Goal: Task Accomplishment & Management: Manage account settings

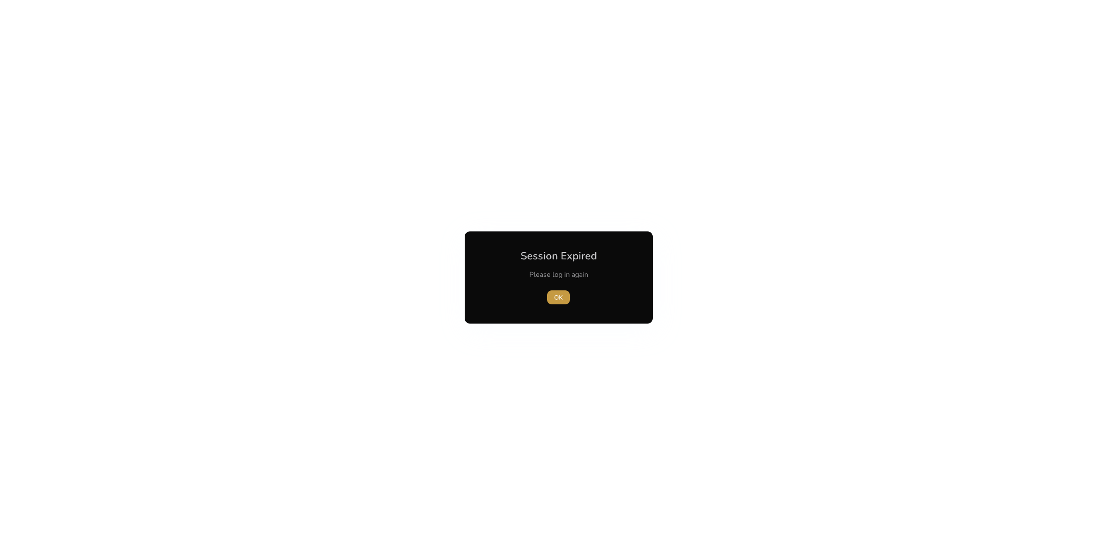
click at [565, 293] on span "button" at bounding box center [558, 297] width 23 height 21
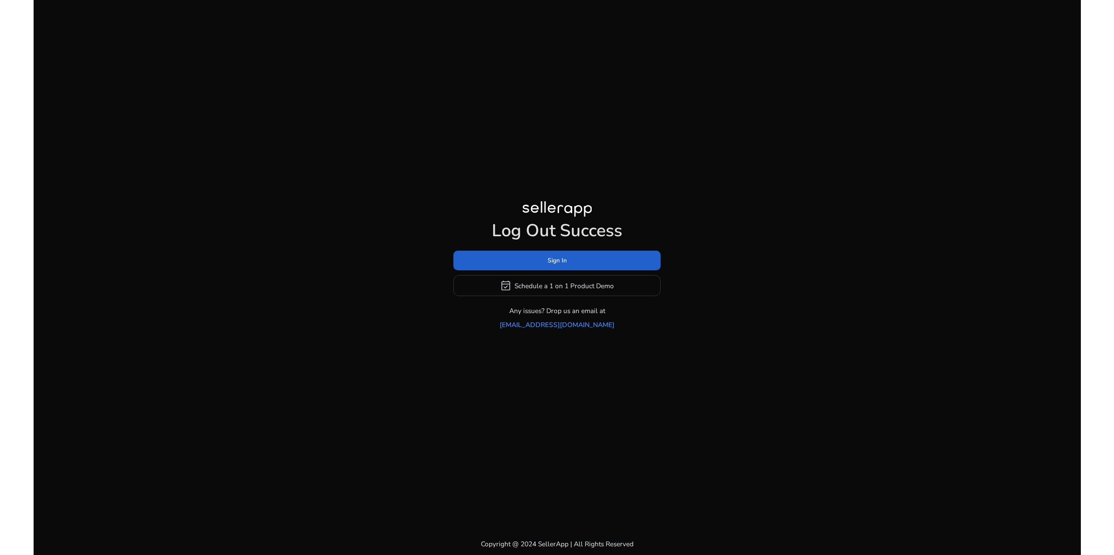
click at [553, 259] on span at bounding box center [557, 260] width 207 height 21
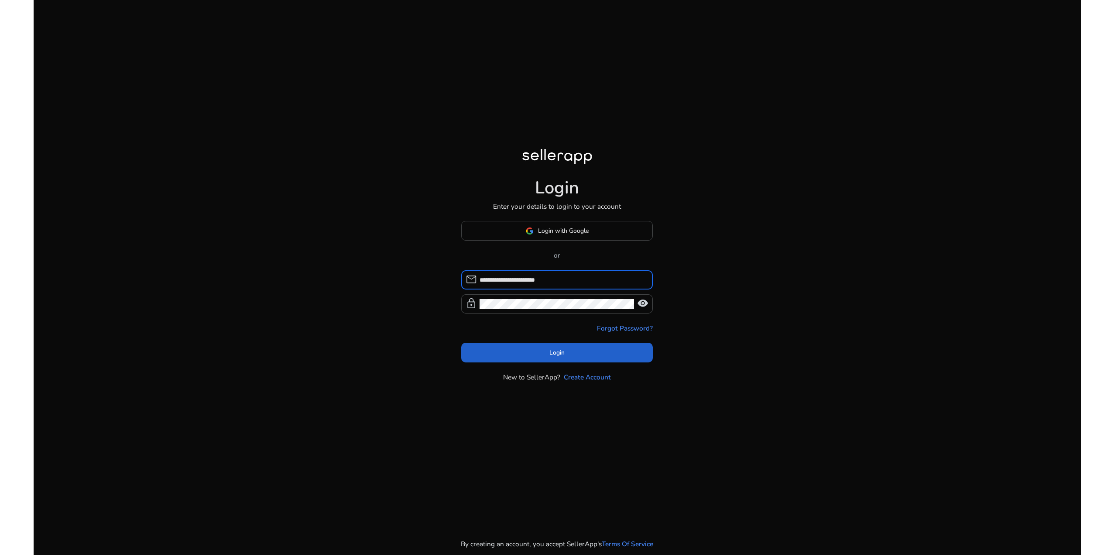
click at [566, 350] on button "Login" at bounding box center [557, 353] width 192 height 20
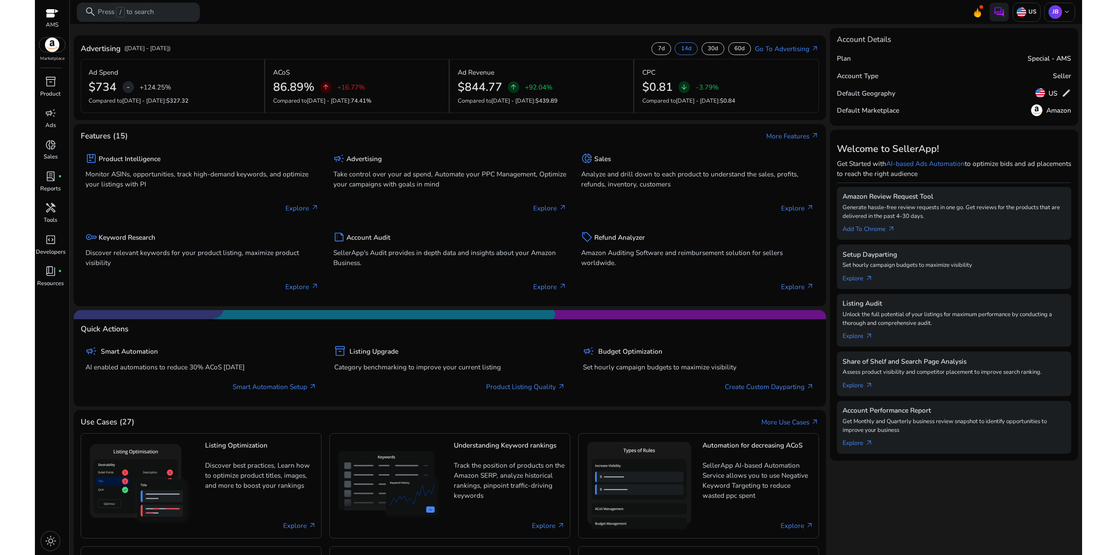
click at [283, 136] on div "Features (15) More Features arrow_outward" at bounding box center [450, 136] width 739 height 10
click at [485, 33] on div "Advertising ([DATE] - [DATE]) 7d 14d 30d 60d Go To Advertising arrow_outward Ad…" at bounding box center [450, 342] width 753 height 629
click at [47, 137] on link "campaign Ads" at bounding box center [50, 121] width 31 height 31
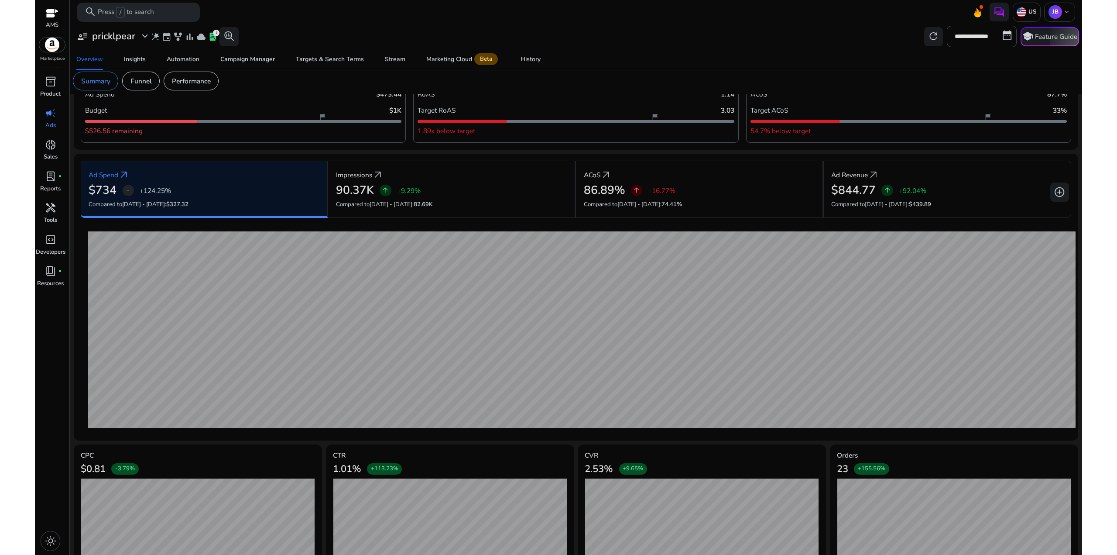
scroll to position [65, 0]
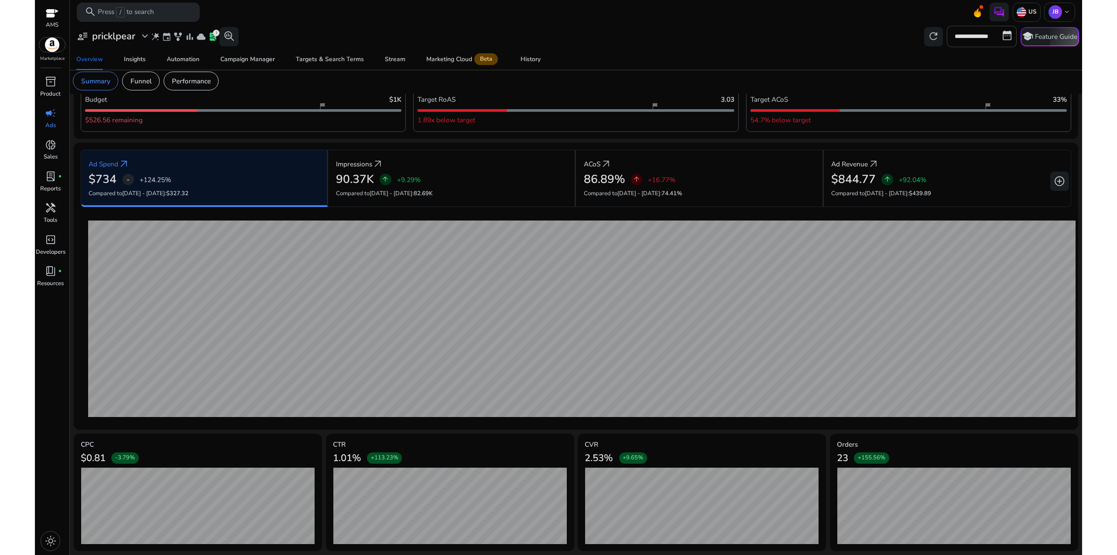
click at [731, 438] on mat-card "CVR 2.53% +9.65% CVR ● [DATE] - 3.70% ● [DATE] - 4.55%" at bounding box center [702, 491] width 248 height 117
click at [941, 448] on div "23 +155.56%" at bounding box center [954, 457] width 234 height 19
click at [1016, 395] on div "Ad Goals & Targets Monthly Ad Budget edit Ad Spend $473.44 Budget $1K flag_2 $5…" at bounding box center [576, 295] width 1005 height 519
click at [1018, 395] on div "Ad Goals & Targets Monthly Ad Budget edit Ad Spend $473.44 Budget $1K flag_2 $5…" at bounding box center [576, 295] width 1005 height 519
click at [54, 146] on span "donut_small" at bounding box center [50, 144] width 11 height 11
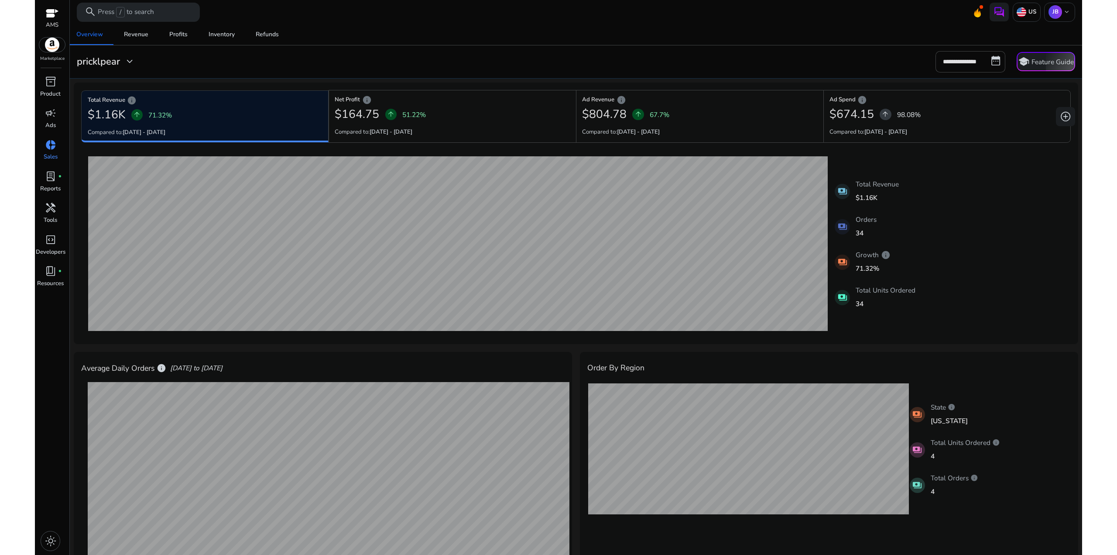
click at [989, 230] on div "11-10-2025 Total Revenue: $39.99 27-09-2025 Total Revenue: $39.99 payments Tota…" at bounding box center [576, 244] width 990 height 186
drag, startPoint x: 907, startPoint y: 297, endPoint x: 914, endPoint y: 205, distance: 92.4
click at [883, 230] on div "11-10-2025 Total Revenue: $39.99 27-09-2025 Total Revenue: $39.99 payments Tota…" at bounding box center [576, 244] width 990 height 186
click at [914, 205] on div "11-10-2025 Total Revenue: $39.99 27-09-2025 Total Revenue: $39.99 payments Tota…" at bounding box center [576, 244] width 990 height 186
drag, startPoint x: 881, startPoint y: 237, endPoint x: 898, endPoint y: 224, distance: 21.7
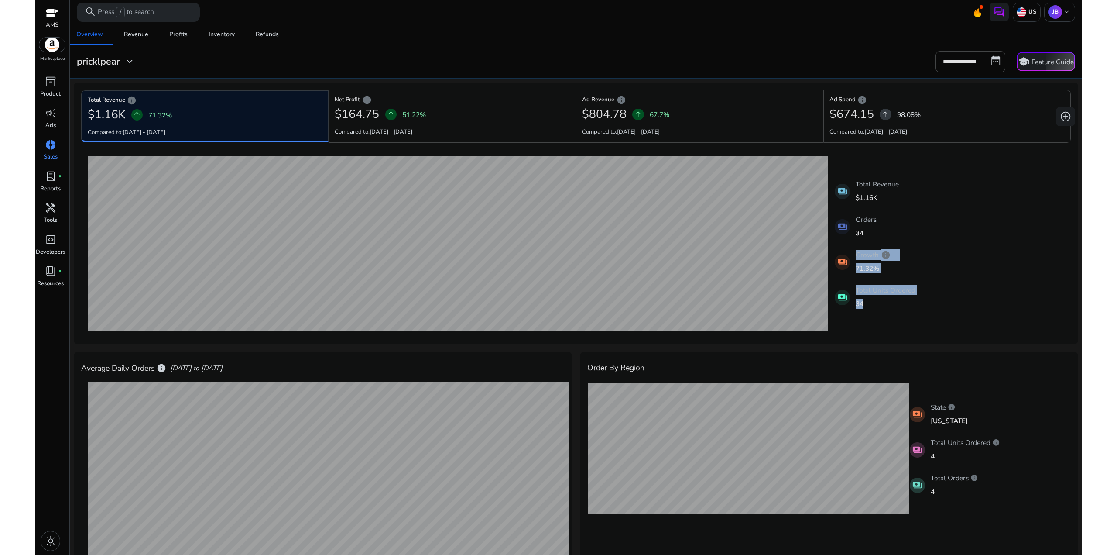
click at [885, 234] on div "11-10-2025 Total Revenue: $39.99 27-09-2025 Total Revenue: $39.99 payments Tota…" at bounding box center [576, 244] width 990 height 186
click at [905, 219] on div "payments Orders 34" at bounding box center [875, 226] width 81 height 30
drag, startPoint x: 931, startPoint y: 281, endPoint x: 932, endPoint y: 224, distance: 56.3
click at [925, 239] on div "11-10-2025 Total Revenue: $39.99 27-09-2025 Total Revenue: $39.99 payments Tota…" at bounding box center [576, 244] width 990 height 186
click at [932, 224] on div "11-10-2025 Total Revenue: $39.99 27-09-2025 Total Revenue: $39.99 payments Tota…" at bounding box center [576, 244] width 990 height 186
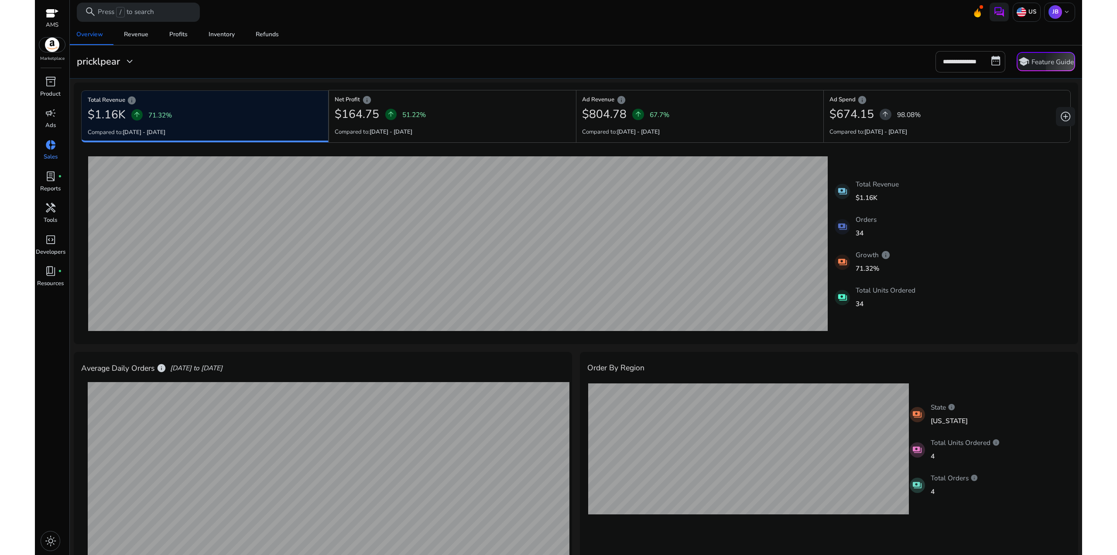
drag, startPoint x: 909, startPoint y: 286, endPoint x: 916, endPoint y: 241, distance: 45.5
click at [904, 251] on div "11-10-2025 Total Revenue: $39.99 27-09-2025 Total Revenue: $39.99 payments Tota…" at bounding box center [576, 244] width 990 height 186
click at [918, 239] on div "11-10-2025 Total Revenue: $39.99 27-09-2025 Total Revenue: $39.99 payments Tota…" at bounding box center [576, 244] width 990 height 186
drag, startPoint x: 907, startPoint y: 292, endPoint x: 910, endPoint y: 228, distance: 64.7
click at [903, 237] on div "11-10-2025 Total Revenue: $39.99 27-09-2025 Total Revenue: $39.99 payments Tota…" at bounding box center [576, 244] width 990 height 186
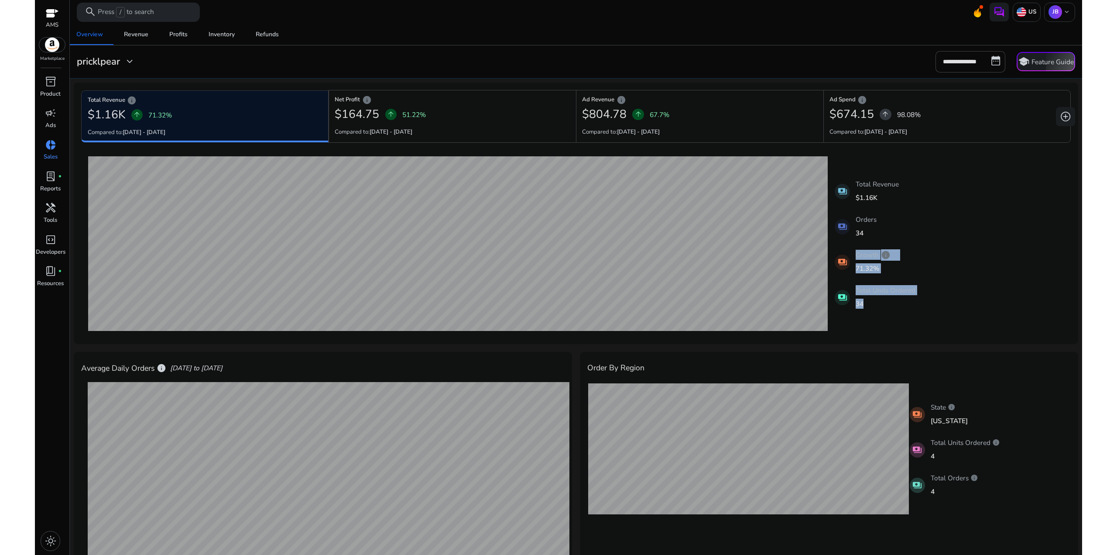
click at [910, 228] on div "payments Orders 34" at bounding box center [875, 226] width 81 height 30
drag, startPoint x: 891, startPoint y: 258, endPoint x: 908, endPoint y: 235, distance: 28.5
click at [896, 250] on div "11-10-2025 Total Revenue: $39.99 27-09-2025 Total Revenue: $39.99 payments Tota…" at bounding box center [576, 244] width 990 height 186
click at [909, 234] on div "payments Orders 34" at bounding box center [875, 226] width 81 height 30
drag, startPoint x: 893, startPoint y: 259, endPoint x: 907, endPoint y: 226, distance: 36.7
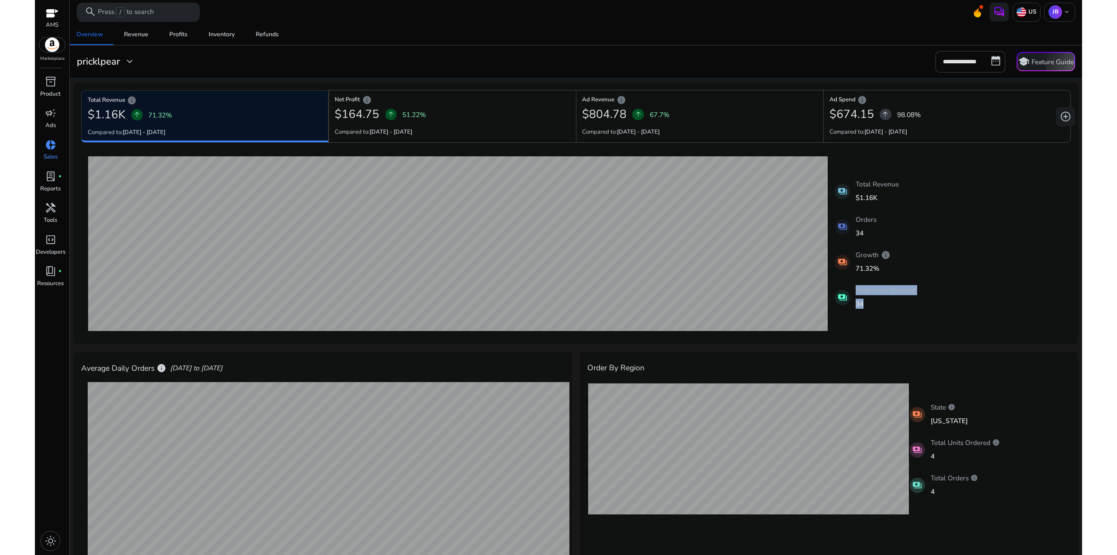
click at [894, 246] on div "11-10-2025 Total Revenue: $39.99 27-09-2025 Total Revenue: $39.99 payments Tota…" at bounding box center [576, 244] width 990 height 186
click at [907, 226] on div "payments Orders 34" at bounding box center [875, 226] width 81 height 30
click at [899, 220] on div "11-10-2025 Total Revenue: $39.99 27-09-2025 Total Revenue: $39.99 payments Tota…" at bounding box center [576, 244] width 990 height 186
click at [904, 209] on div "payments Total Revenue $1.16K payments Orders 34 payments Growth info 71.32% pa…" at bounding box center [875, 243] width 81 height 136
click at [574, 41] on div "Overview Revenue Profits Inventory Refunds" at bounding box center [576, 34] width 1020 height 21
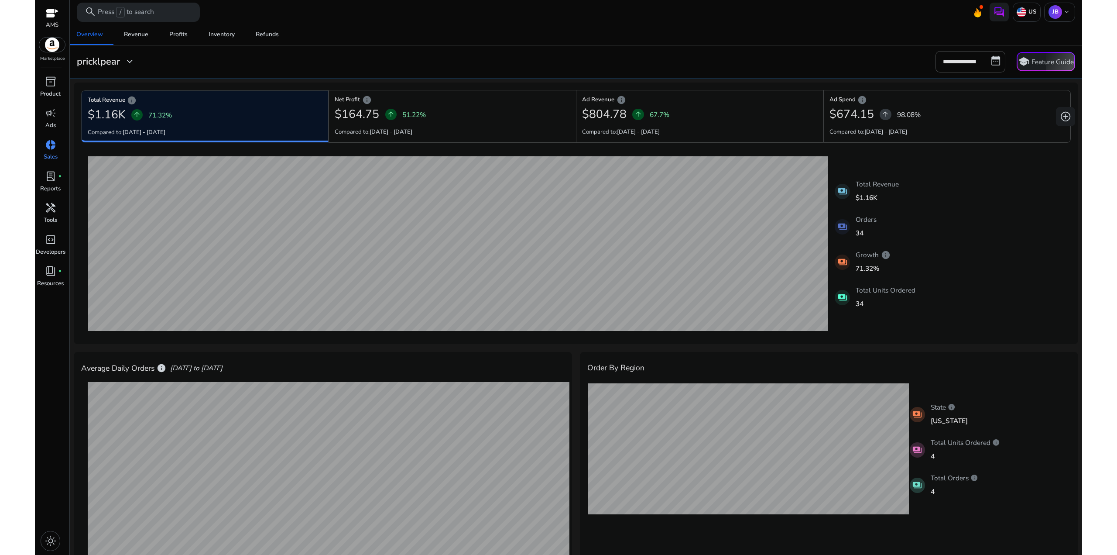
click at [459, 52] on div "**********" at bounding box center [576, 61] width 1007 height 21
click at [477, 33] on div "Overview Revenue Profits Inventory Refunds" at bounding box center [576, 34] width 1020 height 21
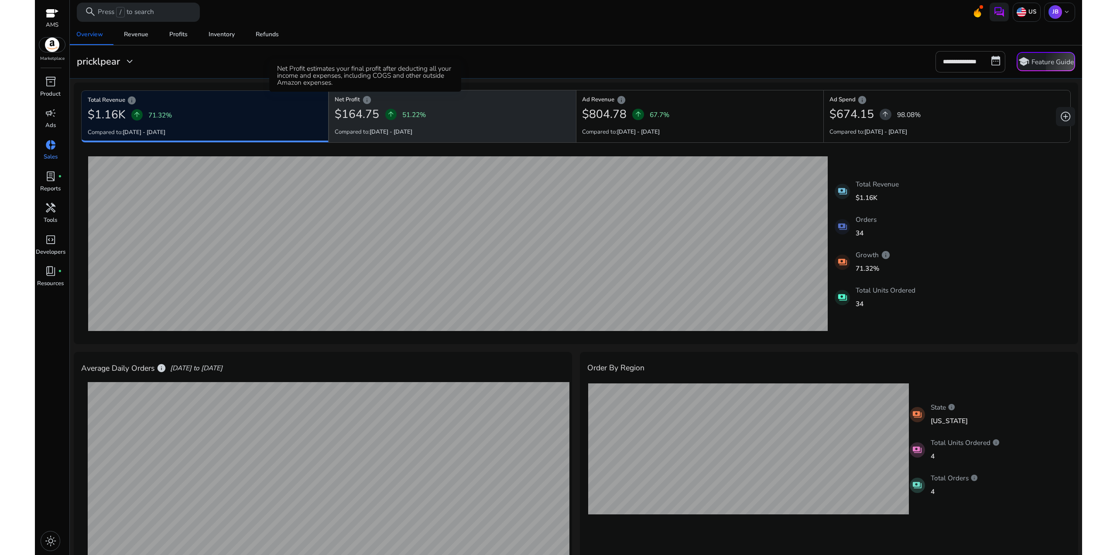
click at [365, 99] on span "info" at bounding box center [367, 100] width 10 height 10
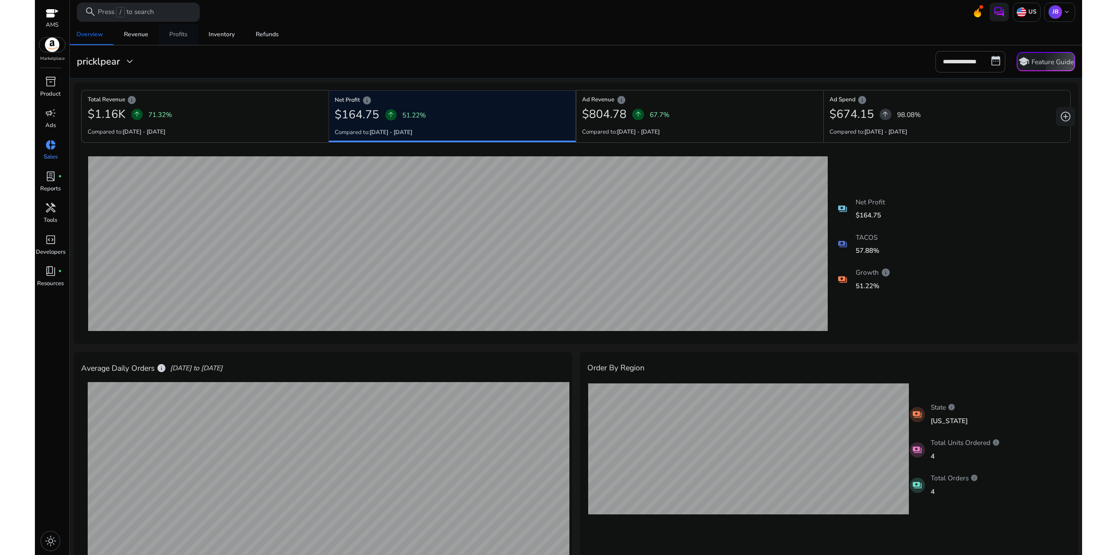
click at [188, 33] on link "Profits" at bounding box center [178, 34] width 39 height 21
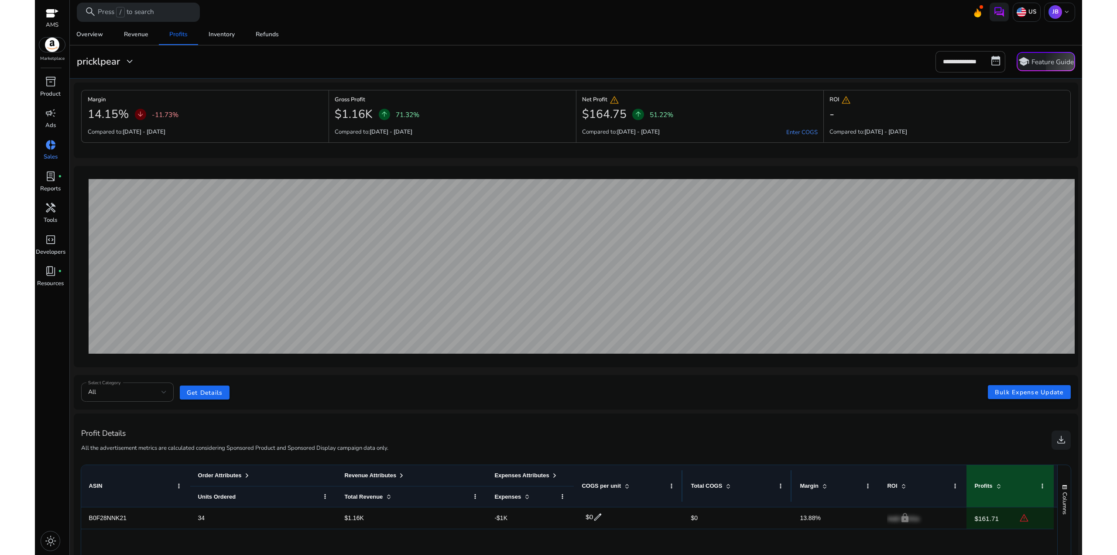
click at [271, 67] on div "**********" at bounding box center [576, 61] width 1007 height 21
drag, startPoint x: 358, startPoint y: 71, endPoint x: 394, endPoint y: 117, distance: 58.1
click at [398, 141] on div "**********" at bounding box center [576, 354] width 1005 height 660
click at [373, 59] on div "**********" at bounding box center [576, 61] width 1007 height 21
drag, startPoint x: 347, startPoint y: 70, endPoint x: 423, endPoint y: 81, distance: 75.9
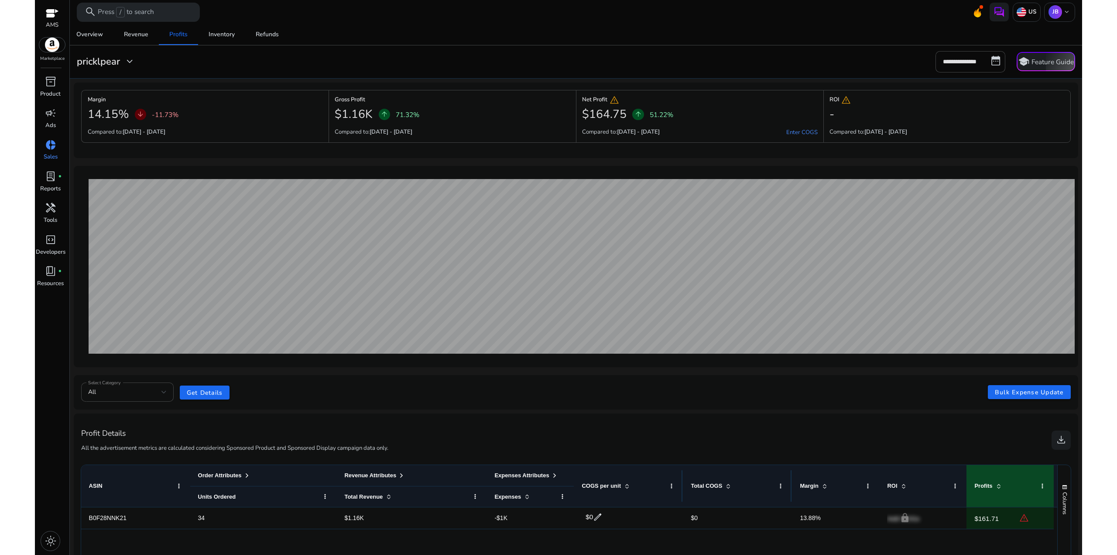
click at [426, 156] on div "**********" at bounding box center [576, 354] width 1005 height 660
click at [421, 78] on mat-card "**********" at bounding box center [576, 61] width 1020 height 33
drag, startPoint x: 429, startPoint y: 124, endPoint x: 492, endPoint y: 172, distance: 79.4
click at [491, 173] on div "**********" at bounding box center [576, 354] width 1005 height 660
click at [474, 82] on div "Margin 14.15% arrow_downward -11.73% Compared to: 14-09-2025 - 27-09-2025 Gross…" at bounding box center [576, 120] width 1005 height 76
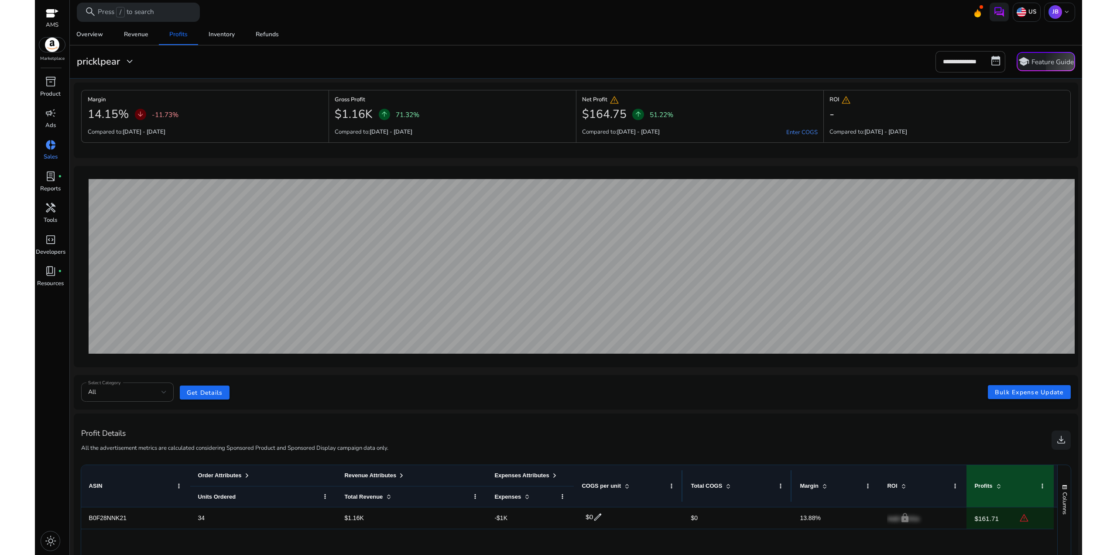
drag, startPoint x: 433, startPoint y: 65, endPoint x: 662, endPoint y: 130, distance: 237.4
click at [658, 144] on div "**********" at bounding box center [576, 354] width 1005 height 660
click at [685, 113] on div "$164.75 arrow_upward 51.22%" at bounding box center [699, 114] width 235 height 19
click at [845, 100] on span "warning" at bounding box center [847, 100] width 10 height 10
click at [844, 92] on div "ROI warning - Compared to: 14-09-2025 - 27-09-2025" at bounding box center [947, 116] width 247 height 53
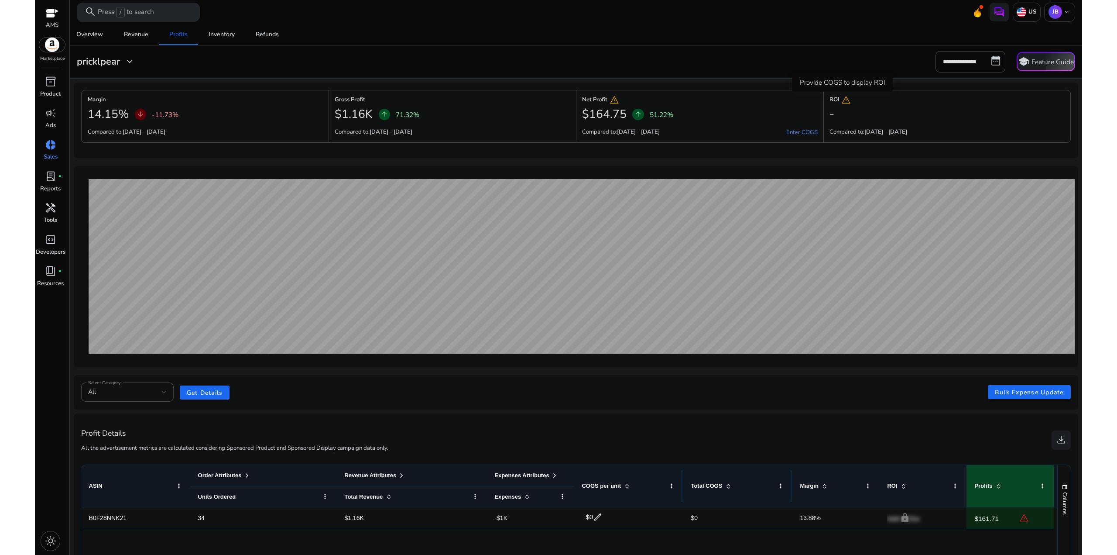
click at [846, 96] on span "warning" at bounding box center [847, 100] width 10 height 10
click at [805, 129] on link "Enter COGS" at bounding box center [802, 133] width 31 height 8
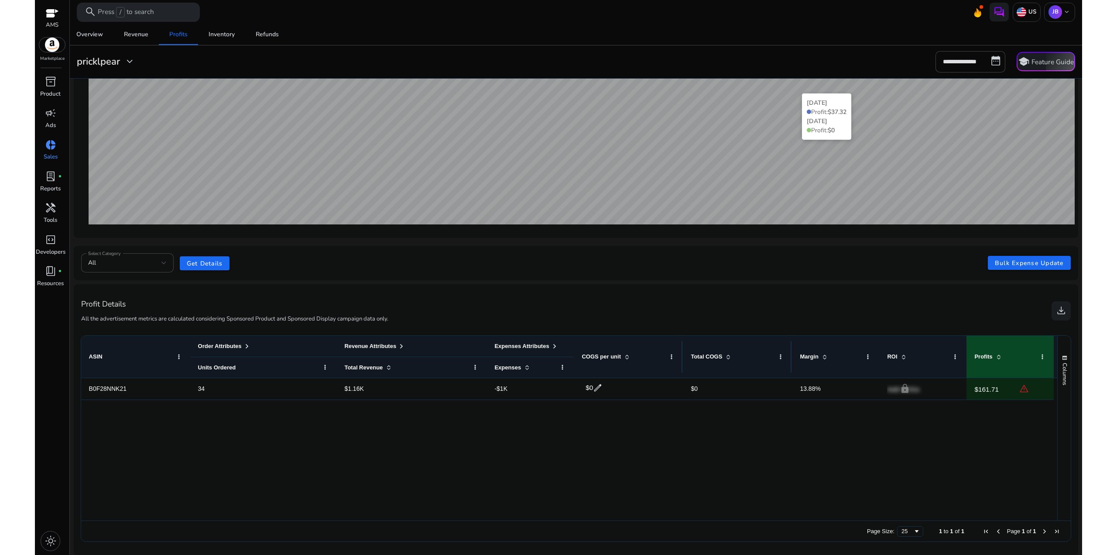
scroll to position [130, 0]
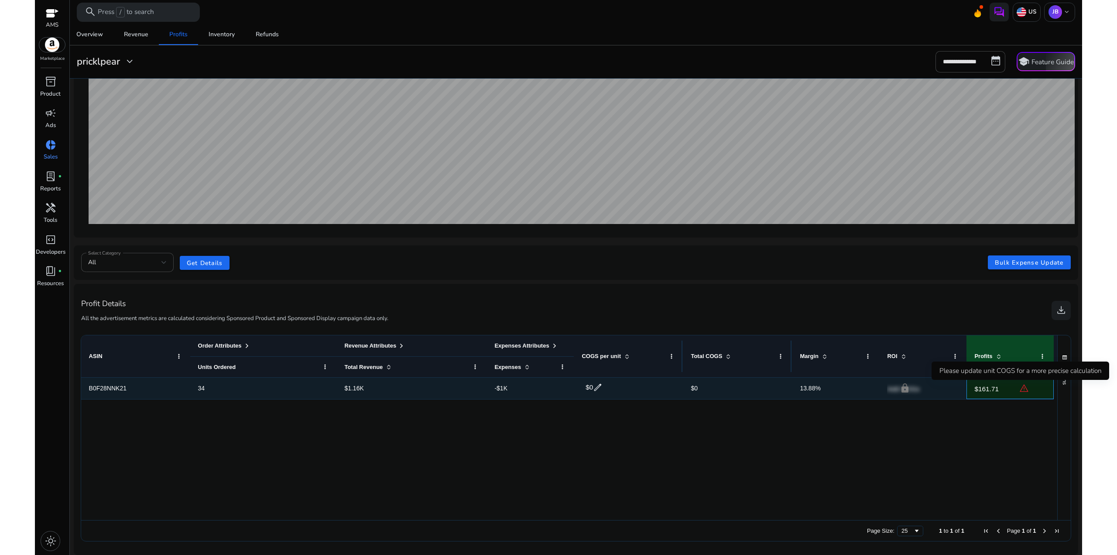
click at [1024, 389] on span "warning" at bounding box center [1025, 388] width 10 height 10
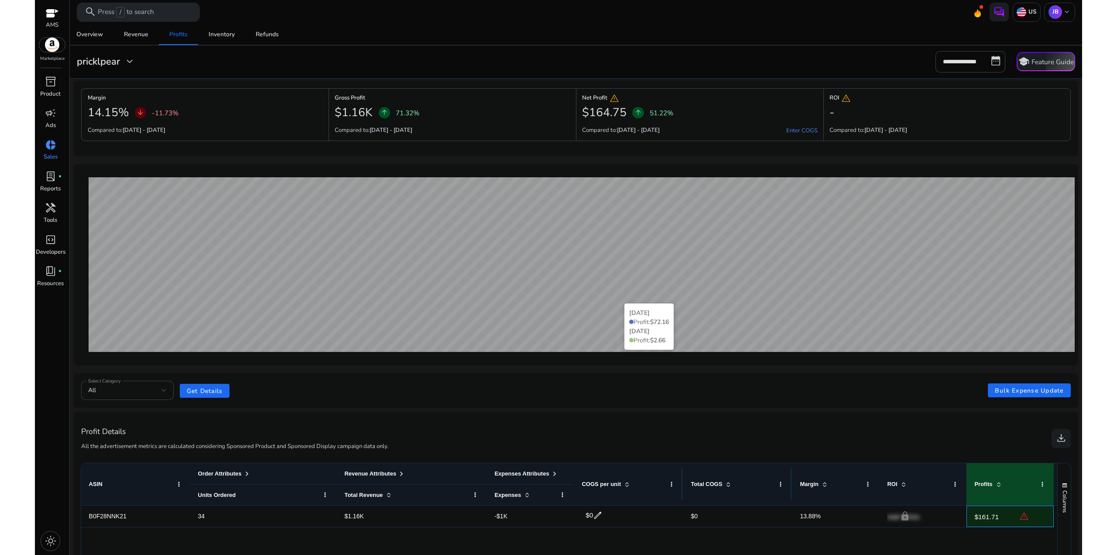
scroll to position [0, 0]
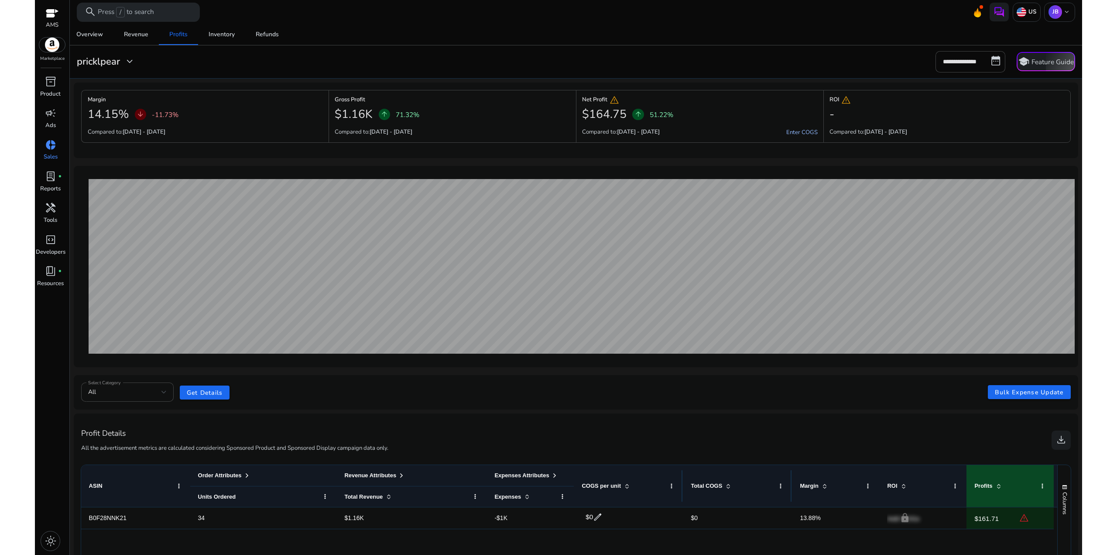
click at [805, 132] on link "Enter COGS" at bounding box center [802, 133] width 31 height 8
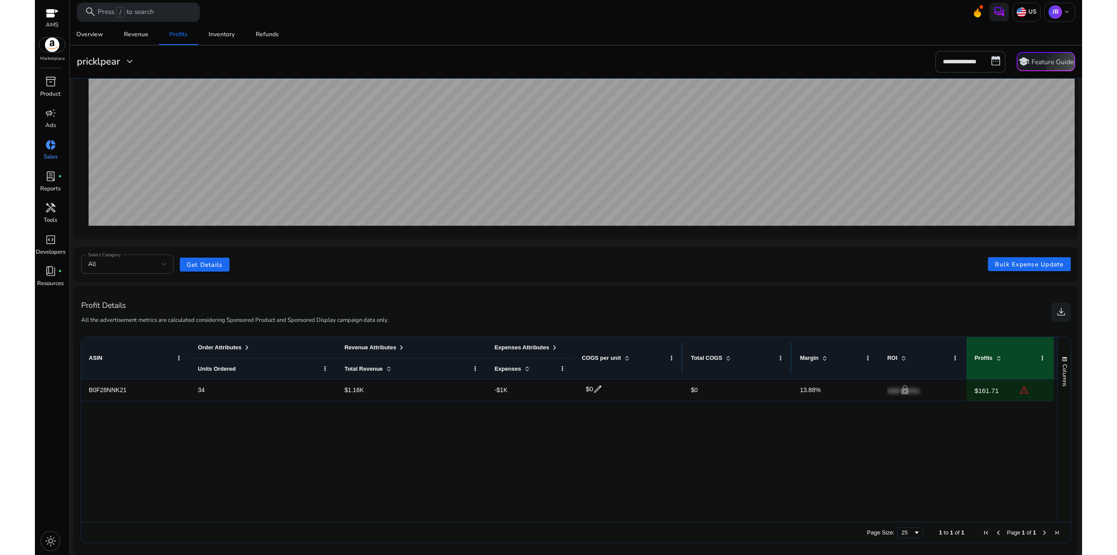
scroll to position [130, 0]
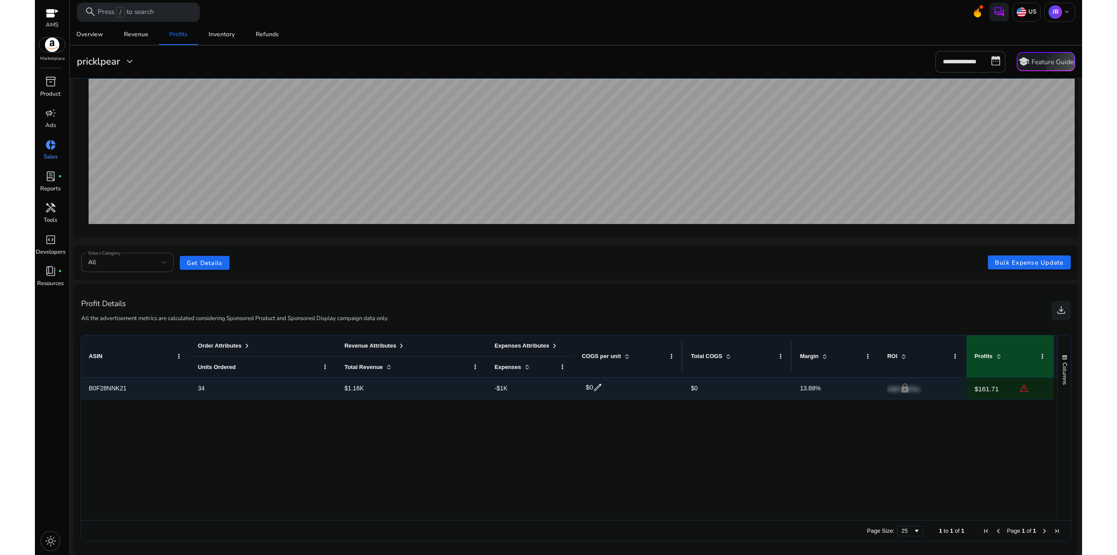
click at [120, 392] on span "B0F28NNK21" at bounding box center [108, 388] width 38 height 7
click at [116, 386] on span "B0F28NNK21" at bounding box center [108, 388] width 38 height 7
drag, startPoint x: 280, startPoint y: 382, endPoint x: 265, endPoint y: 384, distance: 14.9
click at [280, 382] on span "34" at bounding box center [263, 388] width 131 height 18
click at [137, 387] on span "B0F28NNK21" at bounding box center [135, 388] width 93 height 18
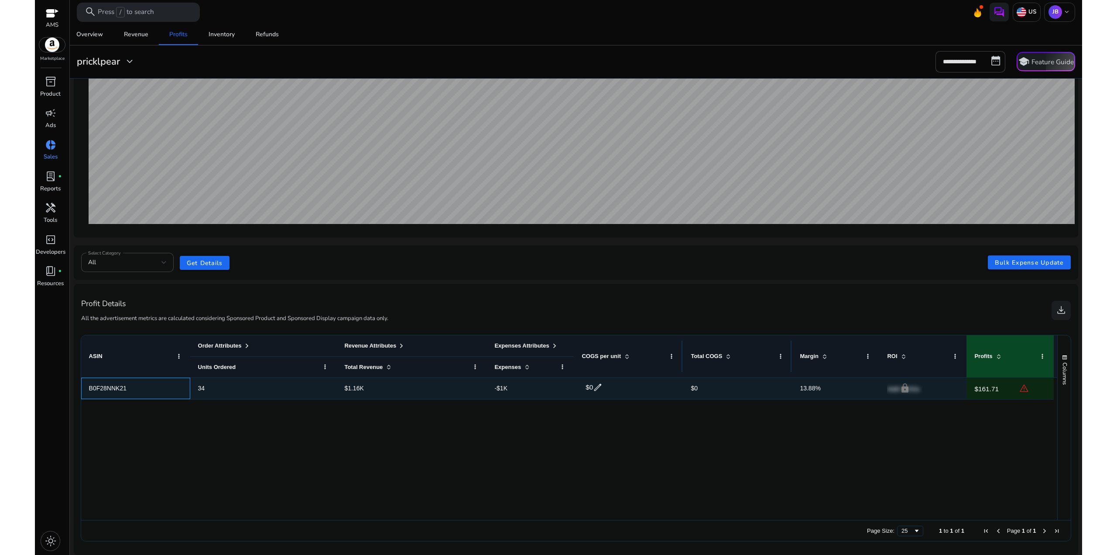
click at [137, 387] on span "B0F28NNK21" at bounding box center [135, 388] width 93 height 18
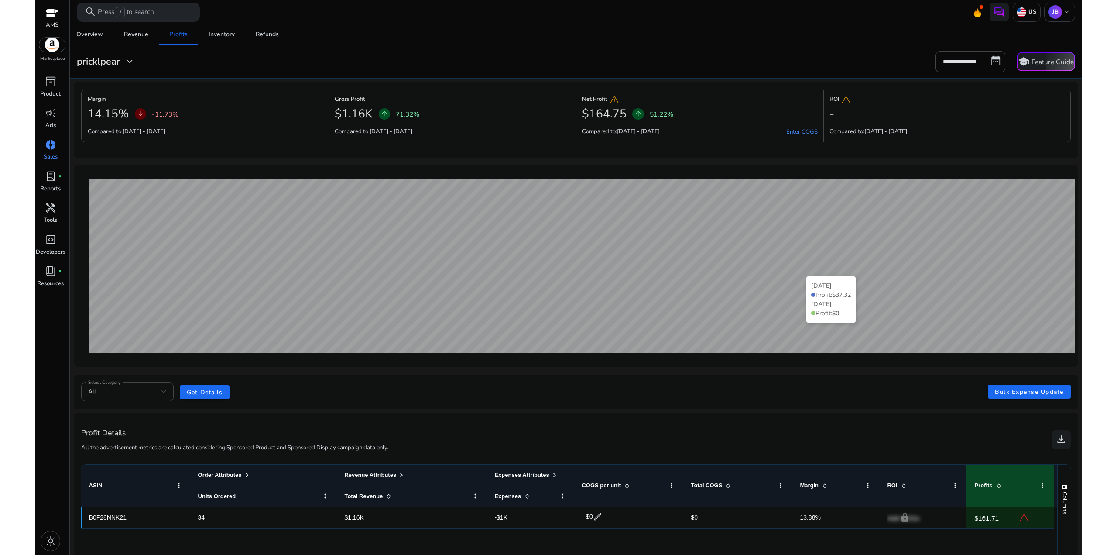
scroll to position [0, 0]
drag, startPoint x: 220, startPoint y: 35, endPoint x: 272, endPoint y: 34, distance: 52.4
click at [220, 35] on div "Inventory" at bounding box center [222, 34] width 26 height 6
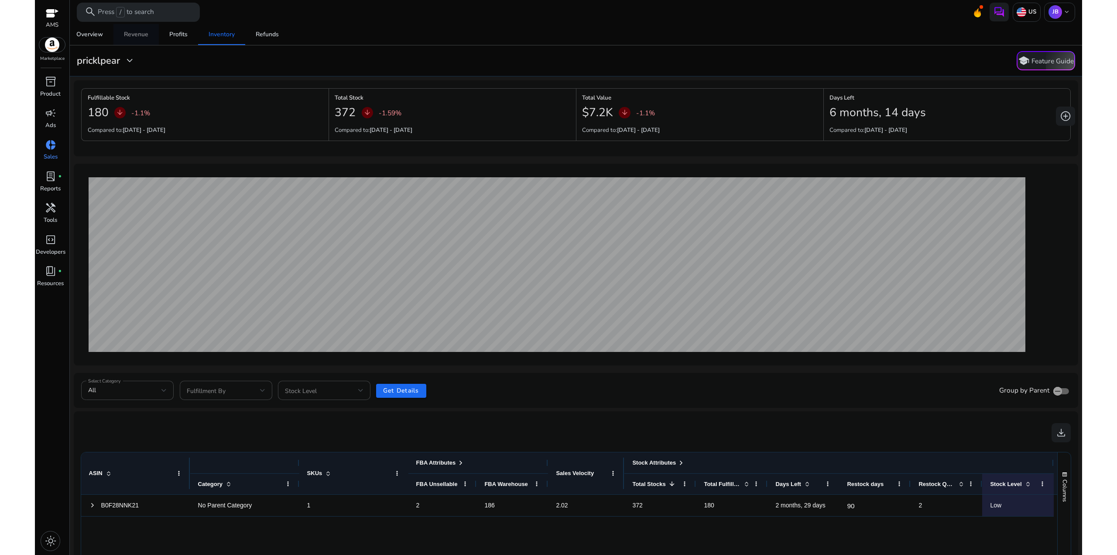
click at [141, 34] on div "Revenue" at bounding box center [136, 34] width 24 height 6
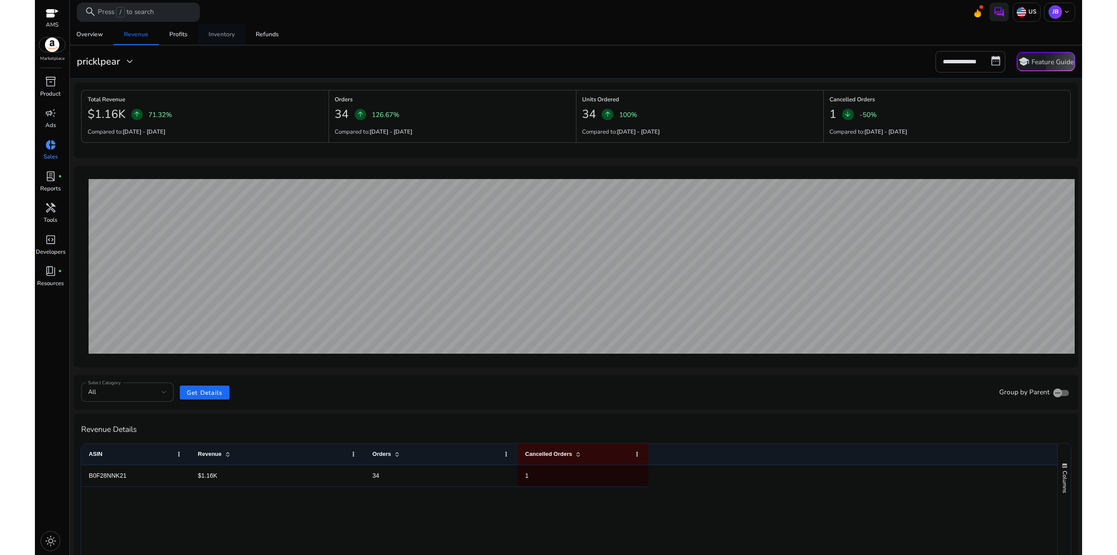
click at [223, 31] on div "Inventory" at bounding box center [222, 34] width 26 height 6
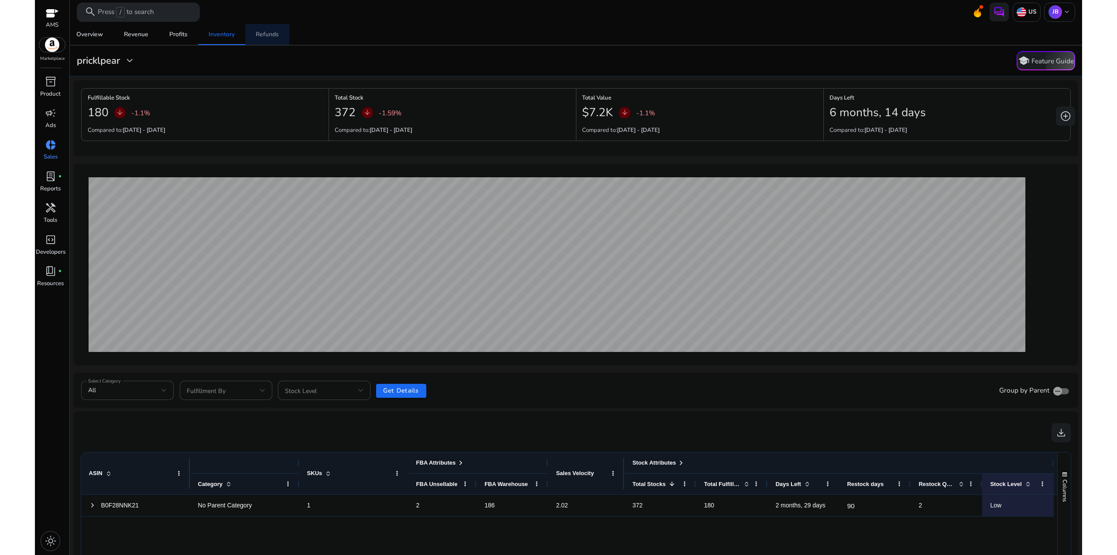
click at [259, 32] on div "Refunds" at bounding box center [267, 34] width 23 height 6
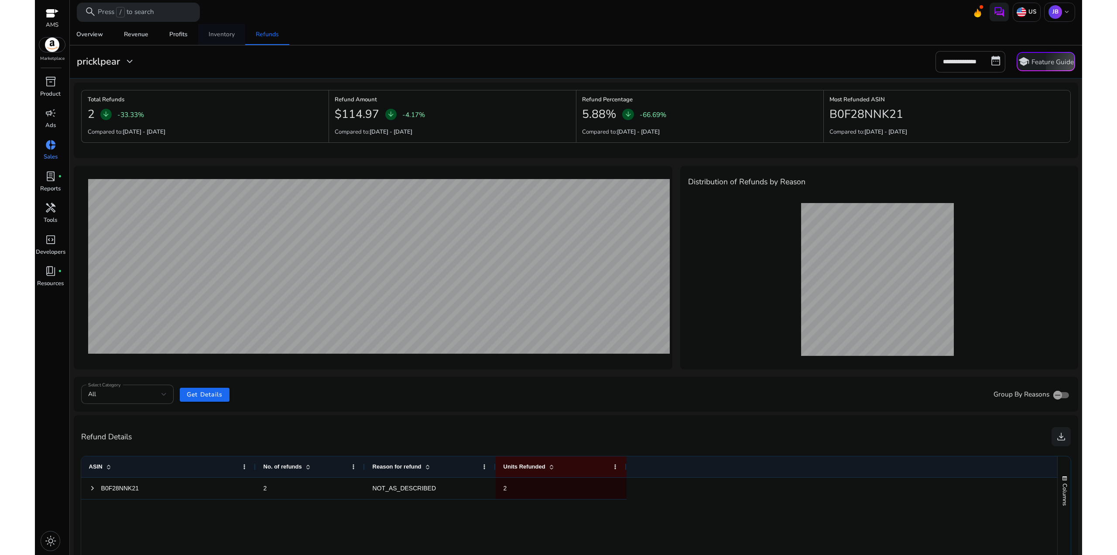
click at [218, 36] on div "Inventory" at bounding box center [222, 34] width 26 height 6
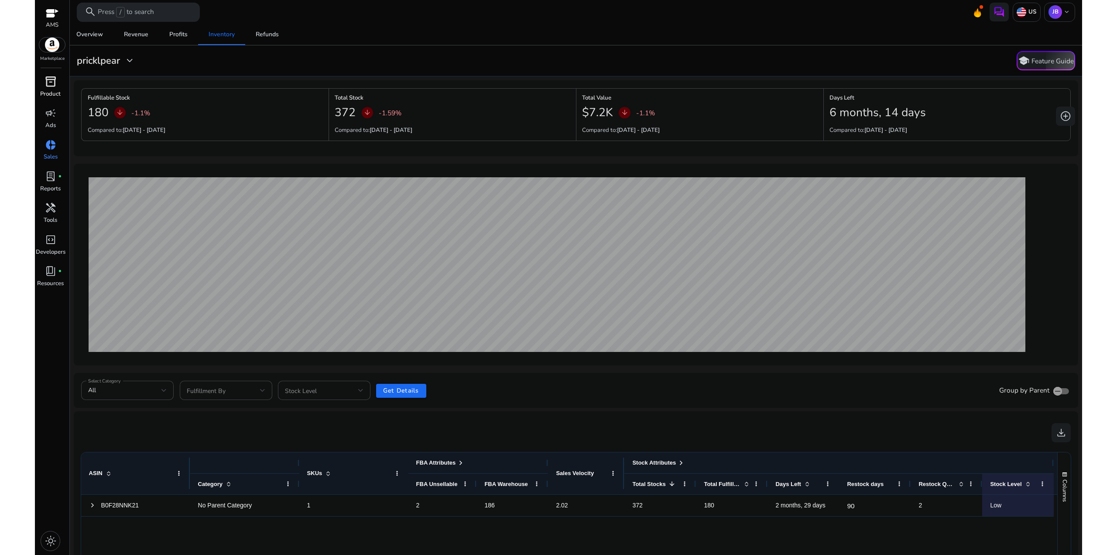
click at [47, 81] on span "inventory_2" at bounding box center [50, 81] width 11 height 11
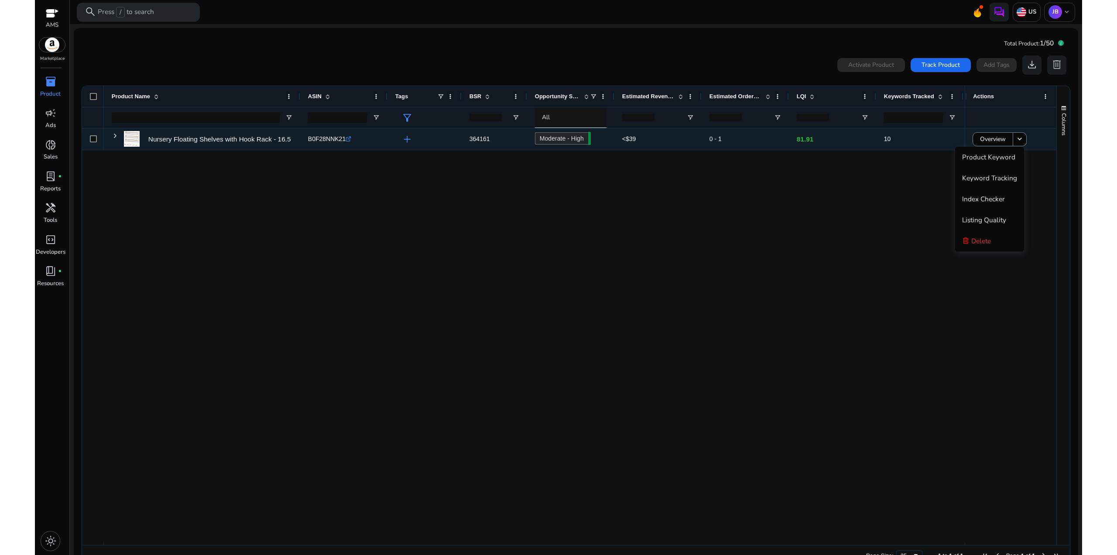
click at [113, 140] on span at bounding box center [115, 136] width 7 height 18
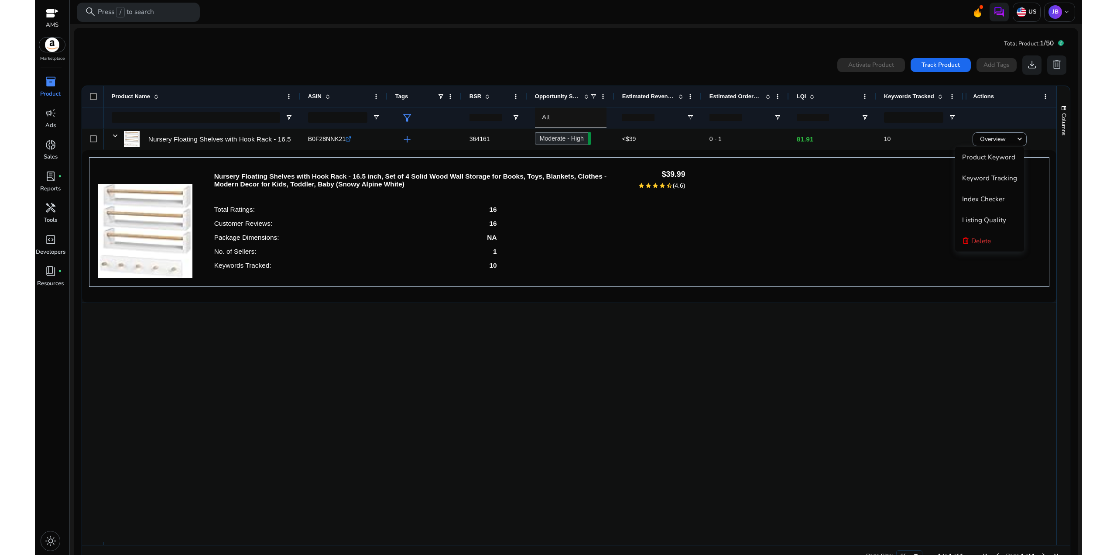
click at [774, 194] on div "Nursery Floating Shelves with Hook Rack - 16.5 inch, Set of 4 Solid Wood Wall S…" at bounding box center [569, 222] width 961 height 130
click at [843, 208] on div "Nursery Floating Shelves with Hook Rack - 16.5 inch, Set of 4 Solid Wood Wall S…" at bounding box center [569, 222] width 961 height 130
click at [871, 194] on div "Nursery Floating Shelves with Hook Rack - 16.5 inch, Set of 4 Solid Wood Wall S…" at bounding box center [569, 222] width 961 height 130
click at [50, 117] on span "campaign" at bounding box center [50, 112] width 11 height 11
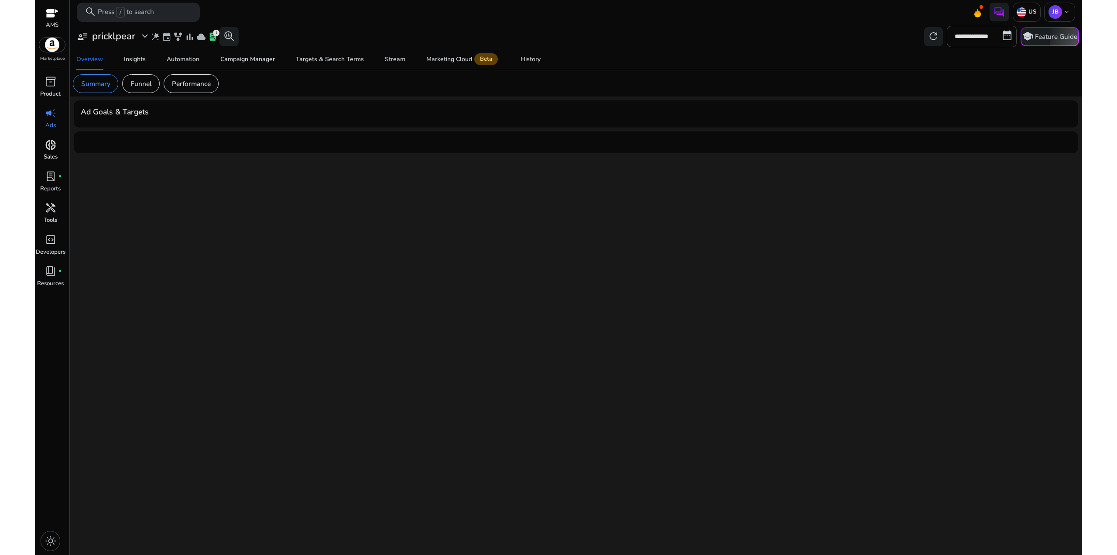
click at [56, 144] on div "donut_small" at bounding box center [50, 144] width 27 height 15
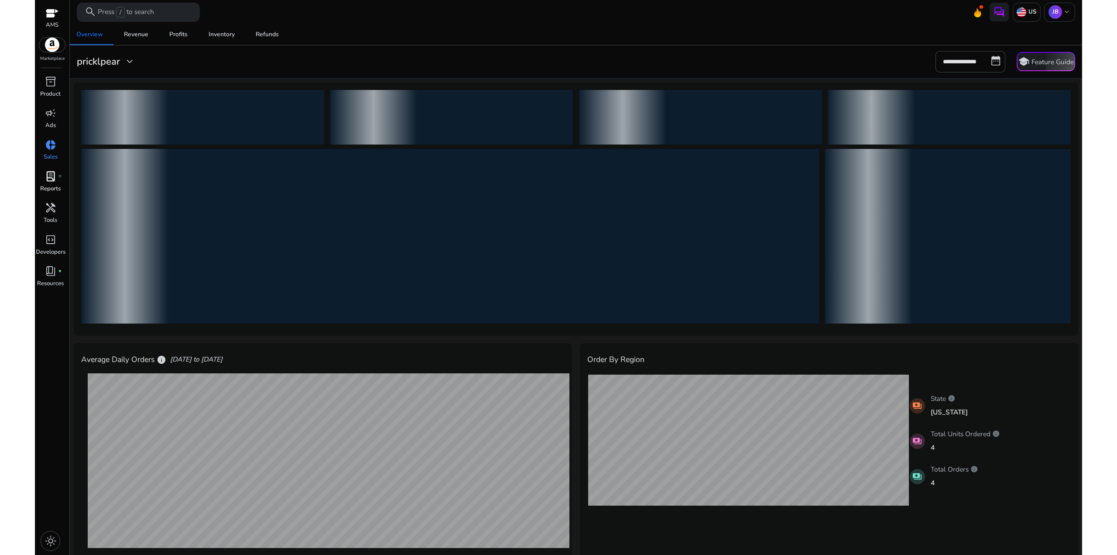
click at [53, 181] on span "lab_profile" at bounding box center [50, 176] width 11 height 11
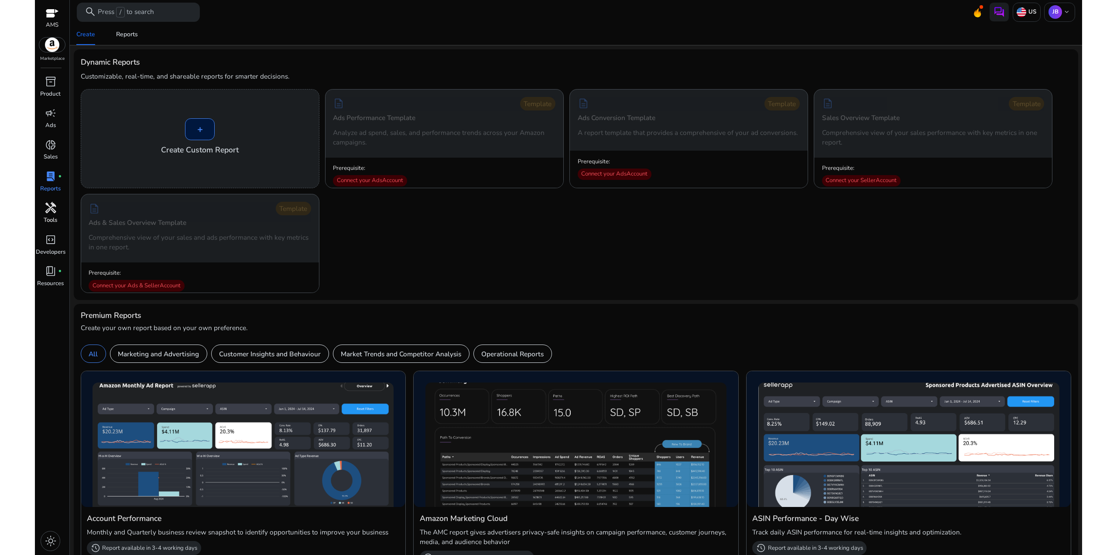
click at [54, 220] on p "Tools" at bounding box center [51, 220] width 14 height 9
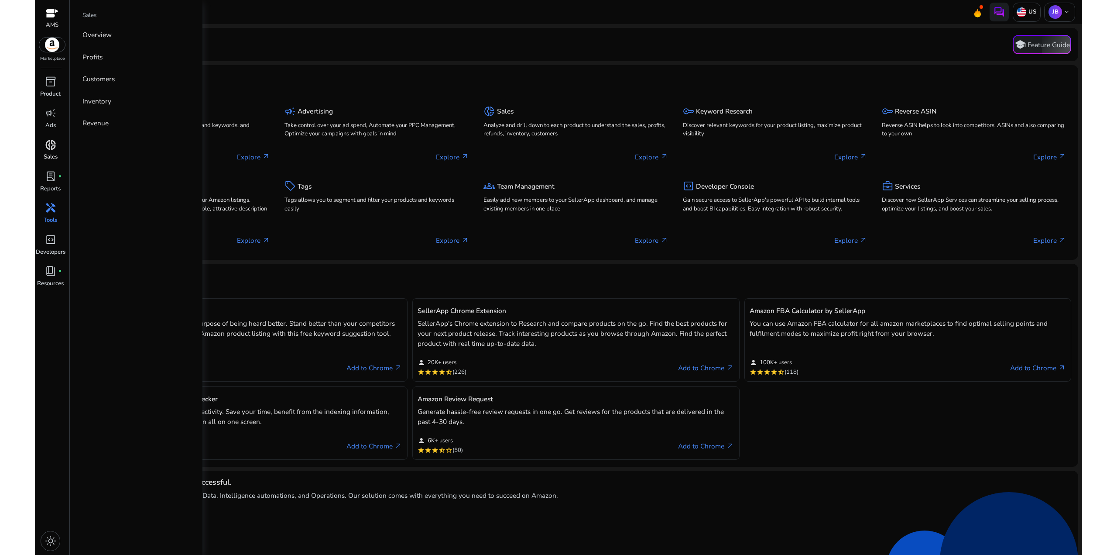
click at [55, 148] on span "donut_small" at bounding box center [50, 144] width 11 height 11
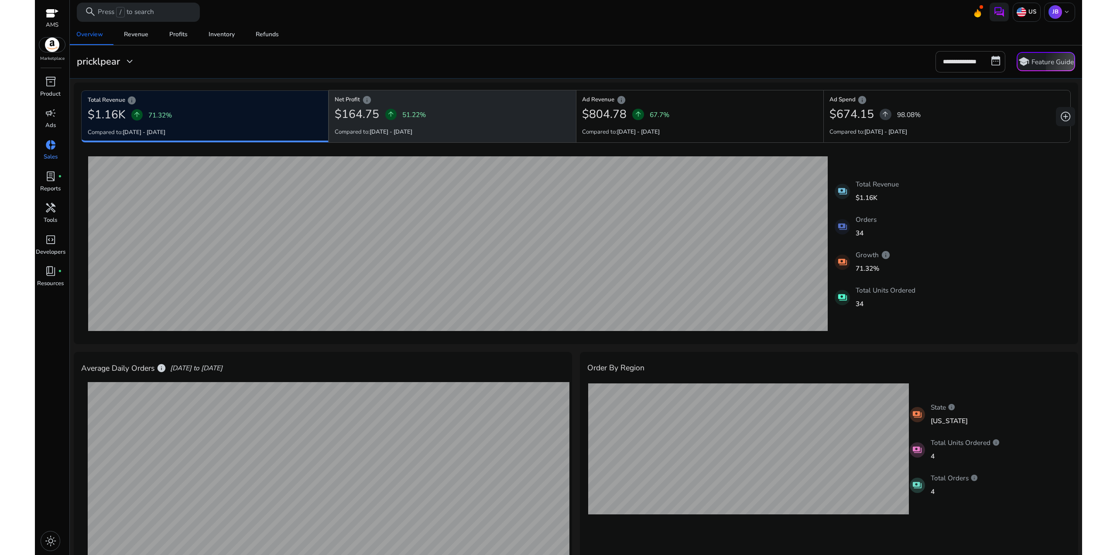
click at [388, 108] on div "arrow_upward 51.22%" at bounding box center [405, 115] width 41 height 16
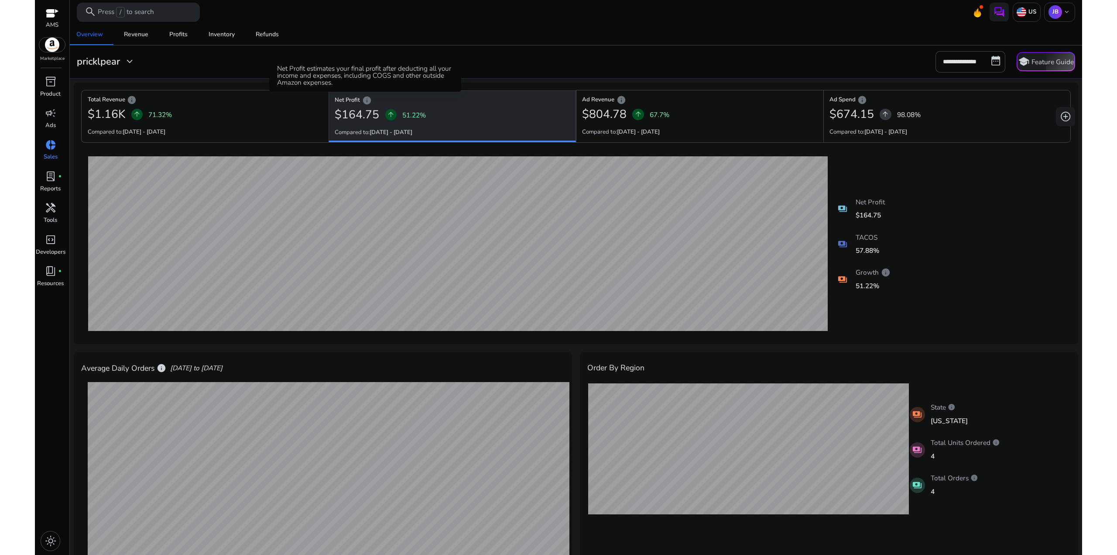
click at [367, 102] on span "info" at bounding box center [367, 101] width 10 height 10
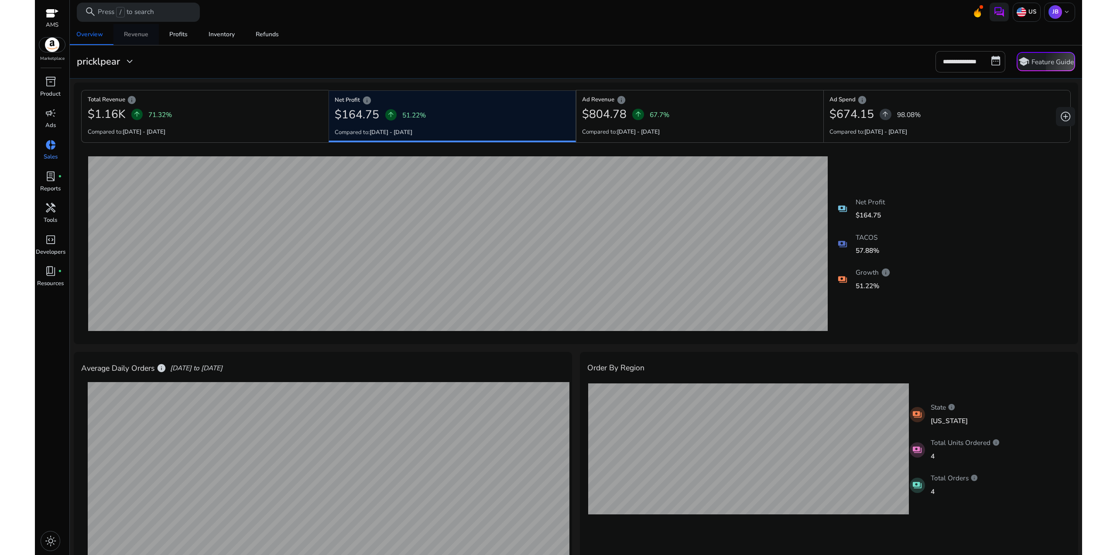
click at [143, 32] on div "Revenue" at bounding box center [136, 34] width 24 height 6
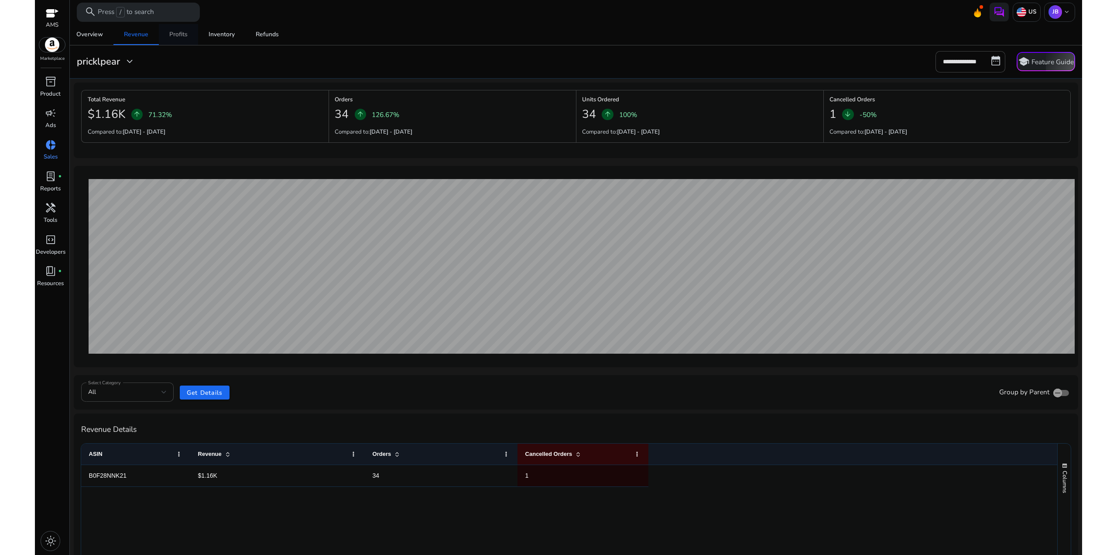
click at [184, 35] on div "Profits" at bounding box center [178, 34] width 18 height 6
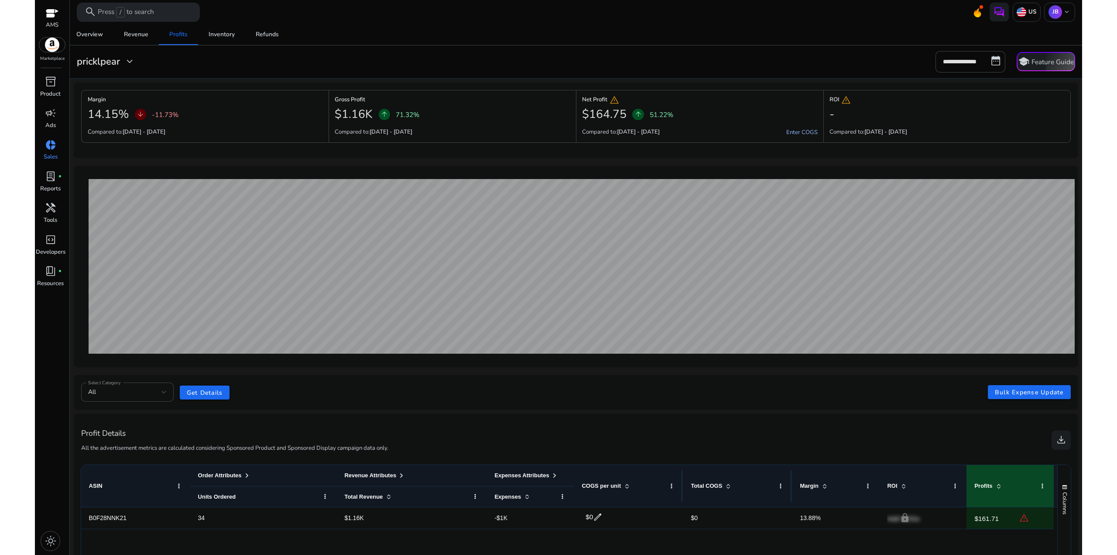
click at [794, 132] on link "Enter COGS" at bounding box center [802, 133] width 31 height 8
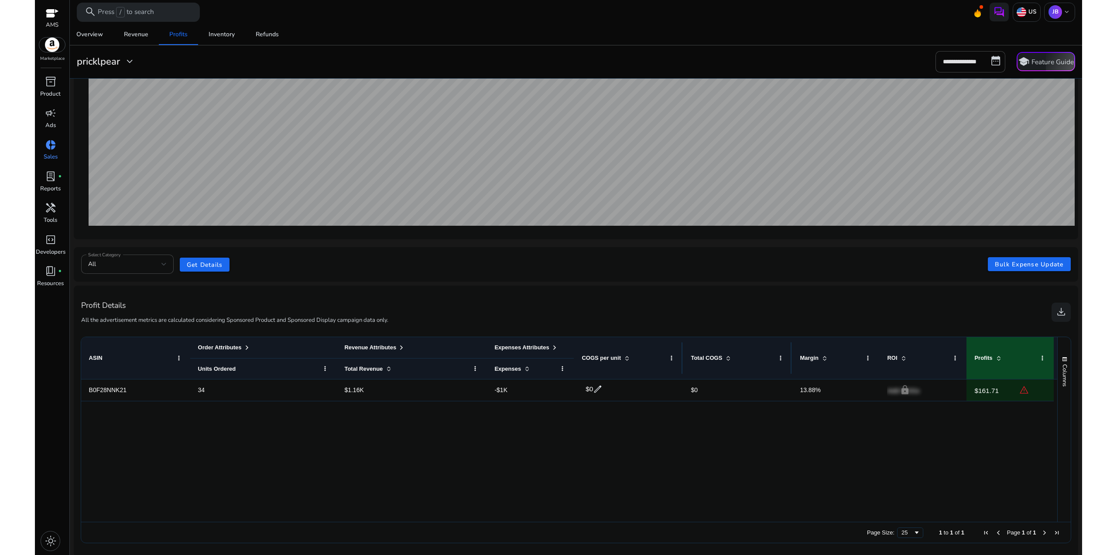
scroll to position [130, 0]
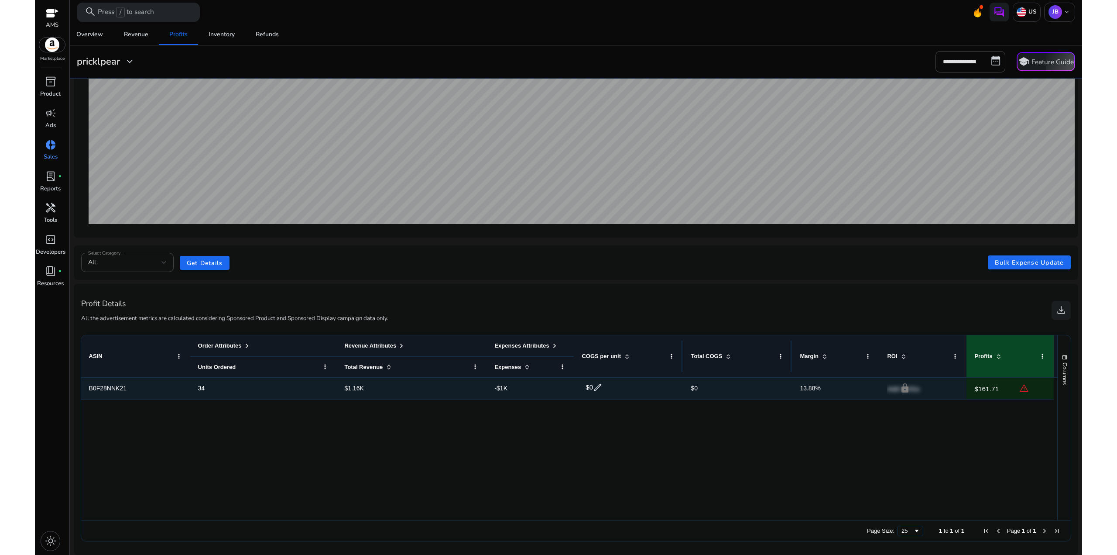
click at [596, 386] on span "edit" at bounding box center [598, 387] width 10 height 10
drag, startPoint x: 605, startPoint y: 387, endPoint x: 554, endPoint y: 379, distance: 52.1
click at [555, 381] on div "B0F28NNK21 34 $1.16K -$1K $ * check close info $0 13.88% lock Add COGs $161.71 …" at bounding box center [567, 389] width 973 height 22
type input "*****"
click at [646, 390] on span "check" at bounding box center [647, 387] width 10 height 10
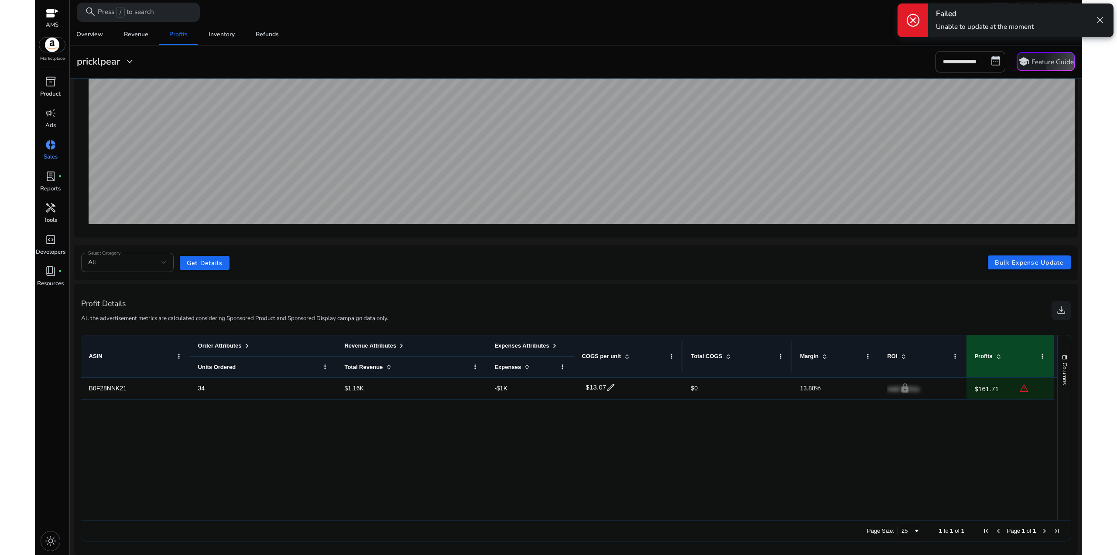
drag, startPoint x: 774, startPoint y: 431, endPoint x: 780, endPoint y: 431, distance: 5.3
click at [776, 431] on div "B0F28NNK21 34 $1.16K -$1K $13.07 edit $0 13.88% lock Add COGs $161.71 warning" at bounding box center [569, 449] width 977 height 143
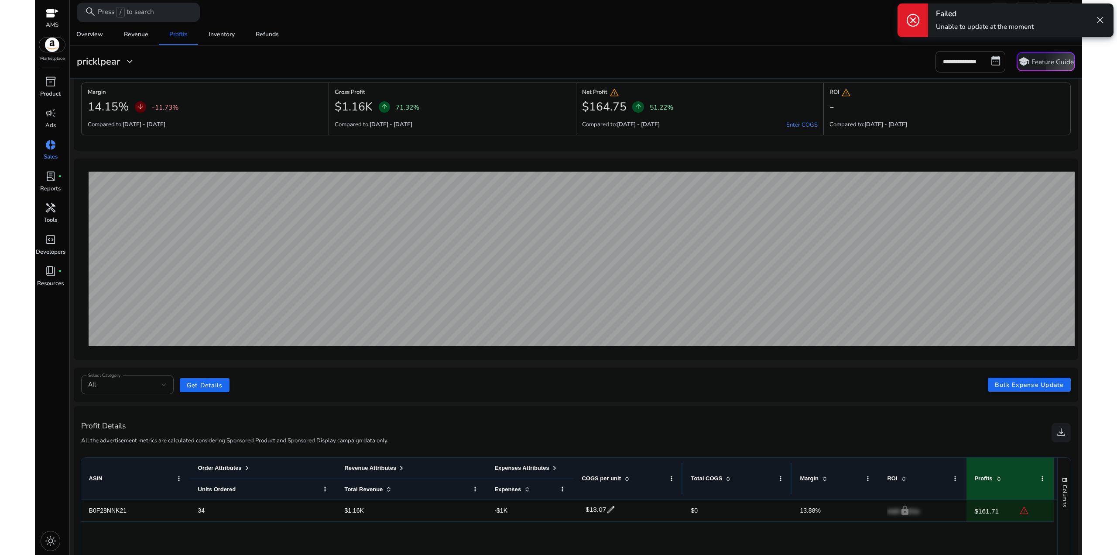
scroll to position [0, 0]
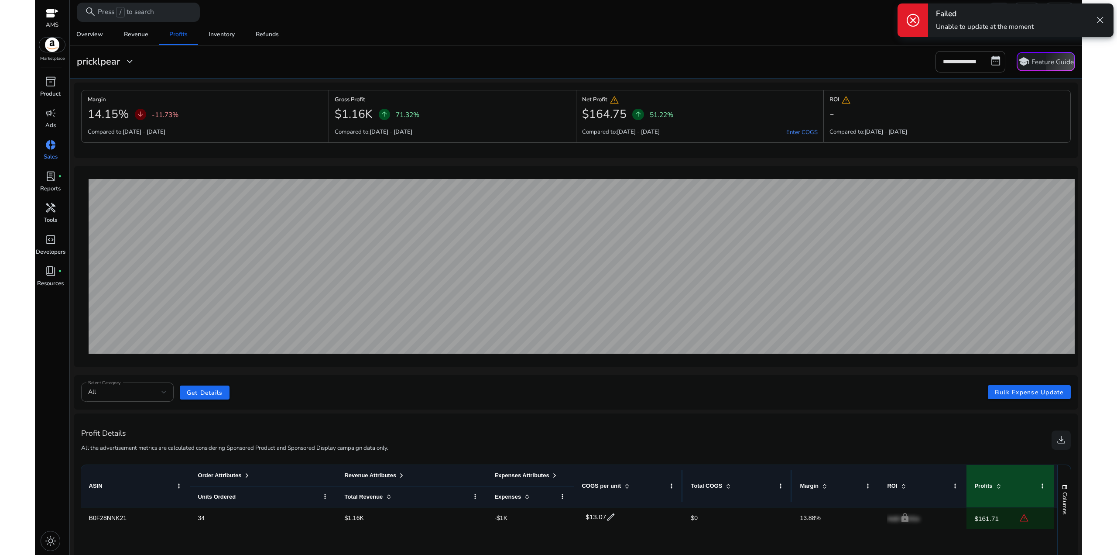
click at [1102, 18] on span "close" at bounding box center [1100, 19] width 11 height 11
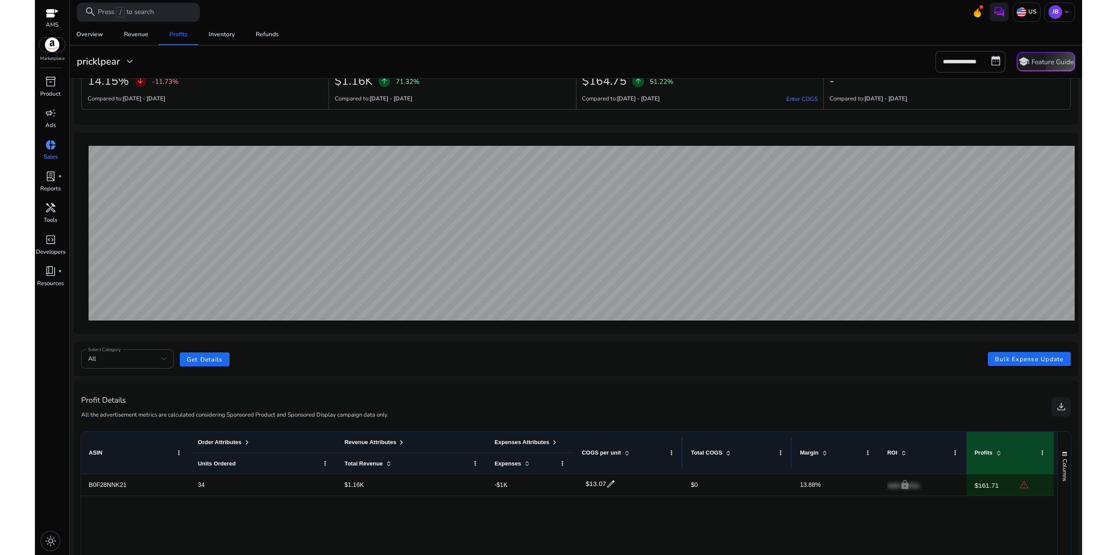
scroll to position [130, 0]
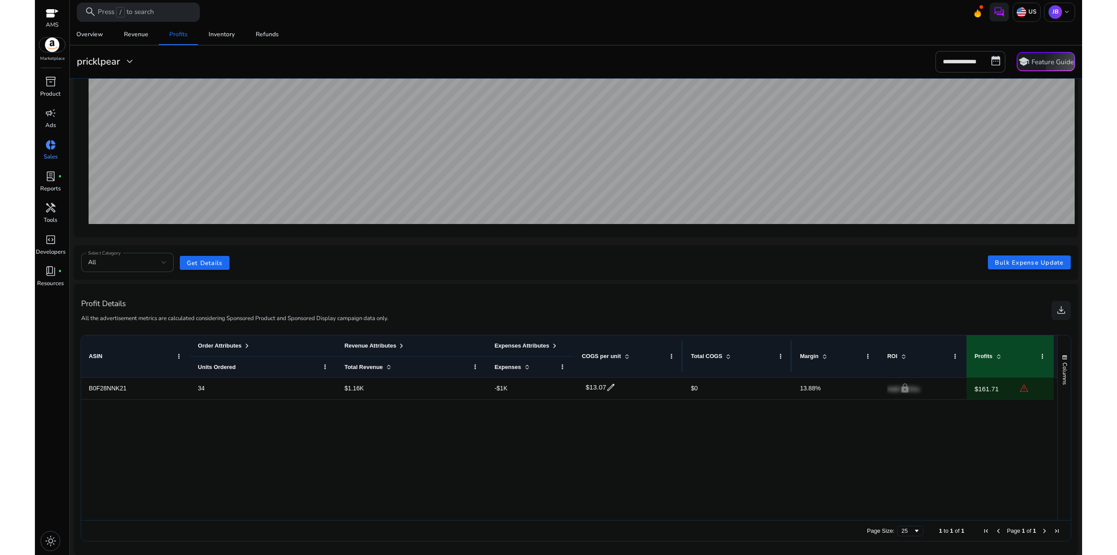
click at [600, 425] on div "B0F28NNK21 34 $1.16K -$1K $13.07 edit $0 13.88% lock Add COGs $161.71 warning" at bounding box center [569, 449] width 977 height 143
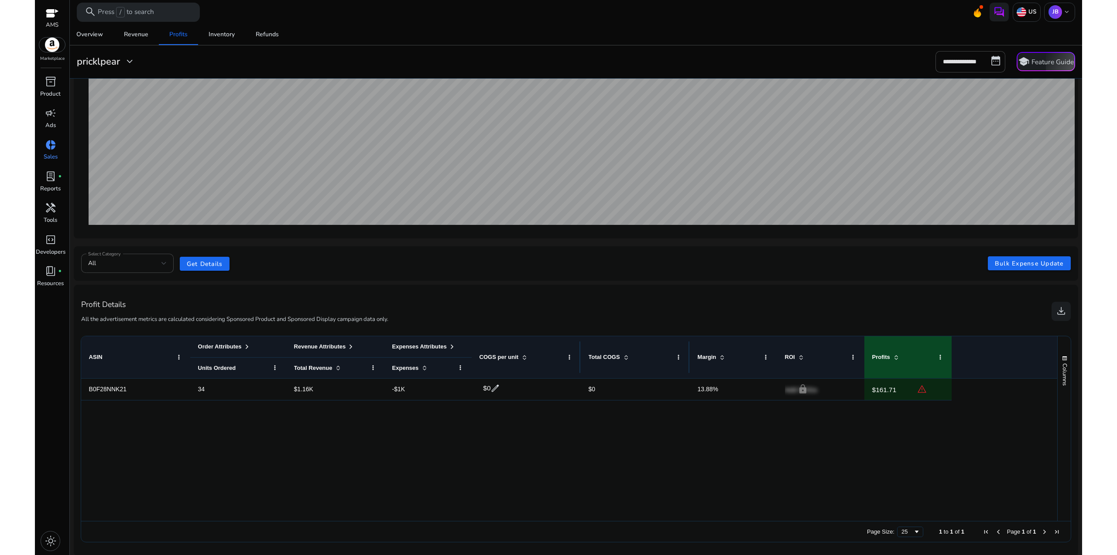
scroll to position [130, 0]
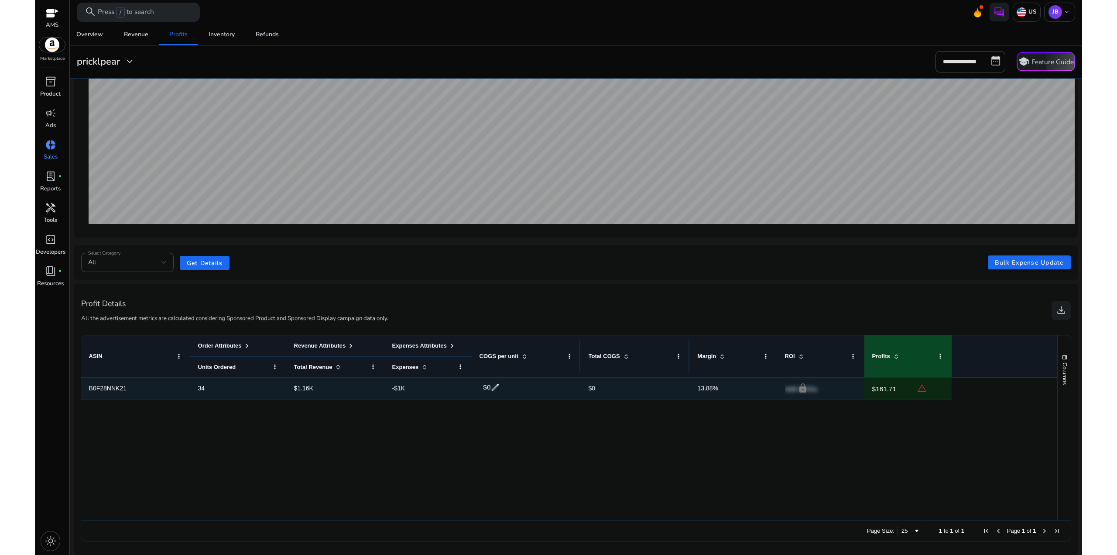
click at [591, 383] on span "$0" at bounding box center [635, 388] width 93 height 18
click at [495, 388] on span "edit" at bounding box center [496, 387] width 10 height 10
click at [484, 382] on div "$ * check close" at bounding box center [521, 387] width 80 height 16
type input "*****"
click at [548, 389] on span "check" at bounding box center [545, 387] width 10 height 10
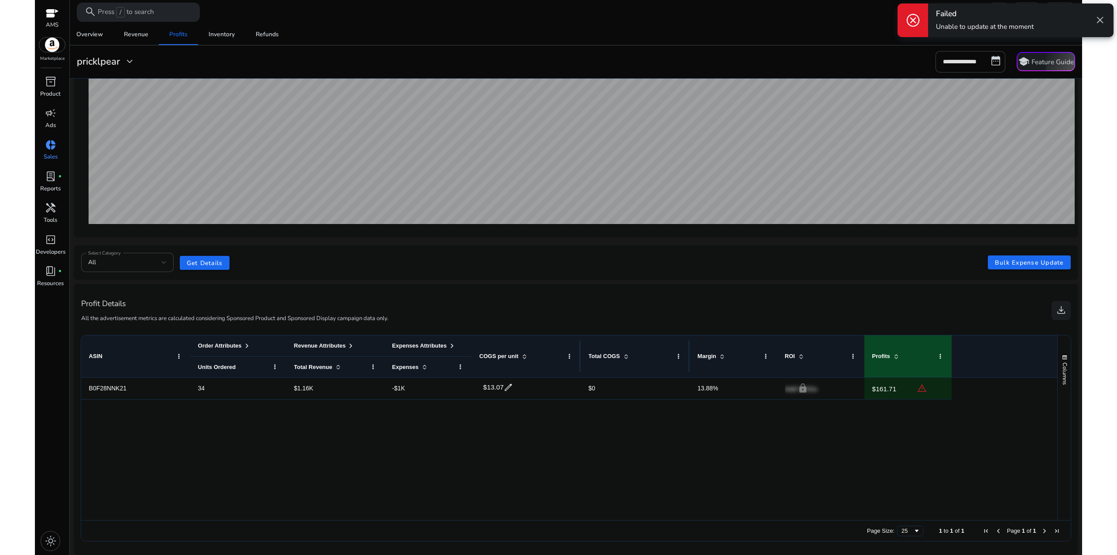
click at [1101, 19] on span "close" at bounding box center [1100, 19] width 11 height 11
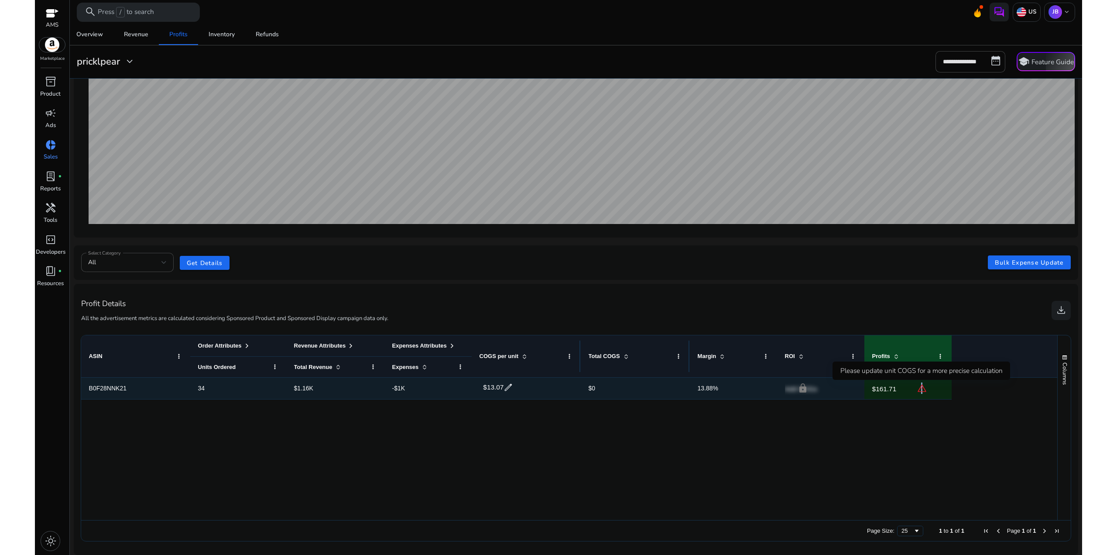
click at [921, 387] on span "warning" at bounding box center [922, 388] width 10 height 10
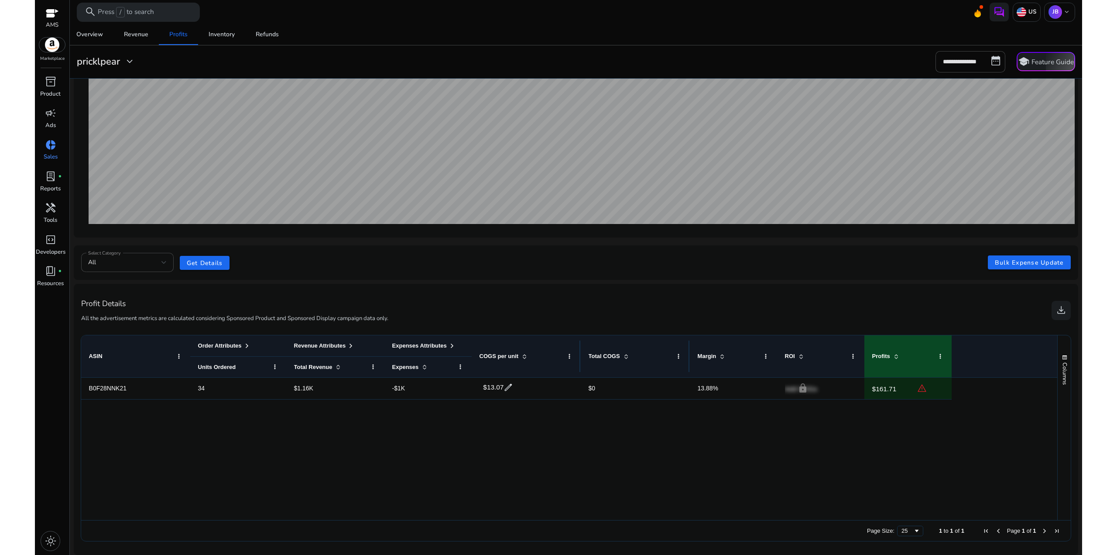
click at [526, 403] on div "B0F28NNK21 34 $1.16K -$1K $13.07 edit $0 13.88% lock Add COGs $161.71 warning" at bounding box center [569, 449] width 977 height 143
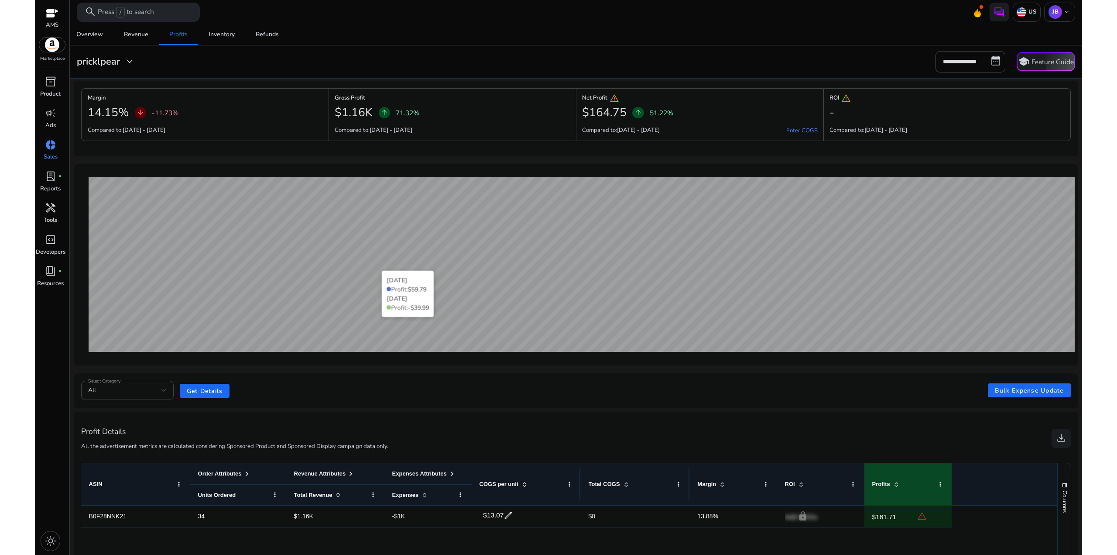
scroll to position [0, 0]
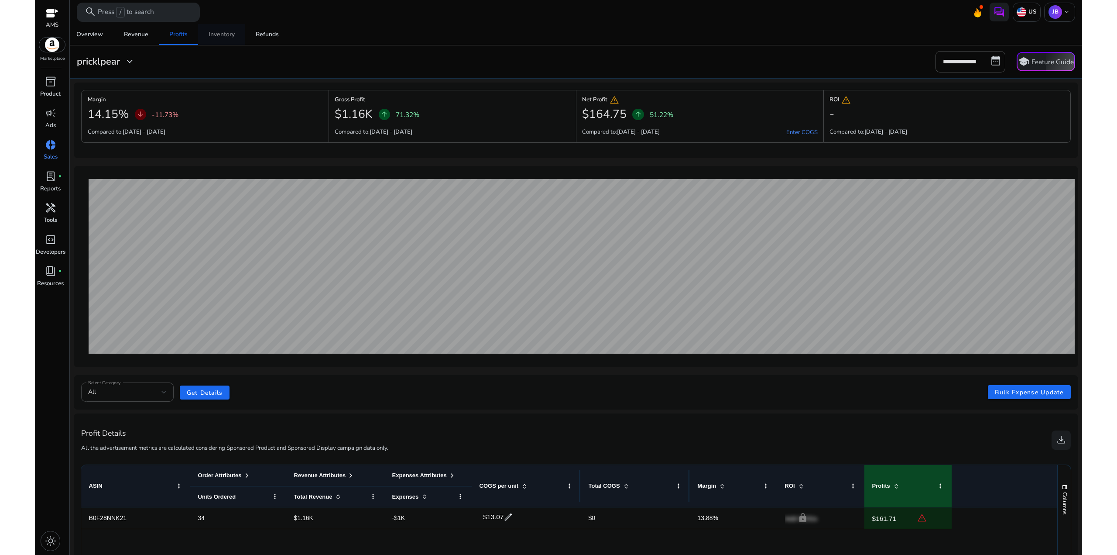
click at [226, 36] on div "Inventory" at bounding box center [222, 34] width 26 height 6
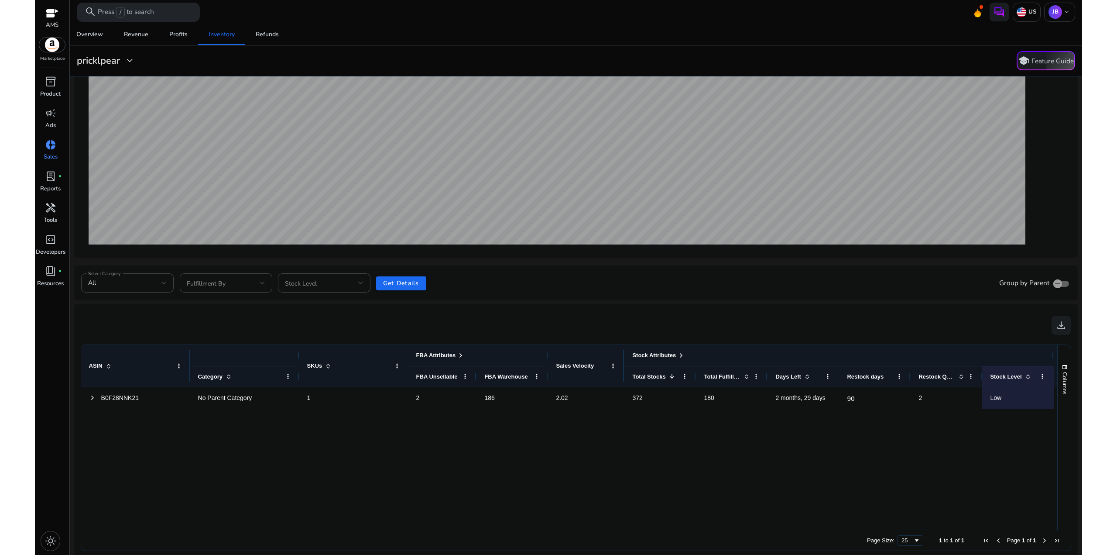
scroll to position [117, 0]
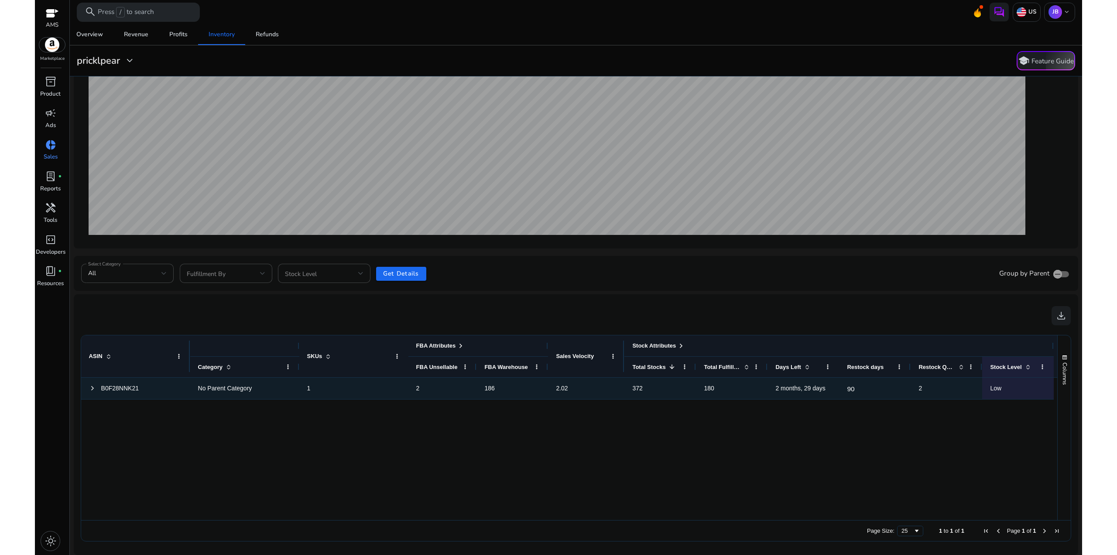
click at [735, 394] on span "180" at bounding box center [732, 388] width 56 height 18
drag, startPoint x: 655, startPoint y: 392, endPoint x: 581, endPoint y: 387, distance: 74.4
click at [581, 387] on div "B0F28NNK21 No Parent Category 1 2 186 2.02 372 180 2 months, 29 days 90 2 Low" at bounding box center [567, 389] width 973 height 22
click at [597, 391] on div "2.02" at bounding box center [586, 388] width 61 height 18
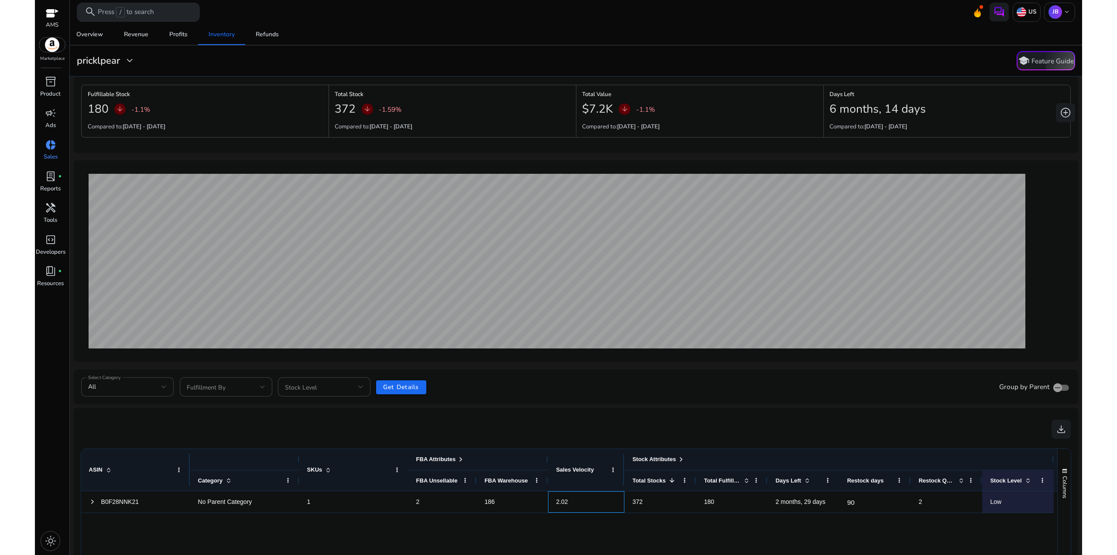
scroll to position [0, 0]
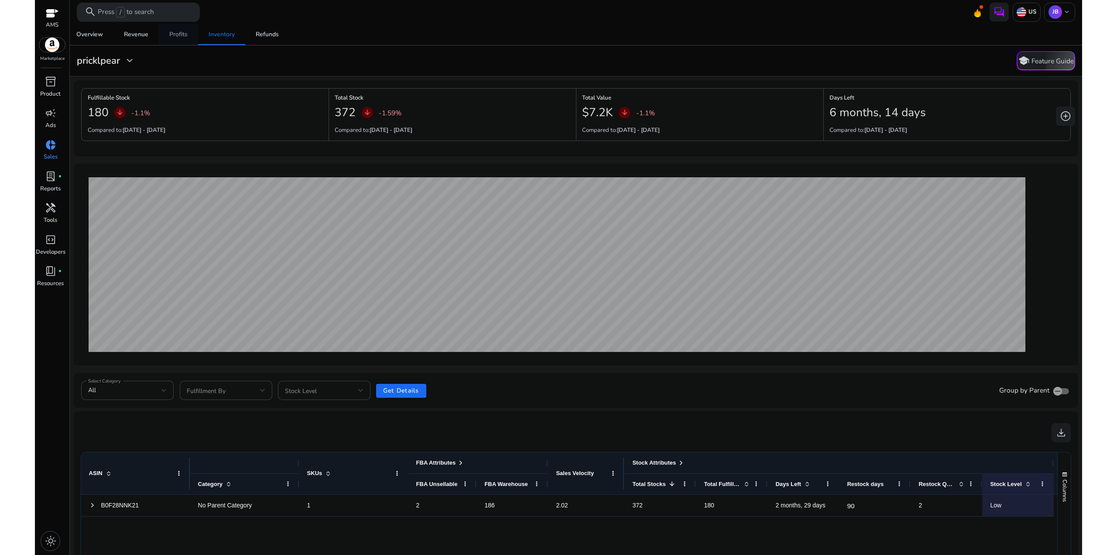
click at [172, 37] on div "Profits" at bounding box center [178, 34] width 18 height 6
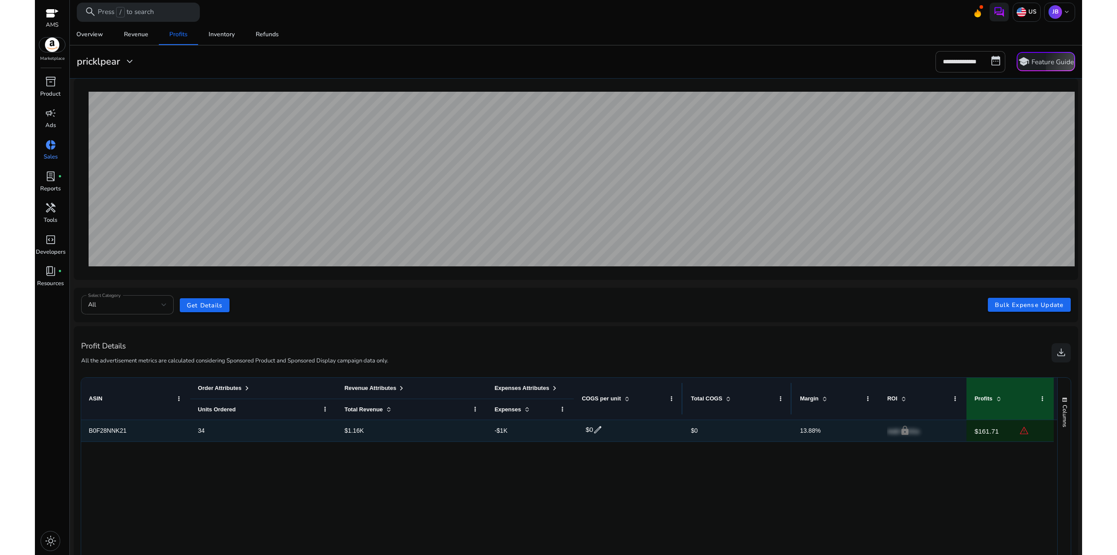
click at [599, 429] on span "edit" at bounding box center [598, 430] width 10 height 10
click at [577, 429] on div "$ * check close info" at bounding box center [628, 430] width 109 height 21
type input "*****"
click at [649, 428] on span "check" at bounding box center [647, 429] width 10 height 10
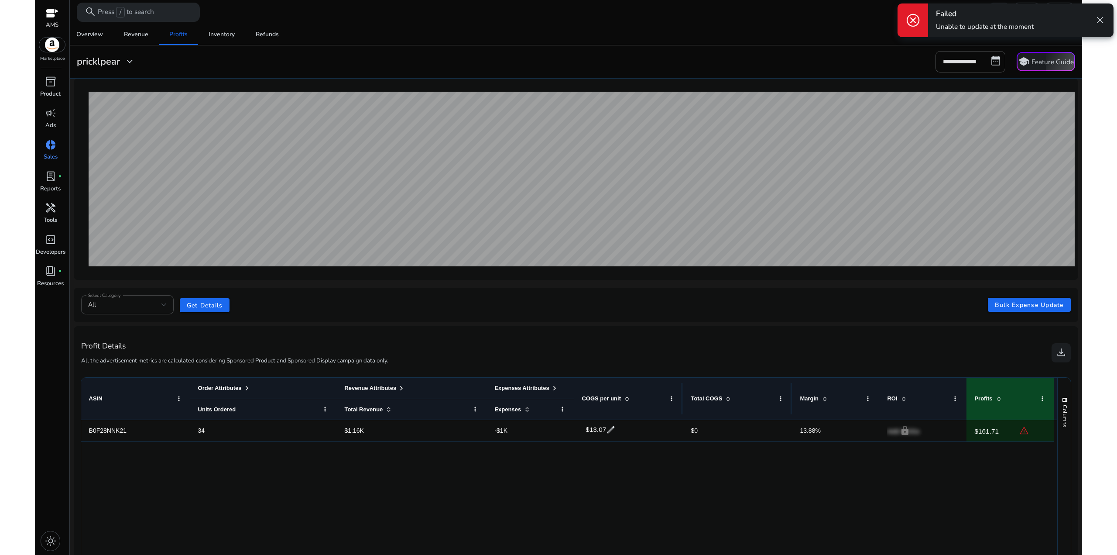
click at [1099, 17] on span "close" at bounding box center [1100, 19] width 11 height 11
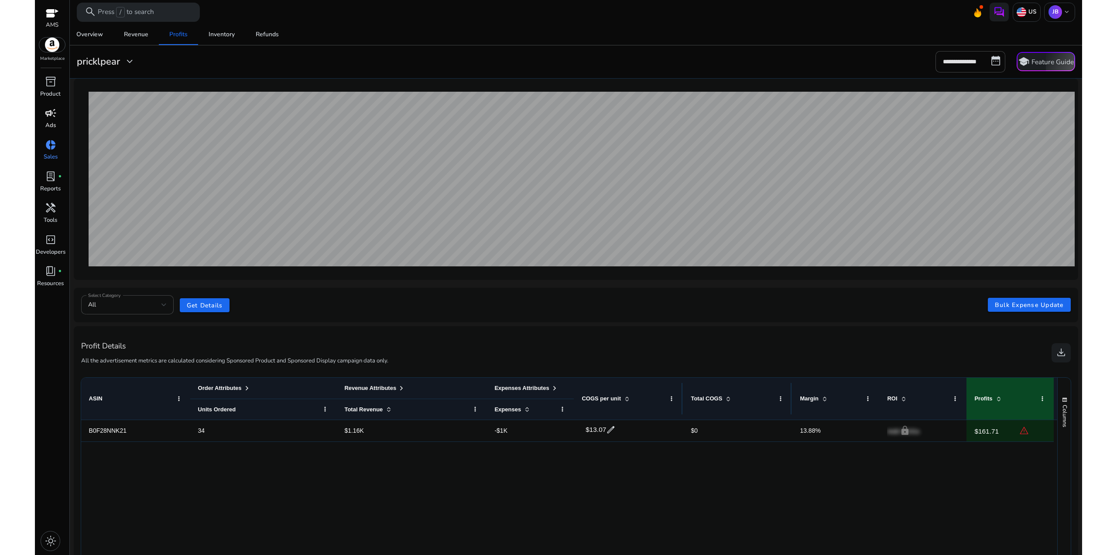
click at [48, 121] on div "campaign" at bounding box center [50, 113] width 27 height 15
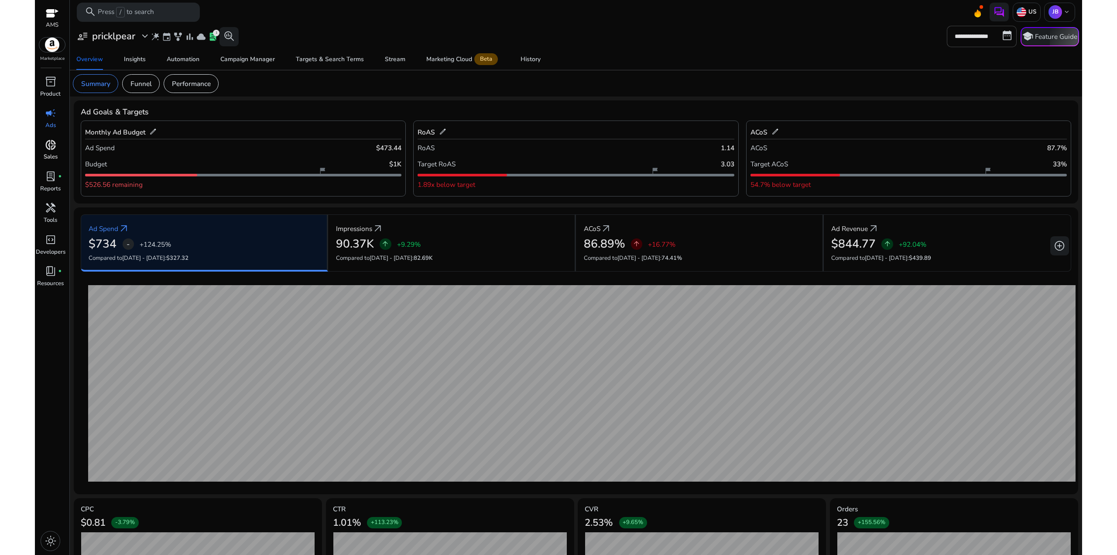
click at [56, 144] on span "donut_small" at bounding box center [50, 144] width 11 height 11
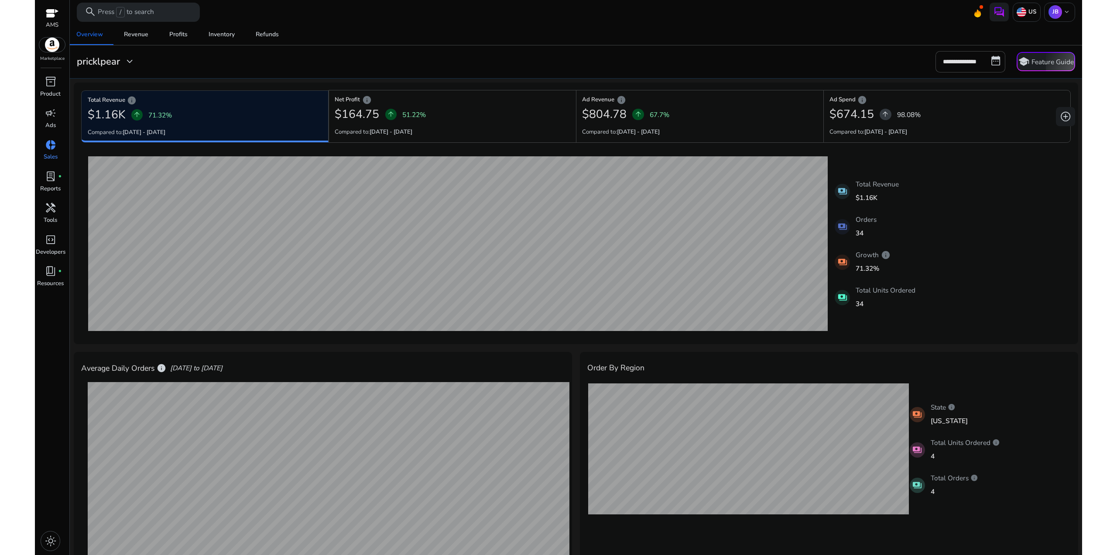
click at [478, 61] on div "**********" at bounding box center [576, 61] width 1007 height 21
click at [1062, 115] on span "add_circle" at bounding box center [1065, 116] width 11 height 11
click at [1061, 115] on span "add_circle" at bounding box center [1065, 116] width 11 height 11
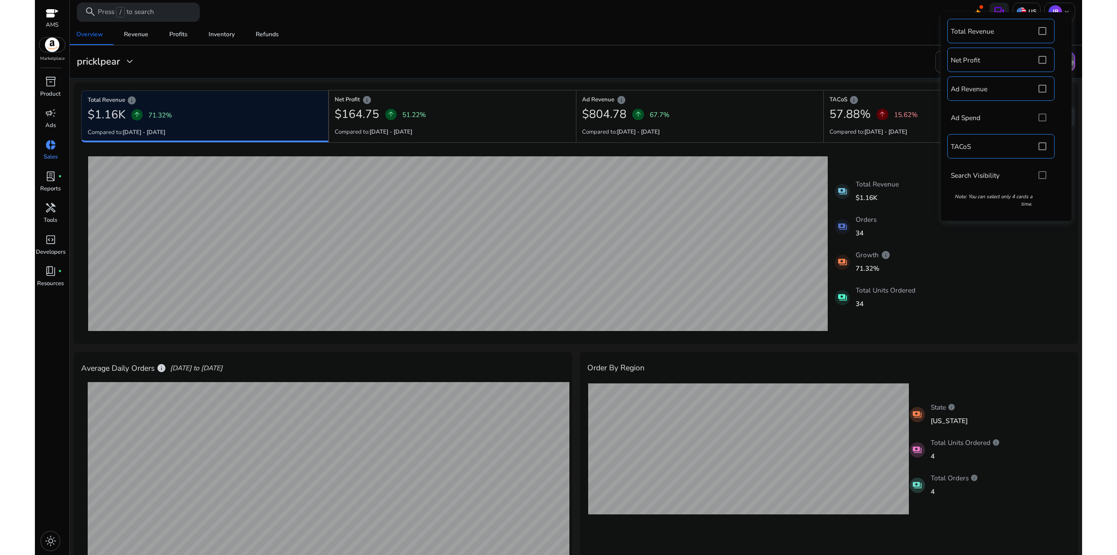
click at [970, 255] on div "11-10-2025 Total Revenue: $39.99 27-09-2025 Total Revenue: $39.99 payments Tota…" at bounding box center [576, 244] width 990 height 186
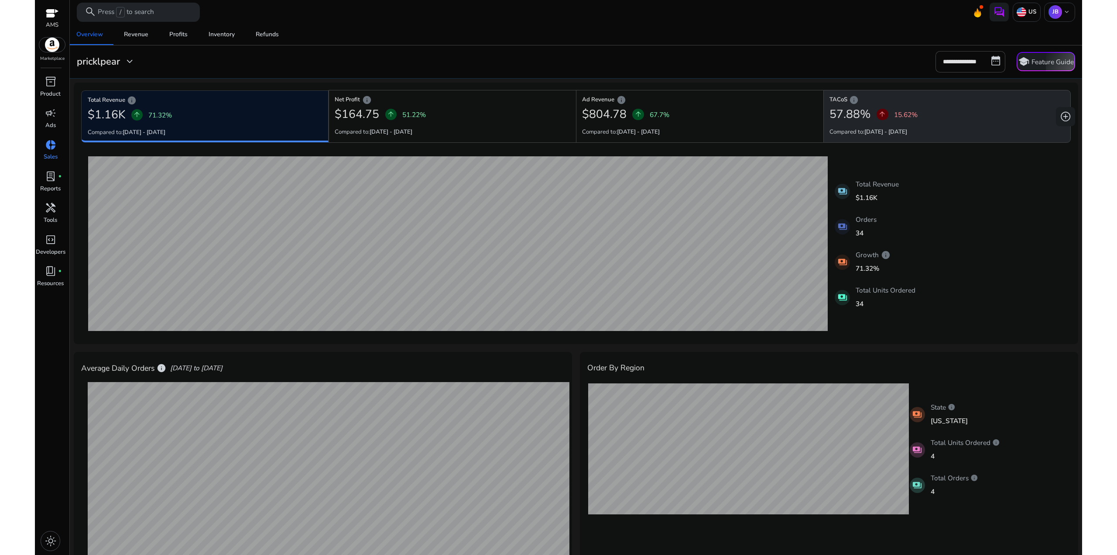
drag, startPoint x: 971, startPoint y: 281, endPoint x: 837, endPoint y: 108, distance: 218.7
click at [841, 115] on div "Total Revenue info $1.16K arrow_upward 71.32% Compared to: 14-09-2025 - 27-09-2…" at bounding box center [576, 213] width 1005 height 262
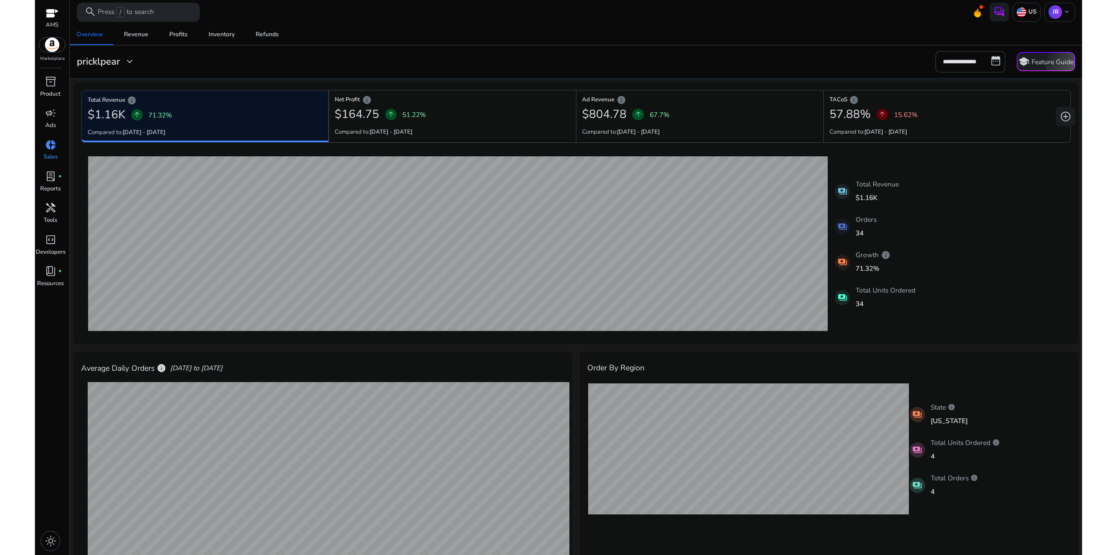
click at [811, 61] on div "**********" at bounding box center [576, 61] width 1007 height 21
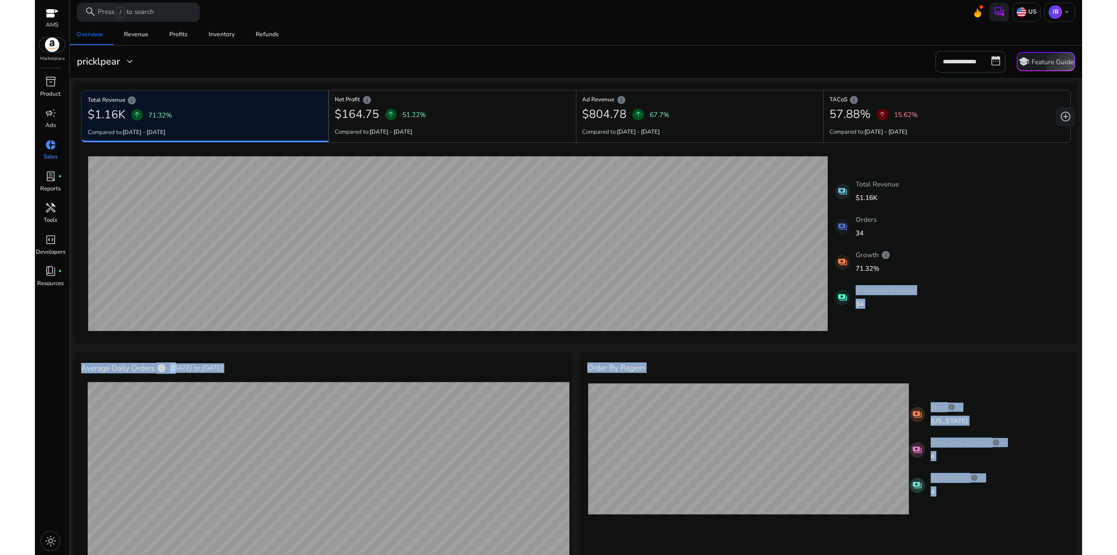
click at [857, 94] on body "**********" at bounding box center [559, 277] width 1048 height 555
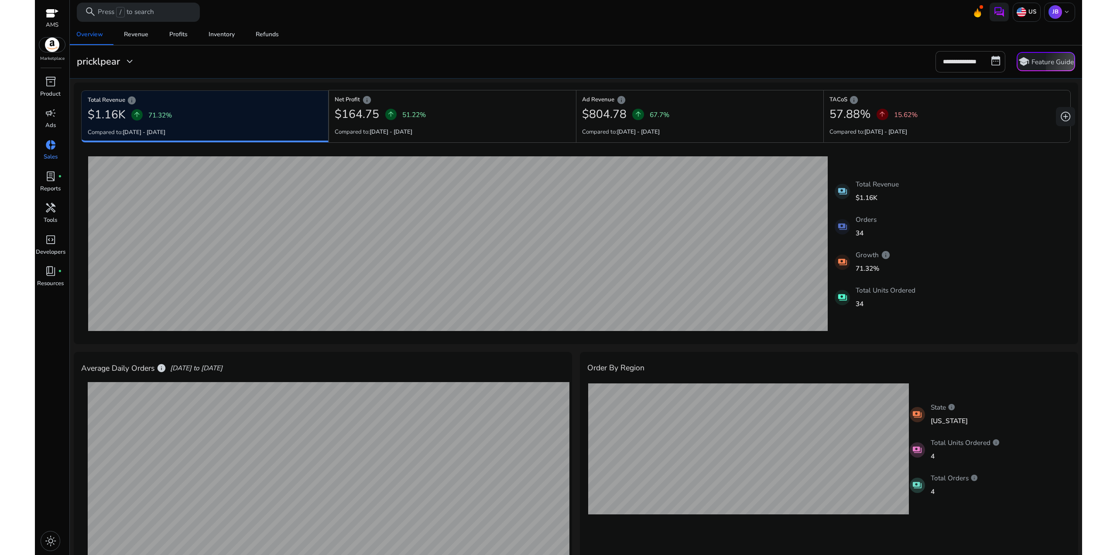
click at [845, 56] on div "**********" at bounding box center [576, 61] width 1007 height 21
drag, startPoint x: 978, startPoint y: 273, endPoint x: 891, endPoint y: 85, distance: 207.0
click at [950, 188] on div "11-10-2025 Total Revenue: $39.99 27-09-2025 Total Revenue: $39.99 payments Tota…" at bounding box center [576, 244] width 990 height 186
click at [880, 70] on div "**********" at bounding box center [576, 61] width 1007 height 21
click at [966, 61] on input "**********" at bounding box center [971, 61] width 70 height 21
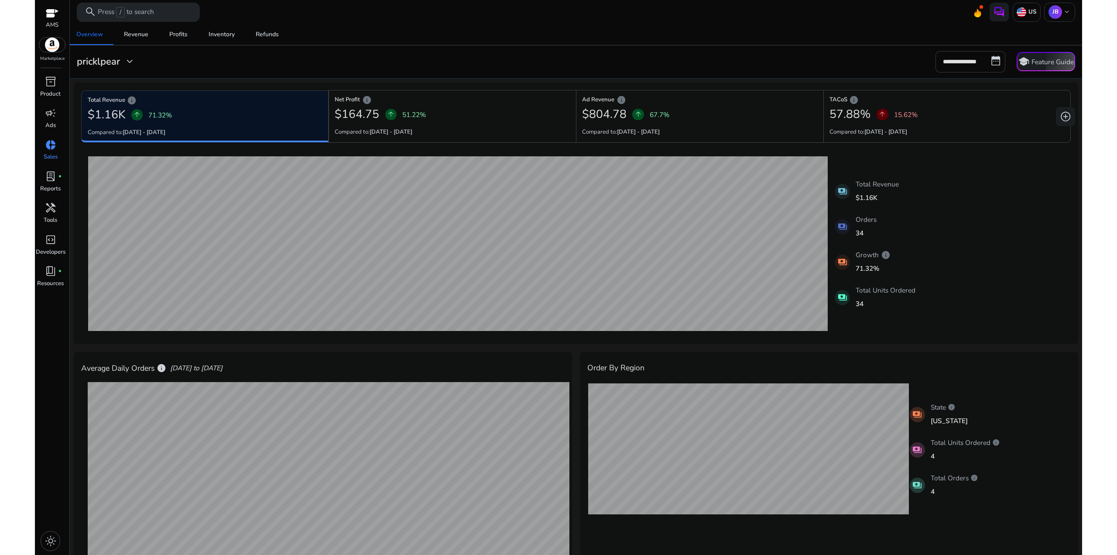
select select "*"
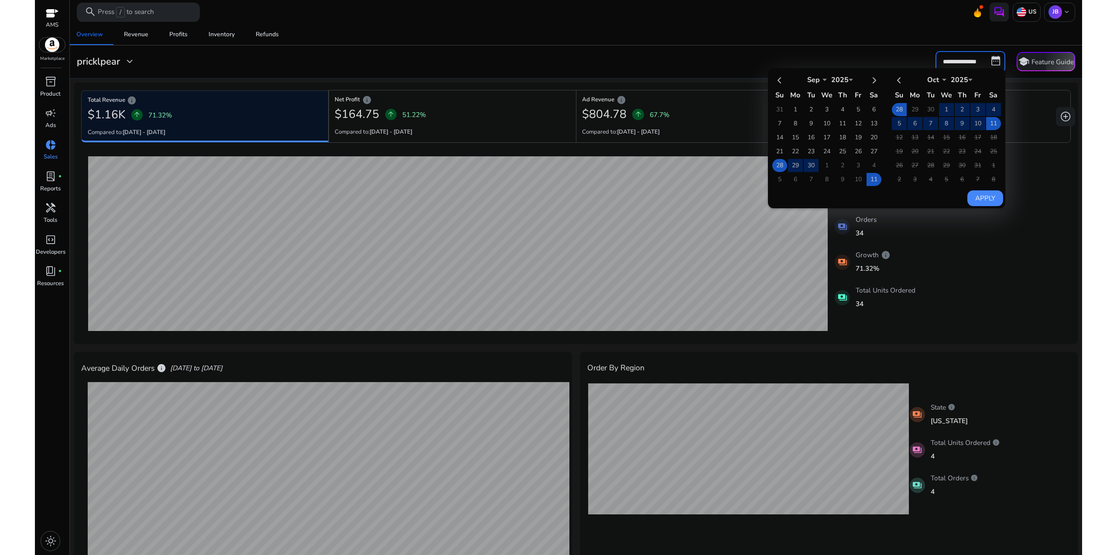
click at [776, 165] on td "28" at bounding box center [780, 165] width 15 height 13
click at [988, 126] on td "11" at bounding box center [993, 123] width 15 height 13
click at [981, 198] on button "Apply" at bounding box center [985, 198] width 35 height 16
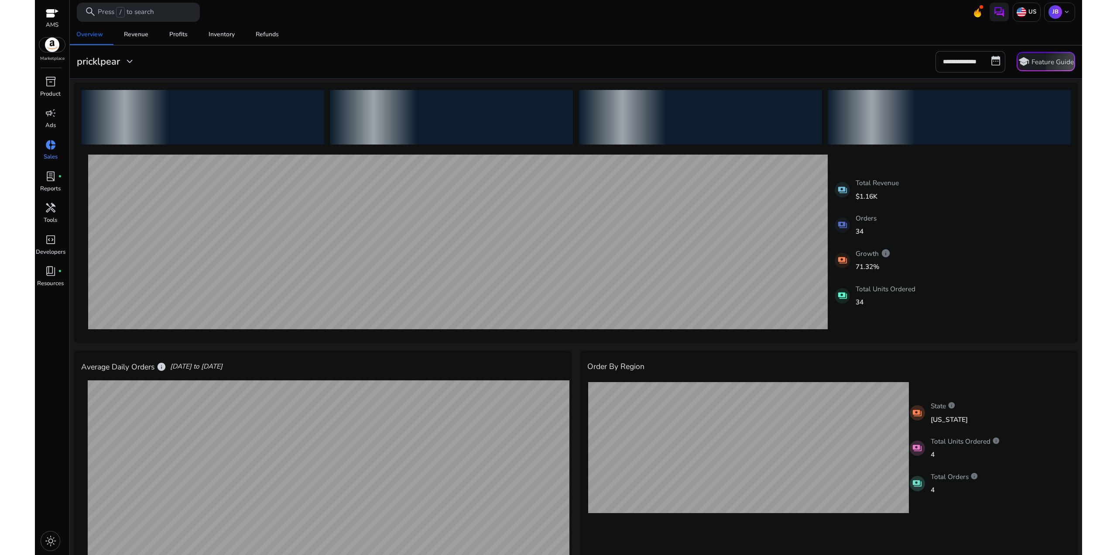
drag, startPoint x: 990, startPoint y: 225, endPoint x: 1000, endPoint y: 235, distance: 13.3
click at [1000, 235] on div "11-10-2025 Total Revenue: $39.99 27-09-2025 Total Revenue: $39.99 payments Tota…" at bounding box center [576, 242] width 990 height 186
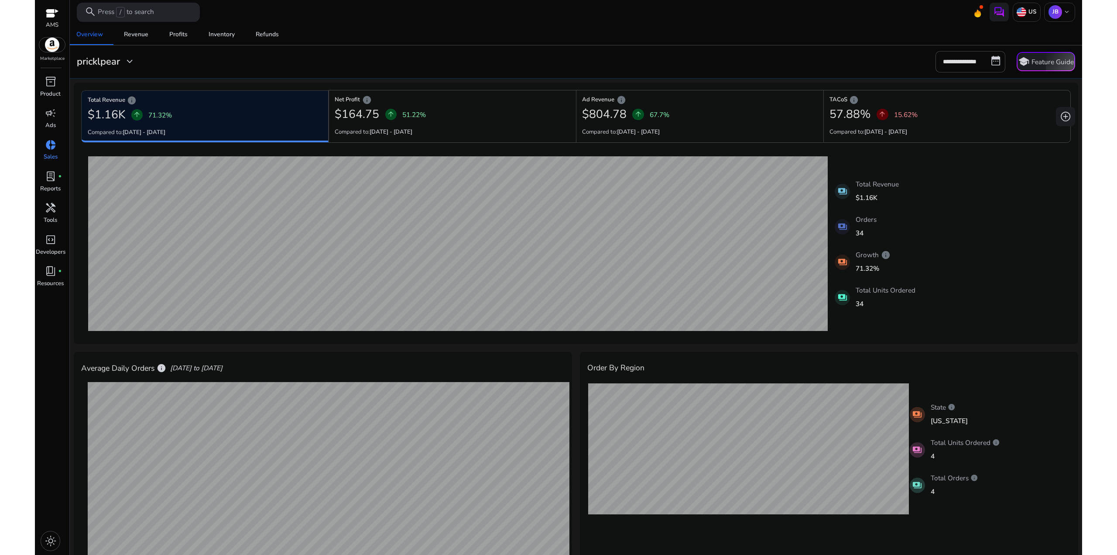
click at [886, 63] on div "**********" at bounding box center [576, 61] width 1007 height 21
drag, startPoint x: 967, startPoint y: 237, endPoint x: 978, endPoint y: 243, distance: 12.9
click at [967, 237] on div "11-10-2025 Total Revenue: $39.99 27-09-2025 Total Revenue: $39.99 payments Tota…" at bounding box center [576, 244] width 990 height 186
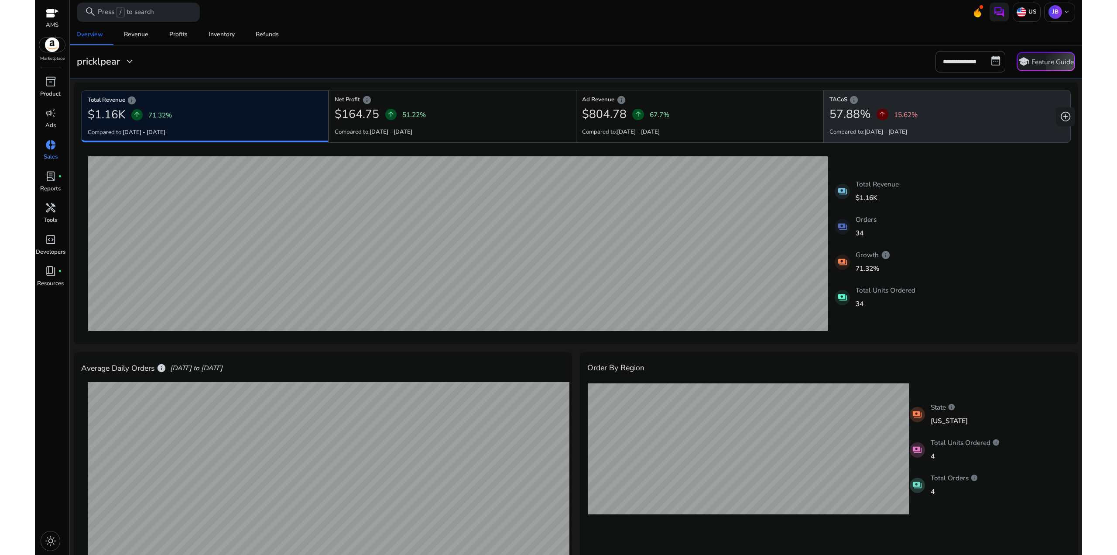
drag, startPoint x: 942, startPoint y: 217, endPoint x: 897, endPoint y: 102, distance: 124.1
click at [910, 130] on div "Total Revenue info $1.16K arrow_upward 71.32% Compared to: 14-09-2025 - 27-09-2…" at bounding box center [576, 213] width 1005 height 262
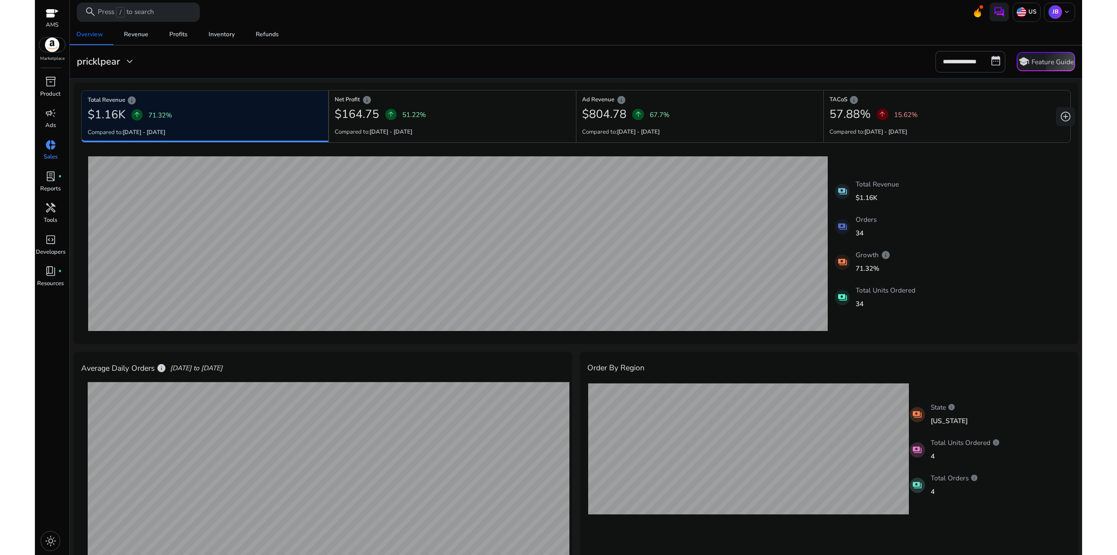
click at [870, 62] on div "**********" at bounding box center [576, 61] width 1007 height 21
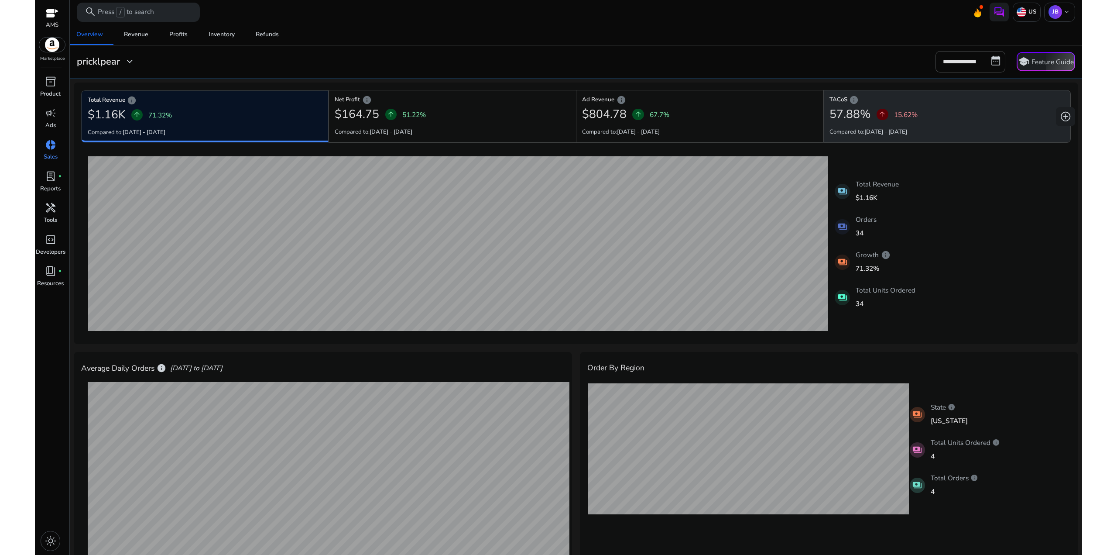
drag, startPoint x: 993, startPoint y: 263, endPoint x: 908, endPoint y: 117, distance: 168.0
click at [910, 121] on div "Total Revenue info $1.16K arrow_upward 71.32% Compared to: 14-09-2025 - 27-09-2…" at bounding box center [576, 213] width 1005 height 262
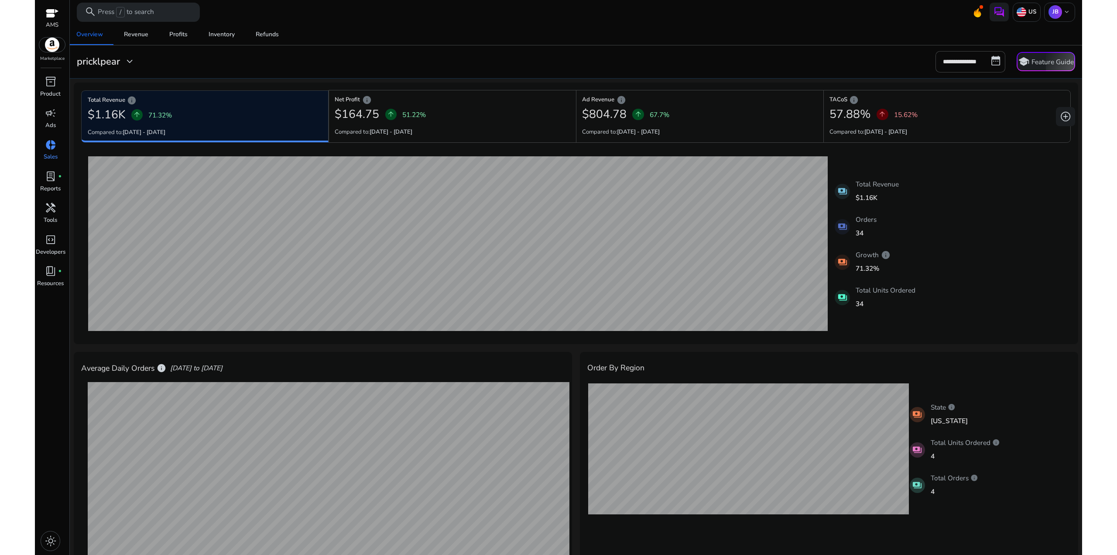
click at [876, 55] on div "**********" at bounding box center [576, 61] width 1007 height 21
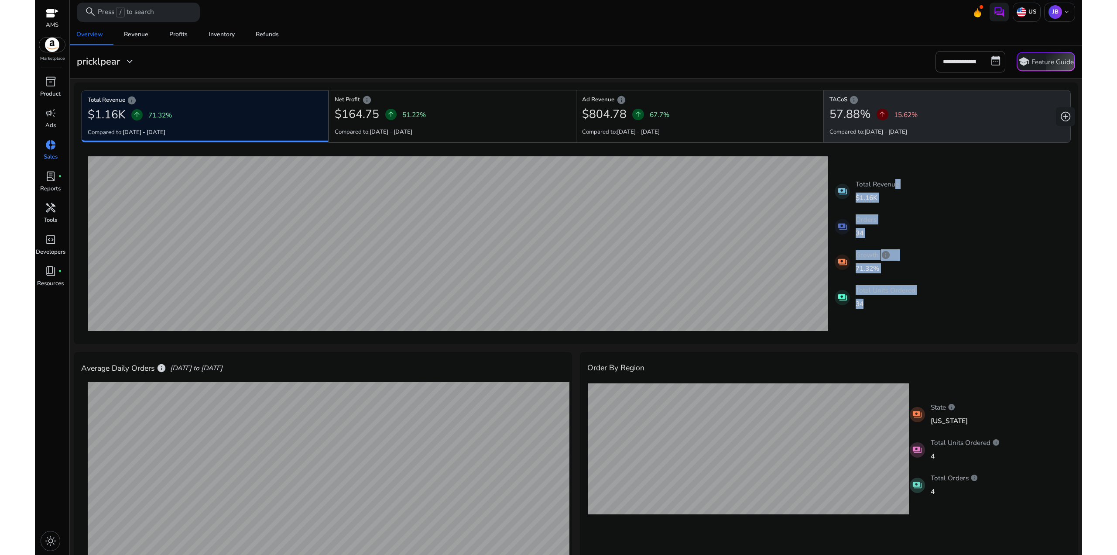
drag, startPoint x: 938, startPoint y: 256, endPoint x: 863, endPoint y: 91, distance: 181.7
click at [878, 127] on div "Total Revenue info $1.16K arrow_upward 71.32% Compared to: 14-09-2025 - 27-09-2…" at bounding box center [576, 213] width 1005 height 262
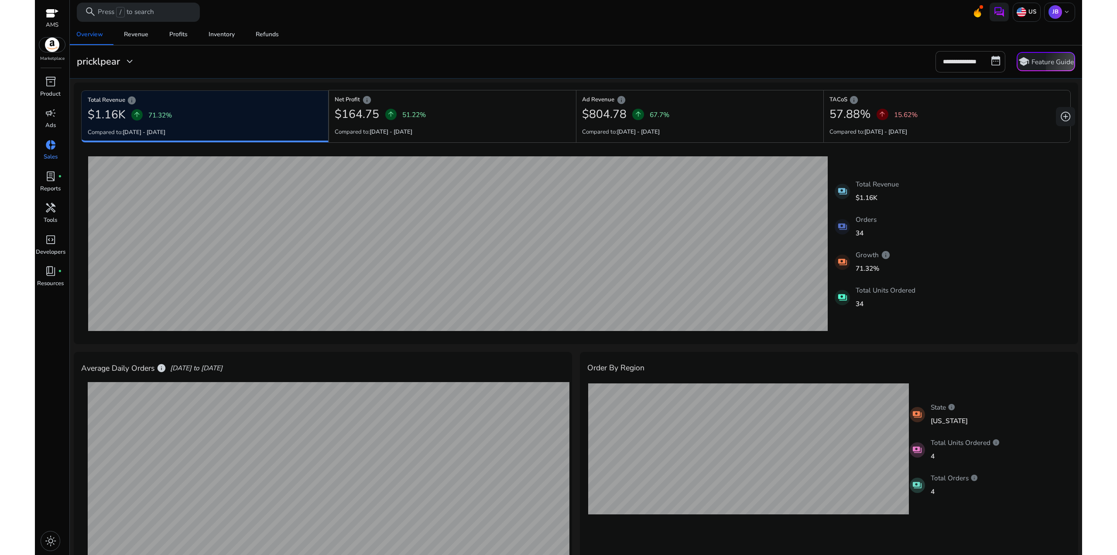
click at [850, 67] on div "**********" at bounding box center [576, 61] width 1007 height 21
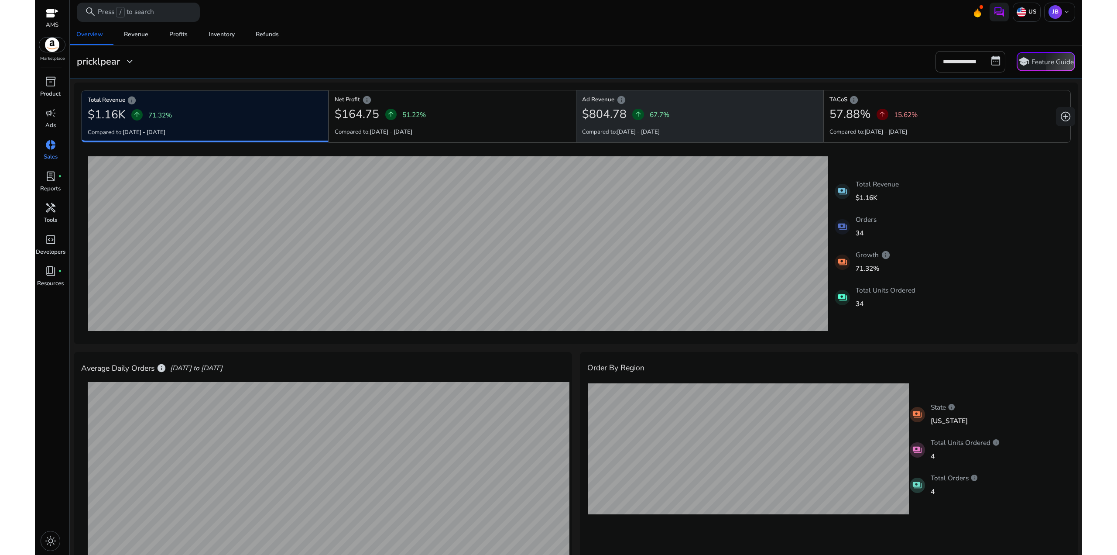
drag, startPoint x: 960, startPoint y: 311, endPoint x: 795, endPoint y: 107, distance: 262.6
click at [803, 120] on div "Total Revenue info $1.16K arrow_upward 71.32% Compared to: 14-09-2025 - 27-09-2…" at bounding box center [576, 213] width 1005 height 262
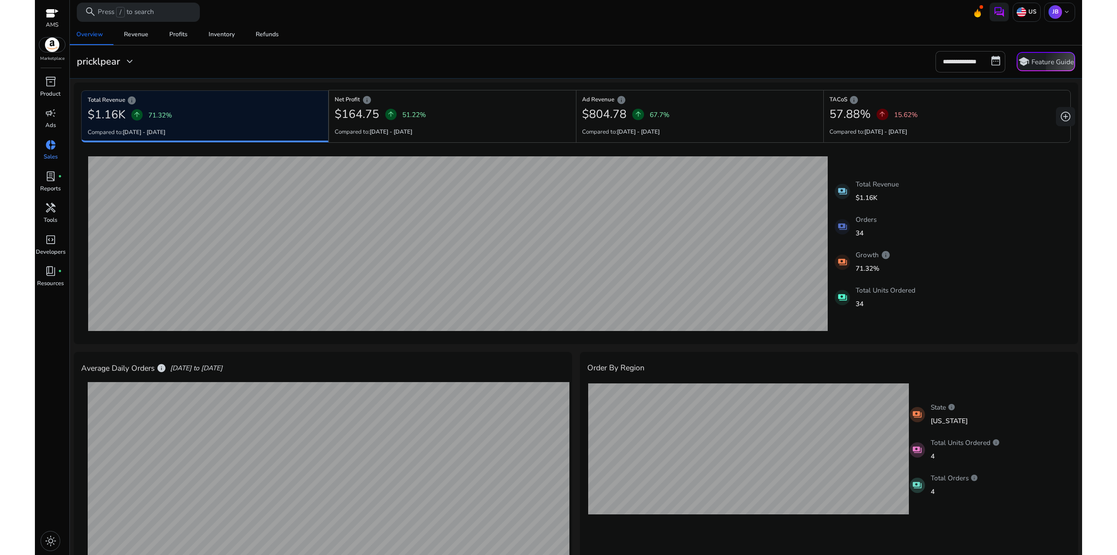
click at [780, 76] on mat-card "**********" at bounding box center [576, 61] width 1020 height 33
drag, startPoint x: 959, startPoint y: 298, endPoint x: 794, endPoint y: 82, distance: 271.2
click at [799, 94] on div "Total Revenue info $1.16K arrow_upward 71.32% Compared to: 14-09-2025 - 27-09-2…" at bounding box center [576, 213] width 1005 height 262
click at [768, 45] on div "Overview Revenue Profits Inventory Refunds" at bounding box center [576, 34] width 1020 height 21
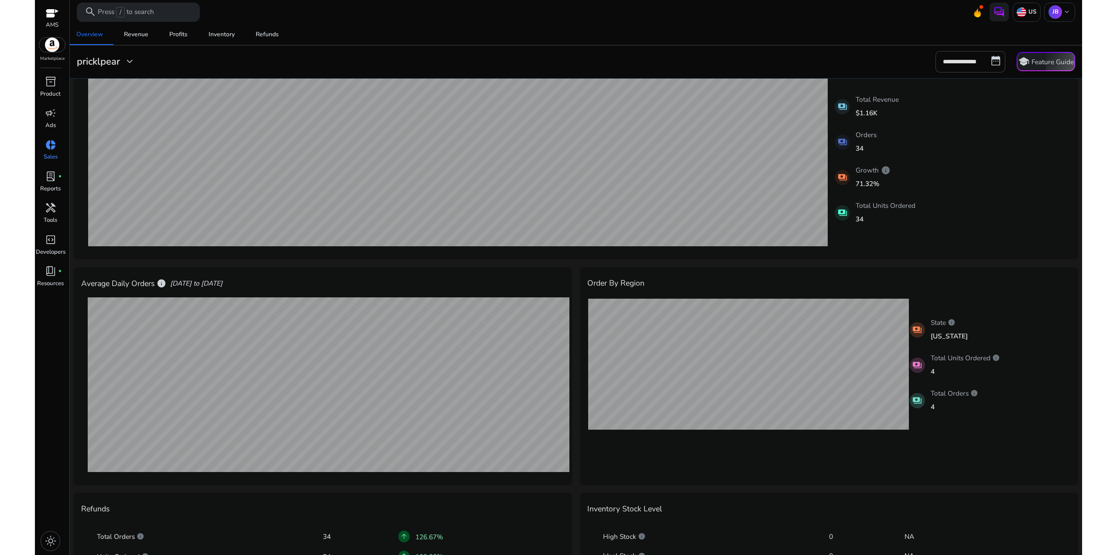
scroll to position [131, 0]
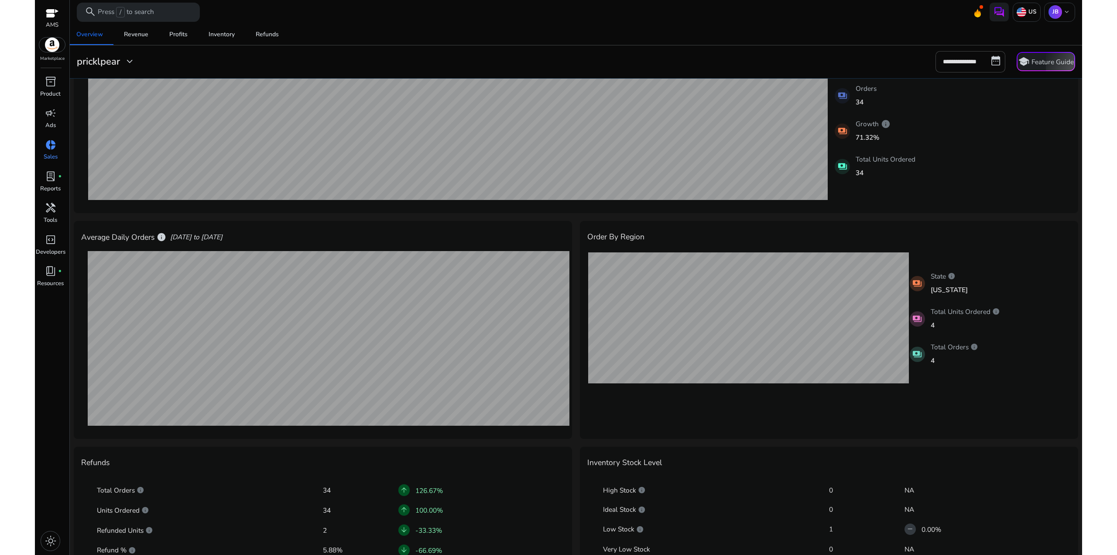
drag, startPoint x: 999, startPoint y: 304, endPoint x: 1028, endPoint y: 382, distance: 83.3
click at [1000, 305] on div "payments Total Units Ordered info 4" at bounding box center [990, 318] width 161 height 30
drag, startPoint x: 975, startPoint y: 302, endPoint x: 979, endPoint y: 240, distance: 62.5
click at [976, 266] on div "Order By Region State : Massachusetts Total Orders : 1 Units Ordered : 1 paymen…" at bounding box center [829, 330] width 498 height 218
click at [979, 240] on div "Order By Region" at bounding box center [829, 237] width 483 height 16
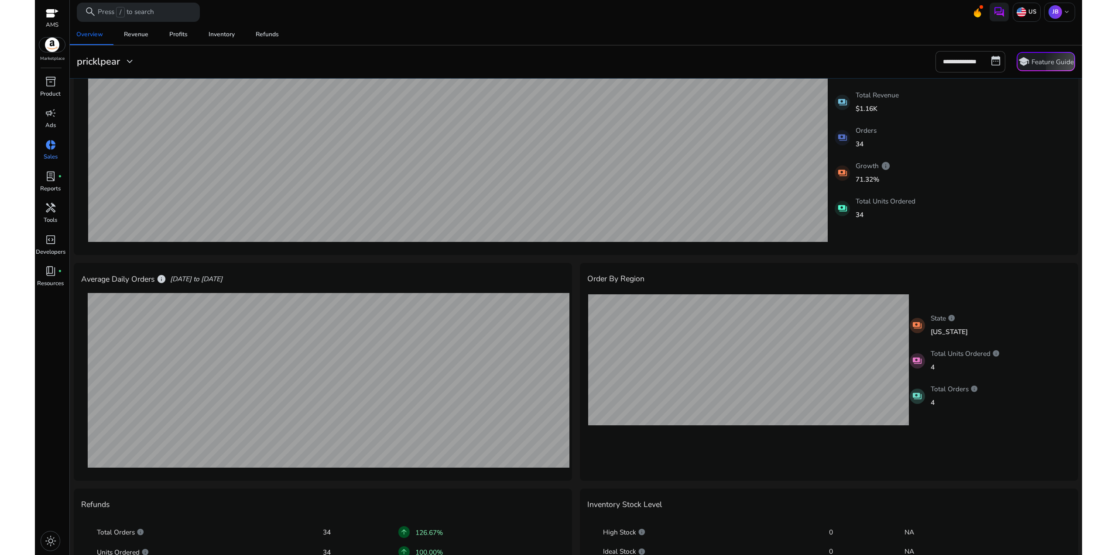
scroll to position [218, 0]
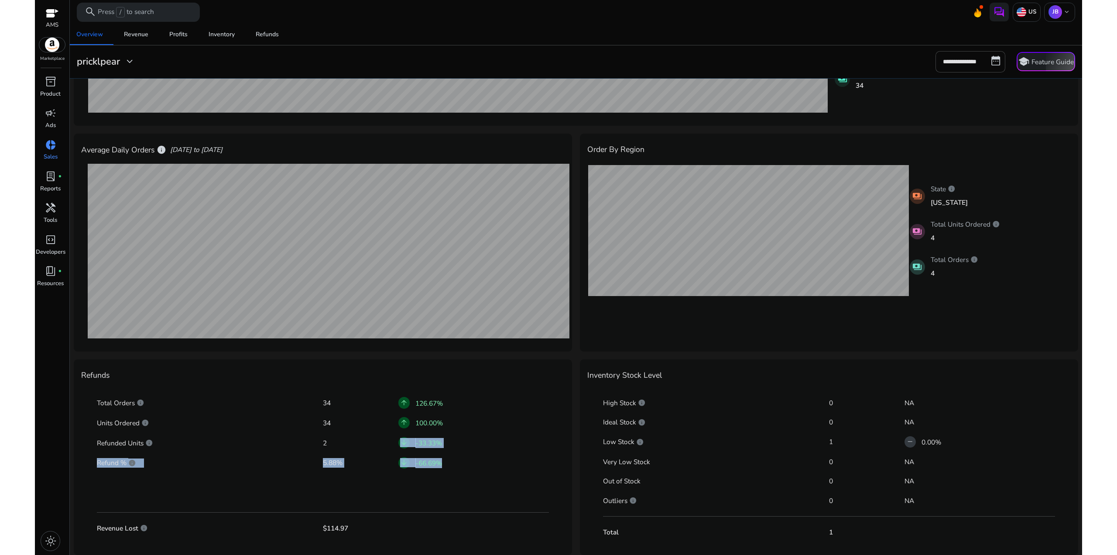
drag, startPoint x: 453, startPoint y: 481, endPoint x: 293, endPoint y: 433, distance: 166.8
click at [316, 440] on div "Total Orders info 34 arrow_upward 126.67% Units Ordered info 34 arrow_upward 10…" at bounding box center [322, 463] width 483 height 160
click at [286, 432] on div "Total Orders info 34 arrow_upward 126.67% Units Ordered info 34 arrow_upward 10…" at bounding box center [322, 463] width 483 height 160
drag, startPoint x: 467, startPoint y: 473, endPoint x: 281, endPoint y: 429, distance: 191.9
click at [282, 430] on div "Total Orders info 34 arrow_upward 126.67% Units Ordered info 34 arrow_upward 10…" at bounding box center [322, 463] width 483 height 160
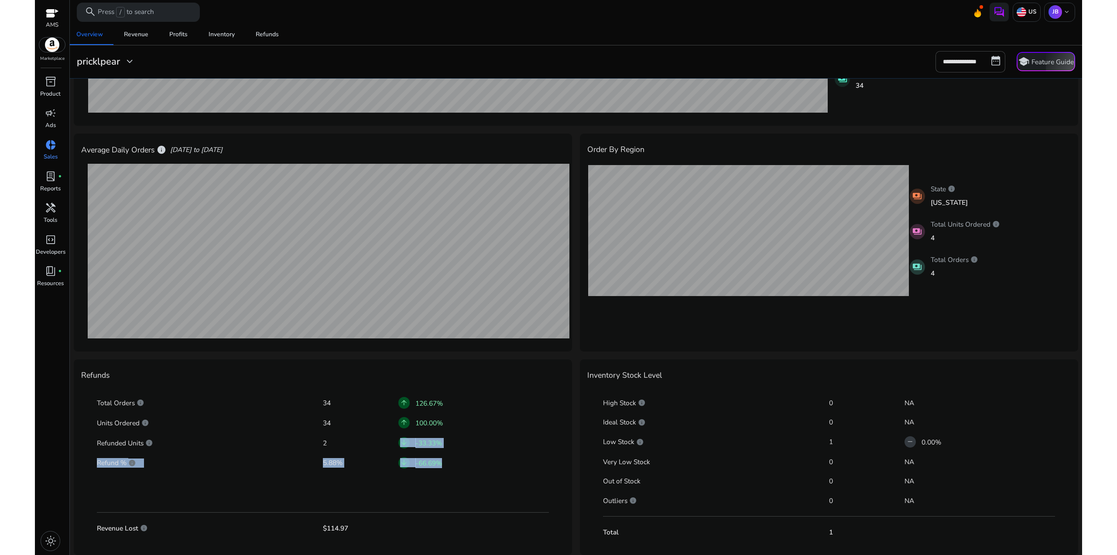
click at [279, 429] on div "Units Ordered info 34 arrow_upward 100.00%" at bounding box center [323, 423] width 453 height 16
drag, startPoint x: 292, startPoint y: 423, endPoint x: 275, endPoint y: 417, distance: 17.5
click at [282, 419] on div "Total Orders info 34 arrow_upward 126.67% Units Ordered info 34 arrow_upward 10…" at bounding box center [322, 463] width 483 height 160
drag, startPoint x: 273, startPoint y: 416, endPoint x: 277, endPoint y: 416, distance: 4.4
click at [273, 415] on div "Units Ordered info 34 arrow_upward 100.00%" at bounding box center [323, 423] width 453 height 16
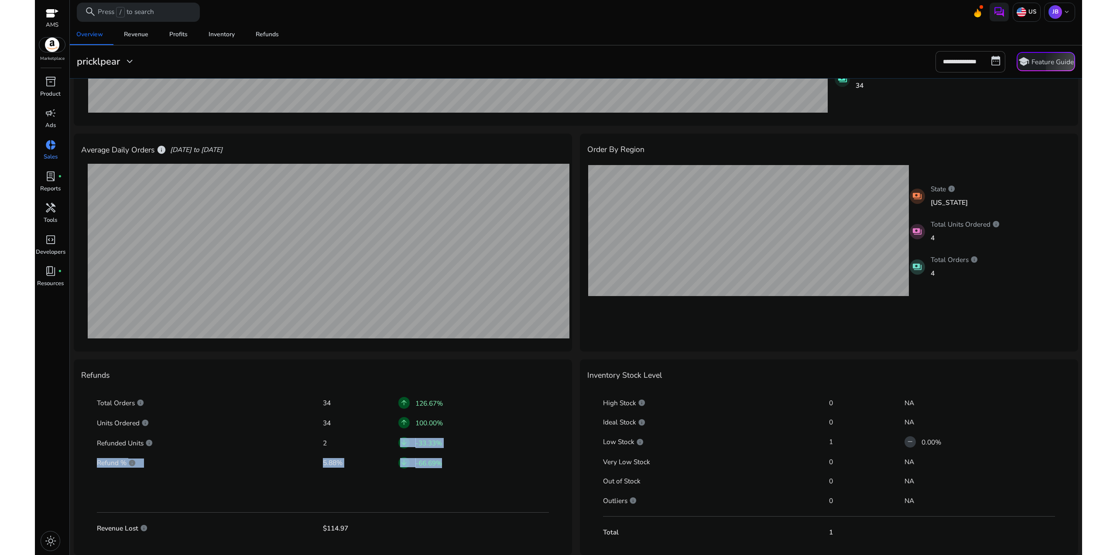
click at [472, 468] on div "arrow_downward -66.69%" at bounding box center [474, 462] width 151 height 16
drag, startPoint x: 467, startPoint y: 465, endPoint x: 252, endPoint y: 426, distance: 218.2
click at [258, 428] on div "Total Orders info 34 arrow_upward 126.67% Units Ordered info 34 arrow_upward 10…" at bounding box center [322, 463] width 483 height 160
click at [252, 426] on p "Units Ordered info" at bounding box center [210, 423] width 226 height 10
drag, startPoint x: 434, startPoint y: 462, endPoint x: 253, endPoint y: 426, distance: 184.8
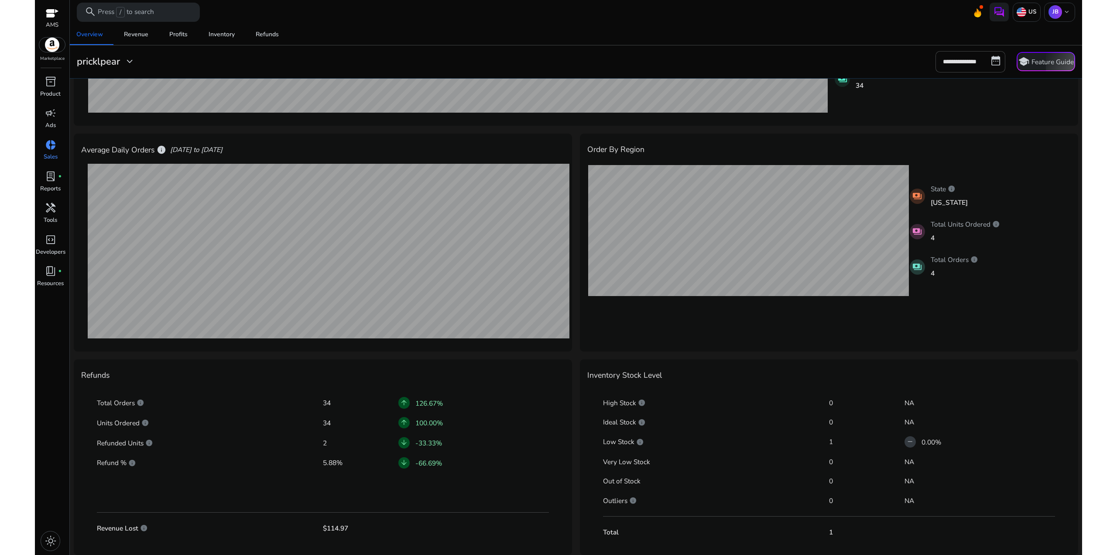
click at [257, 428] on div "Total Orders info 34 arrow_upward 126.67% Units Ordered info 34 arrow_upward 10…" at bounding box center [322, 463] width 483 height 160
click at [253, 426] on p "Units Ordered info" at bounding box center [210, 423] width 226 height 10
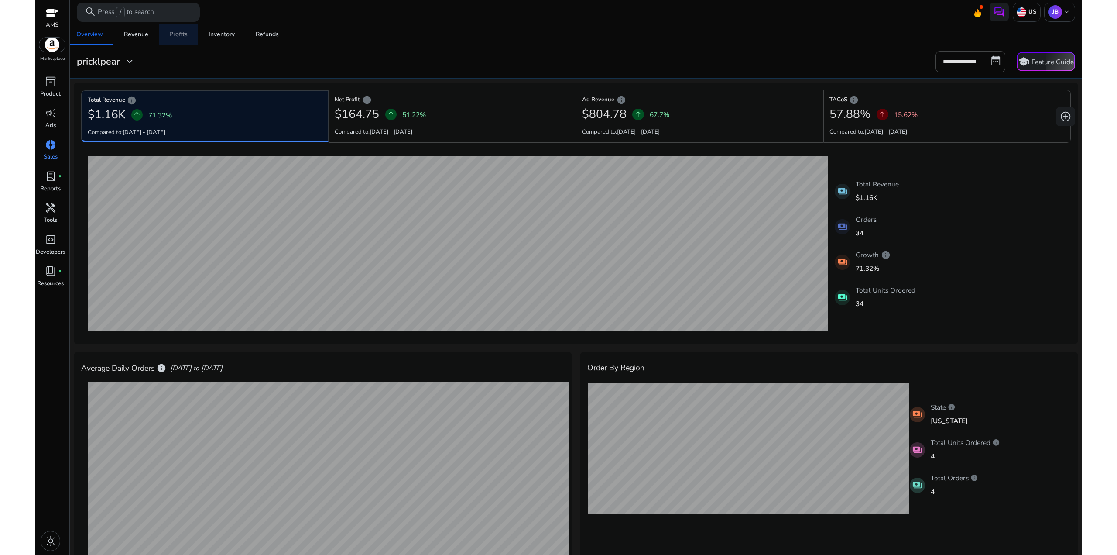
click at [189, 31] on link "Profits" at bounding box center [178, 34] width 39 height 21
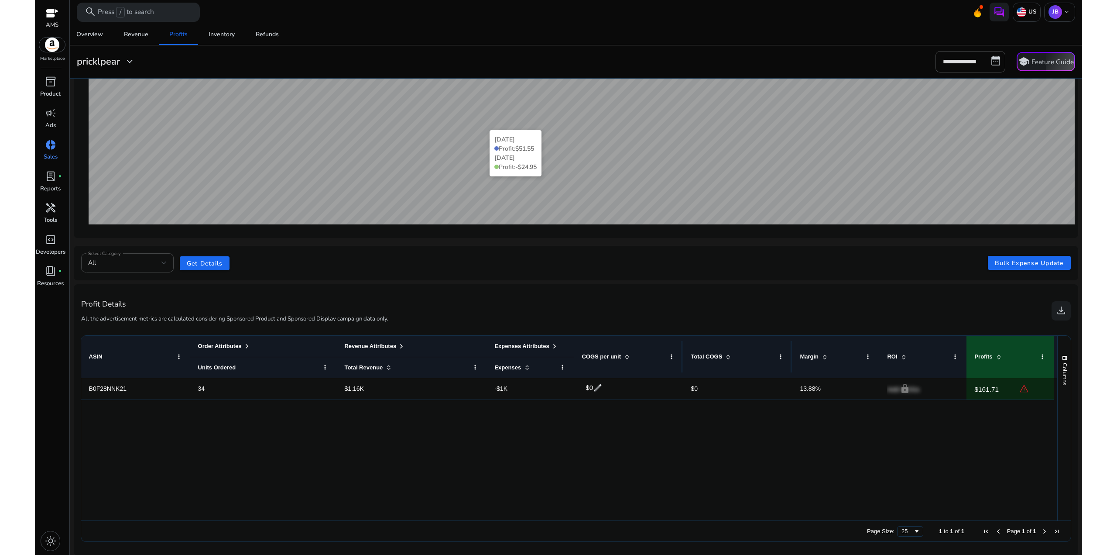
scroll to position [130, 0]
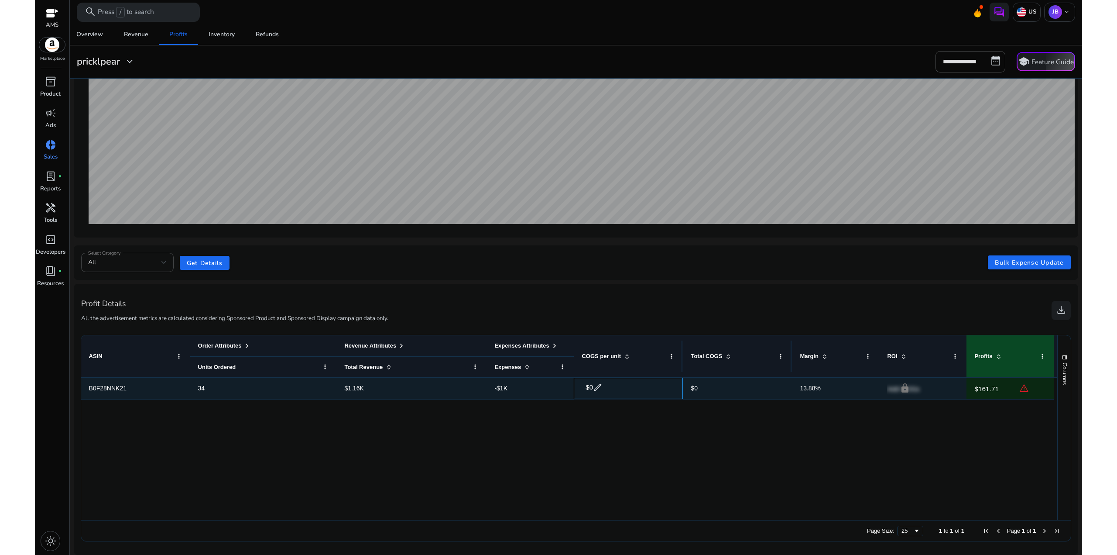
click at [596, 386] on span "edit" at bounding box center [598, 387] width 10 height 10
click at [607, 387] on input "*" at bounding box center [616, 387] width 51 height 14
type input "******"
click at [647, 385] on span "check" at bounding box center [647, 387] width 10 height 10
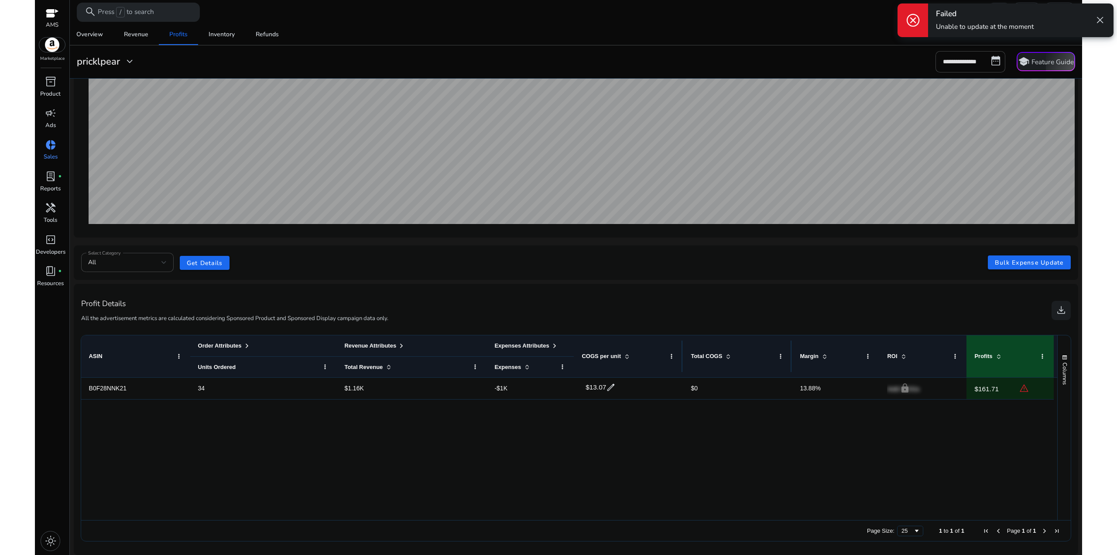
click at [1098, 22] on span "close" at bounding box center [1100, 19] width 11 height 11
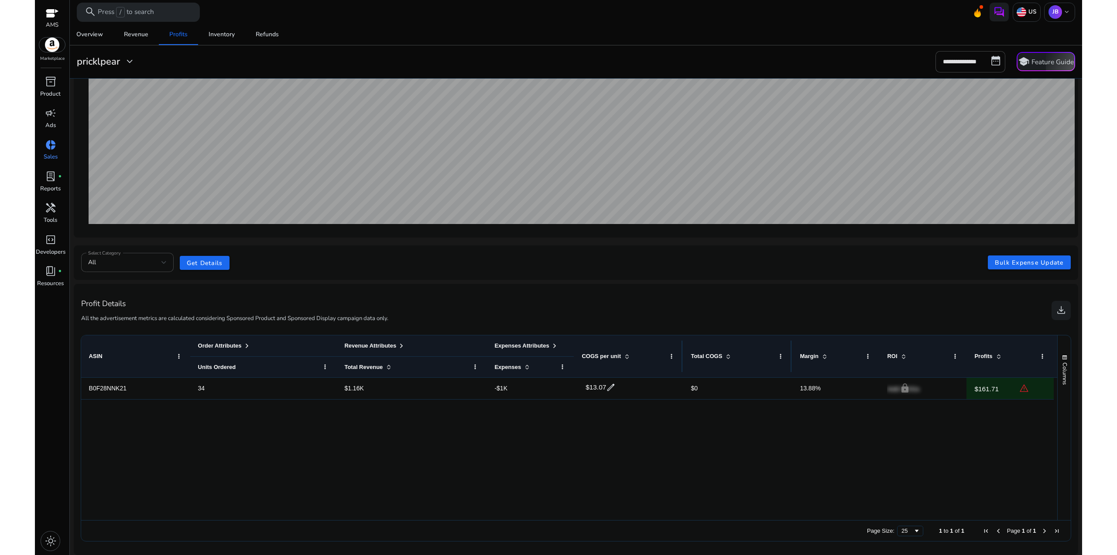
click at [1039, 354] on div "Profits" at bounding box center [1011, 356] width 72 height 42
click at [1041, 355] on span at bounding box center [1042, 356] width 7 height 7
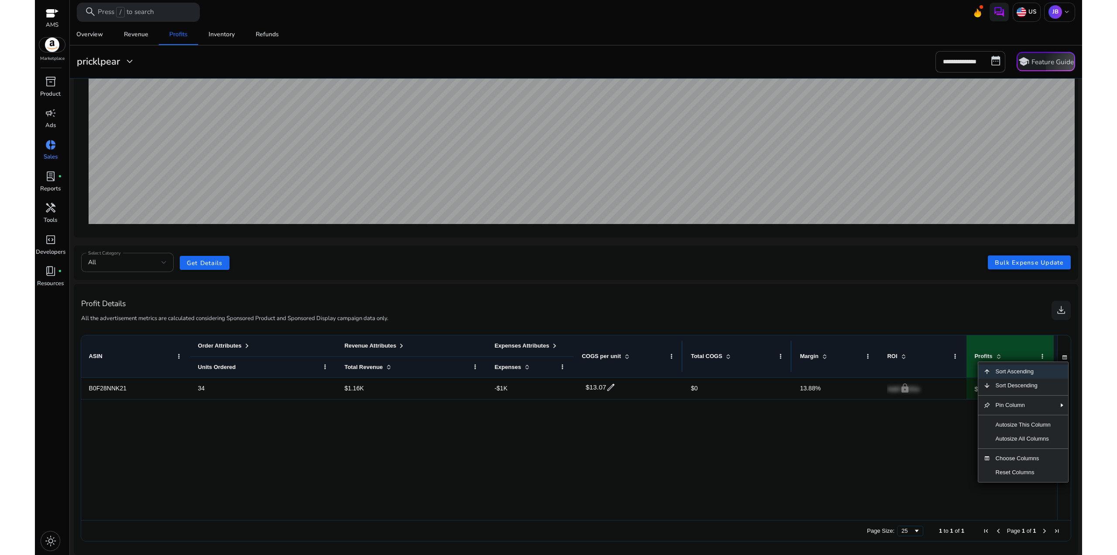
click at [1005, 311] on div "Profit Details All the advertisement metrics are calculated considering Sponsor…" at bounding box center [576, 310] width 990 height 38
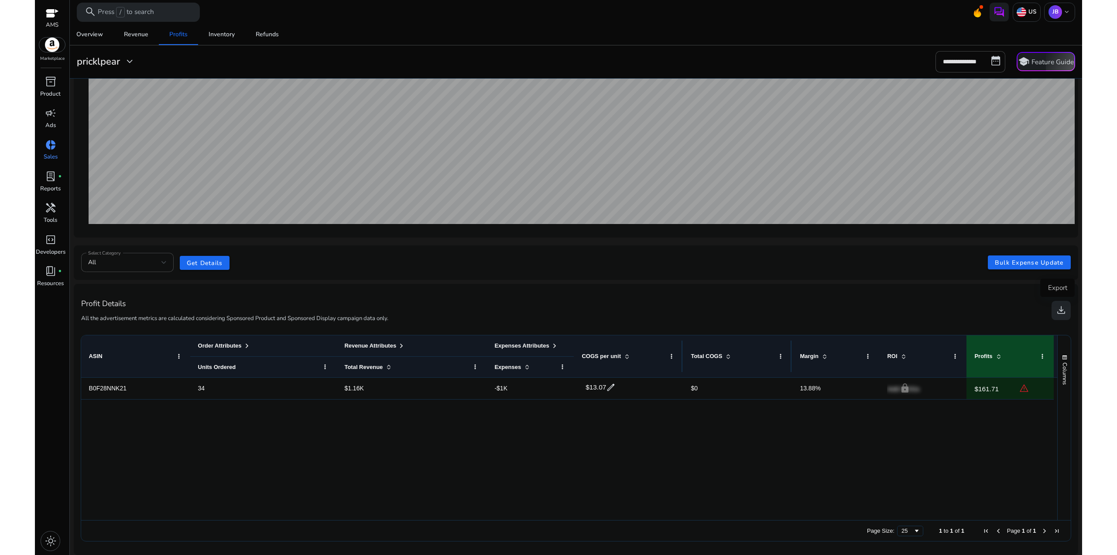
click at [1056, 310] on span "download" at bounding box center [1061, 309] width 11 height 11
drag, startPoint x: 605, startPoint y: 423, endPoint x: 607, endPoint y: 401, distance: 21.9
click at [605, 423] on div "B0F28NNK21 34 $1.16K -$1K $13.07 edit $0 13.88% lock Add COGs $161.71 warning" at bounding box center [569, 449] width 977 height 143
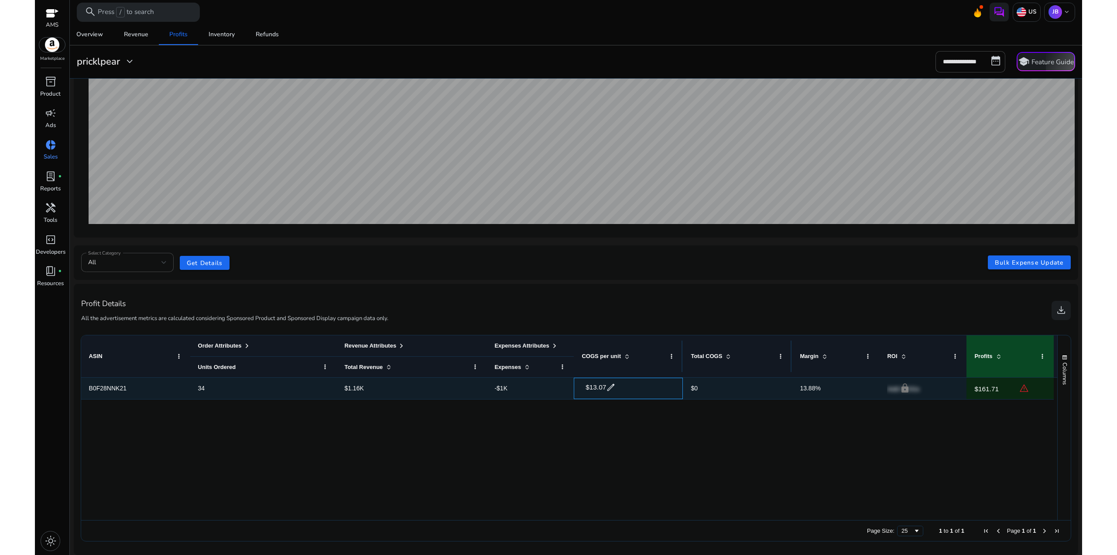
click at [611, 388] on span "edit" at bounding box center [611, 387] width 10 height 10
drag, startPoint x: 605, startPoint y: 388, endPoint x: 589, endPoint y: 391, distance: 16.4
click at [589, 391] on div "$ ****** check close" at bounding box center [624, 387] width 80 height 16
type input "*****"
click at [645, 386] on span "check" at bounding box center [647, 387] width 10 height 10
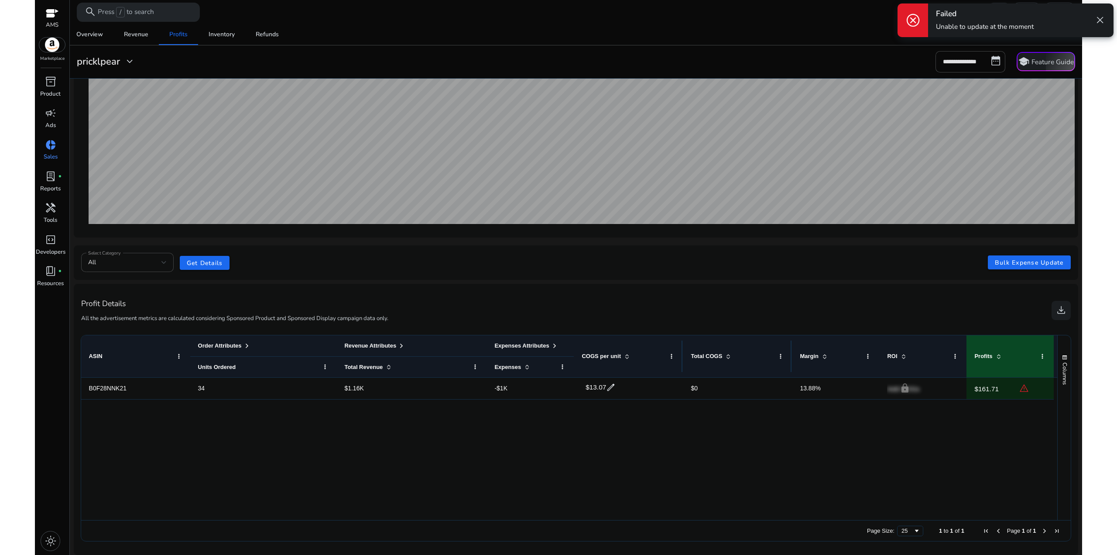
click at [1097, 21] on span "close" at bounding box center [1100, 19] width 11 height 11
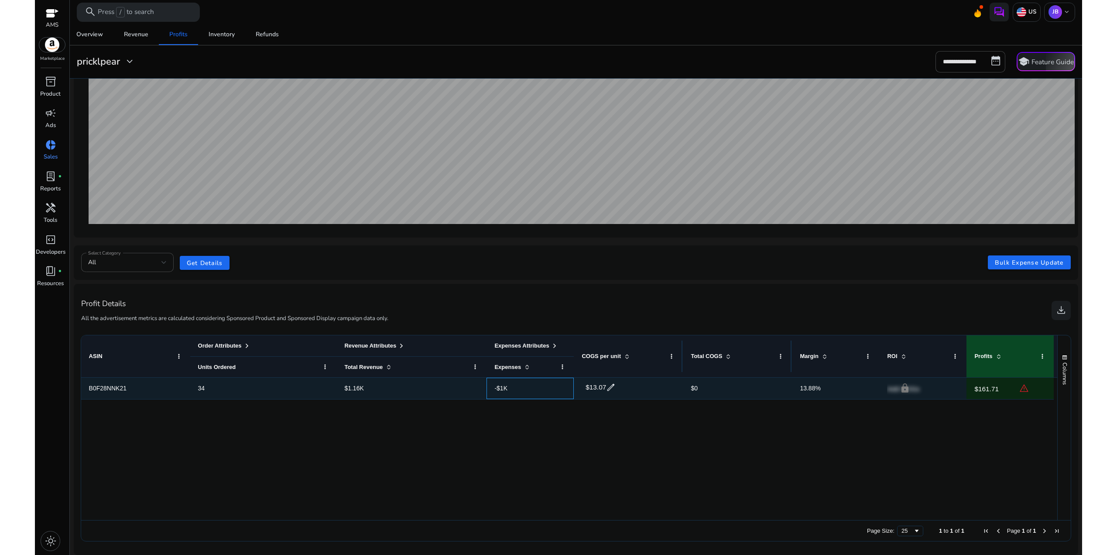
click at [508, 389] on span "-$1K" at bounding box center [531, 388] width 72 height 18
click at [498, 388] on span "-$1K" at bounding box center [501, 388] width 13 height 7
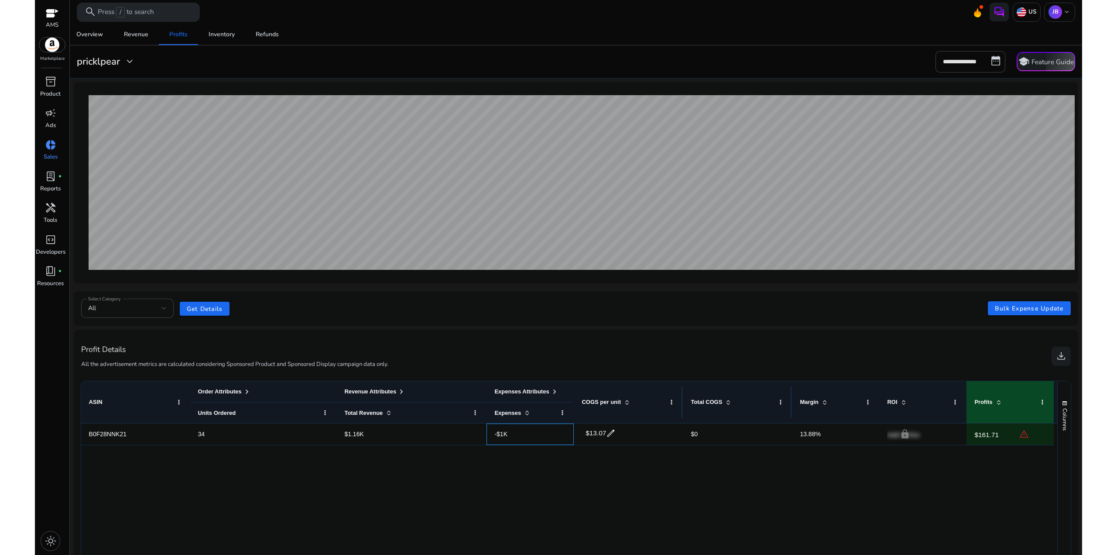
scroll to position [0, 0]
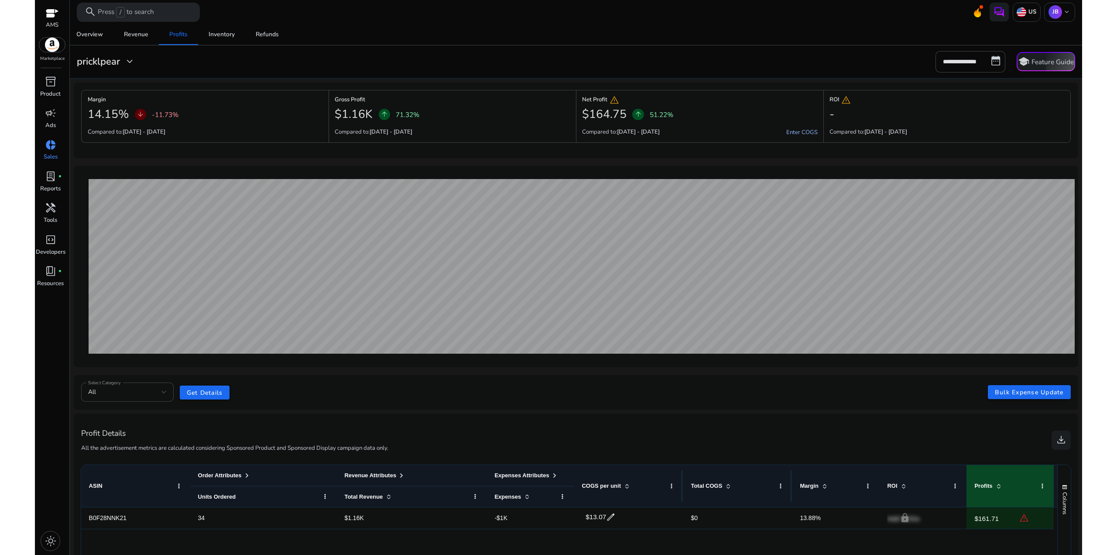
click at [791, 129] on link "Enter COGS" at bounding box center [802, 133] width 31 height 8
click at [794, 131] on link "Enter COGS" at bounding box center [802, 133] width 31 height 8
click at [797, 130] on link "Enter COGS" at bounding box center [802, 133] width 31 height 8
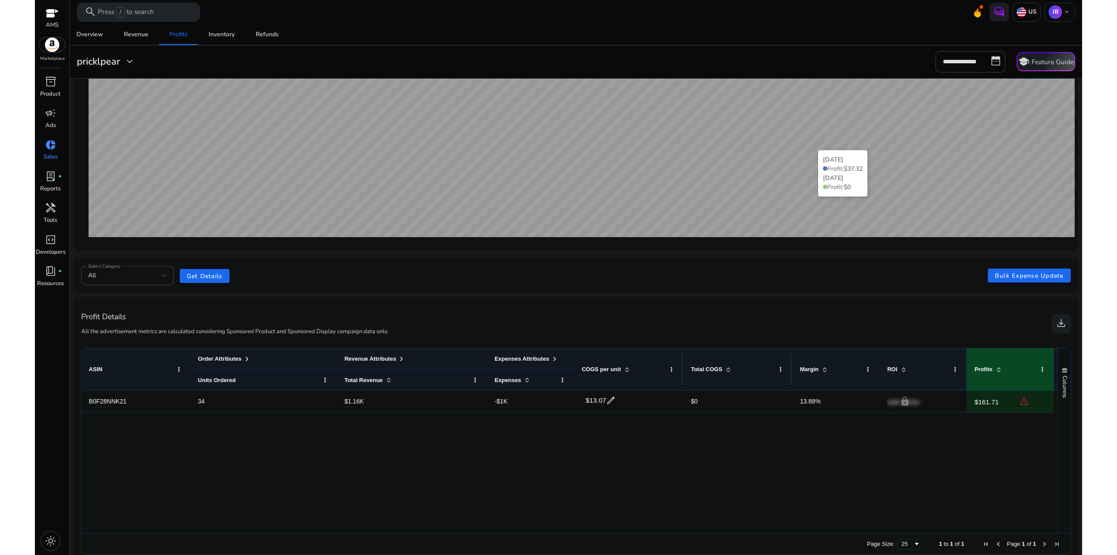
scroll to position [130, 0]
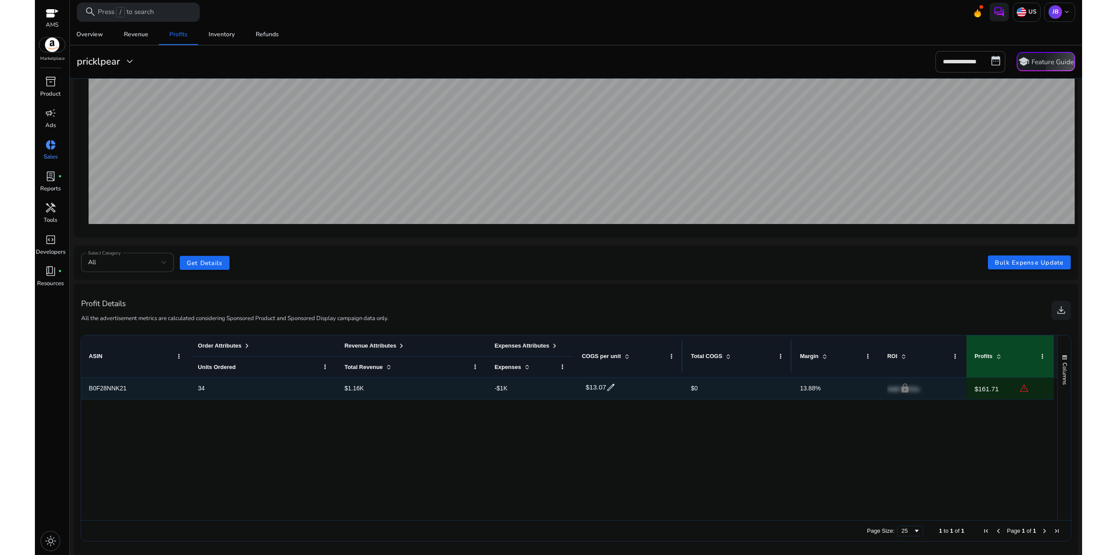
click at [804, 387] on span "13.88%" at bounding box center [810, 388] width 21 height 7
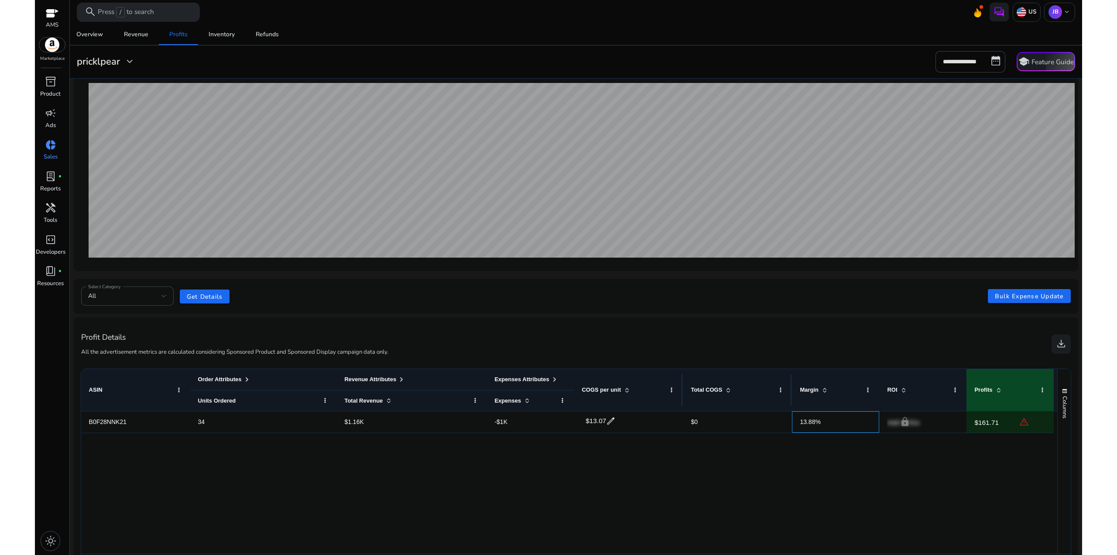
scroll to position [0, 0]
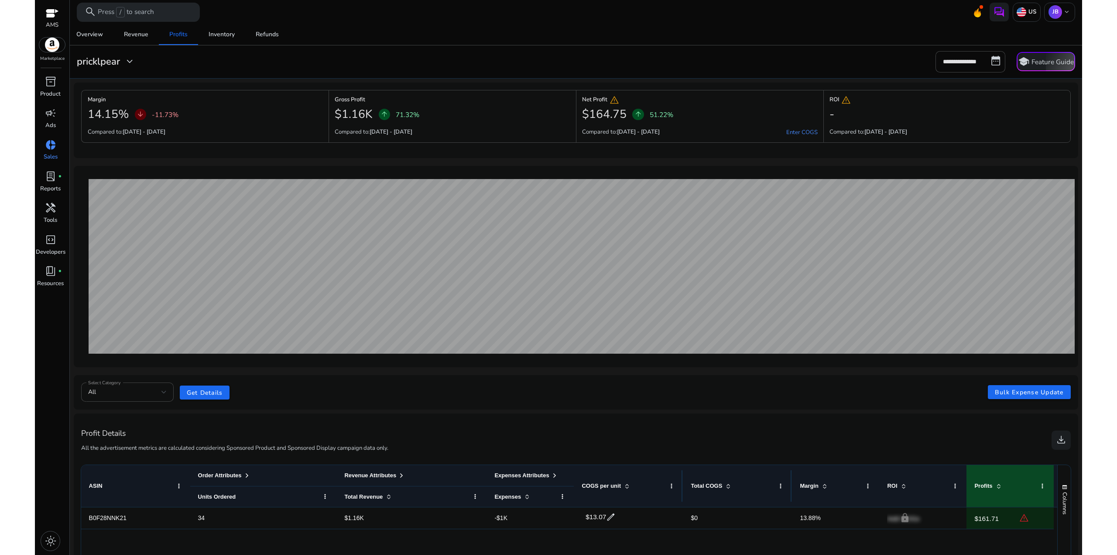
click at [662, 111] on p "51.22%" at bounding box center [662, 115] width 24 height 10
drag, startPoint x: 621, startPoint y: 108, endPoint x: 588, endPoint y: 79, distance: 44.5
click at [596, 91] on body "**********" at bounding box center [559, 277] width 1048 height 555
click at [588, 79] on div "**********" at bounding box center [576, 354] width 1005 height 660
drag, startPoint x: 724, startPoint y: 132, endPoint x: 636, endPoint y: 85, distance: 100.0
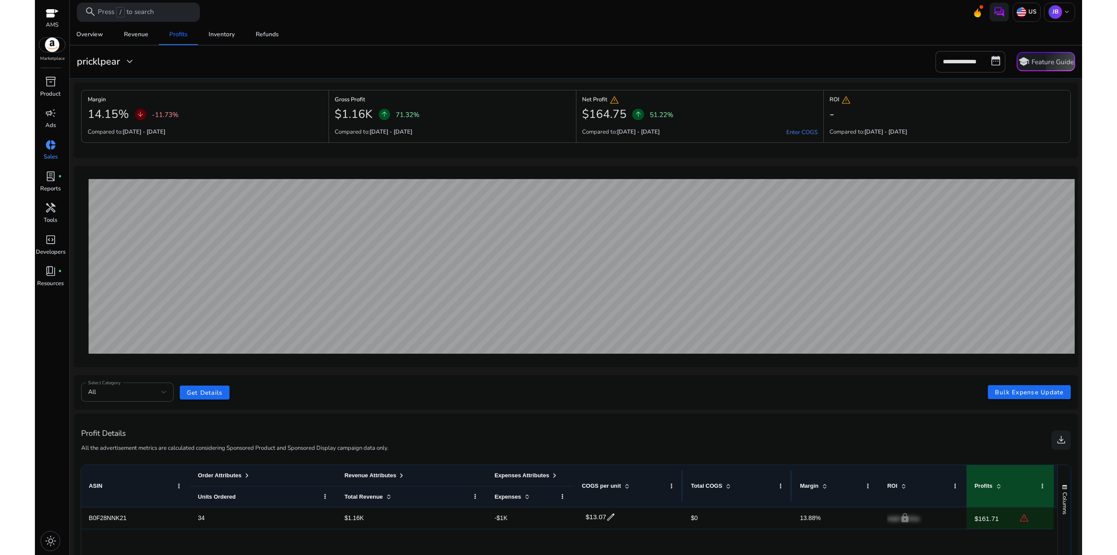
click at [637, 87] on div "Margin 14.15% arrow_downward -11.73% Compared to: 14-09-2025 - 27-09-2025 Gross…" at bounding box center [576, 120] width 1005 height 76
click at [636, 82] on div "Margin 14.15% arrow_downward -11.73% Compared to: 14-09-2025 - 27-09-2025 Gross…" at bounding box center [576, 120] width 1005 height 76
drag, startPoint x: 683, startPoint y: 125, endPoint x: 608, endPoint y: 64, distance: 96.8
click at [607, 70] on div "**********" at bounding box center [576, 354] width 1005 height 660
click at [608, 63] on div "**********" at bounding box center [576, 61] width 1007 height 21
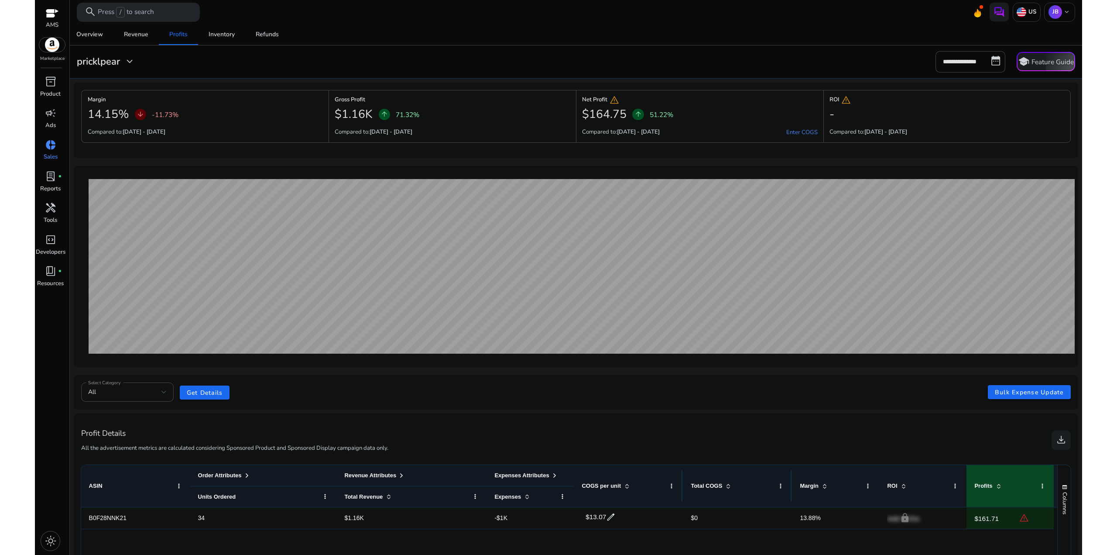
click at [571, 86] on div "Margin 14.15% arrow_downward -11.73% Compared to: 14-09-2025 - 27-09-2025 Gross…" at bounding box center [576, 120] width 1005 height 76
click at [564, 81] on div "**********" at bounding box center [576, 354] width 1005 height 660
drag, startPoint x: 536, startPoint y: 86, endPoint x: 491, endPoint y: 69, distance: 47.9
click at [496, 72] on div "**********" at bounding box center [576, 354] width 1005 height 660
click at [489, 69] on div "**********" at bounding box center [576, 61] width 1007 height 21
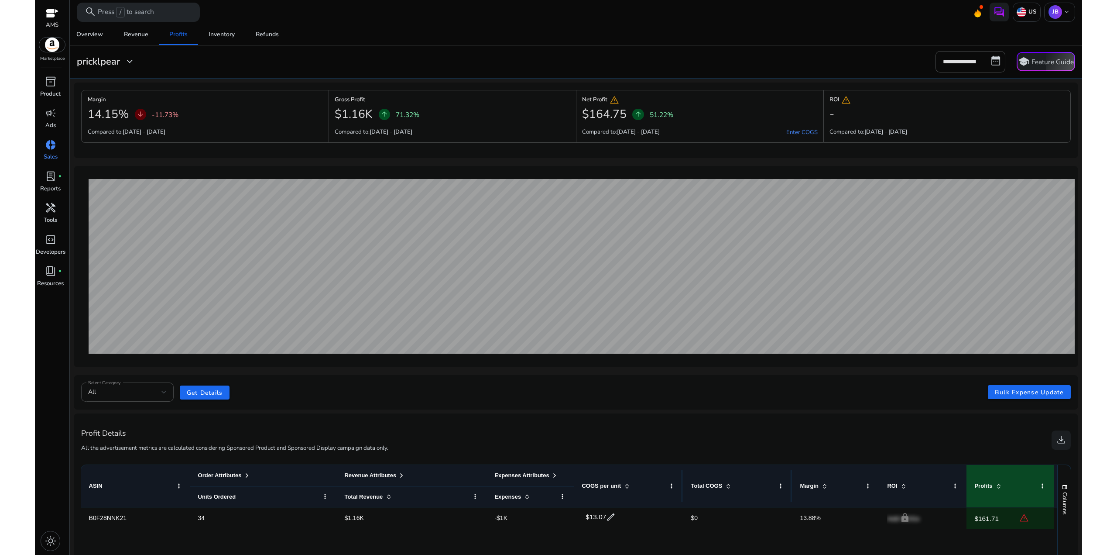
drag, startPoint x: 939, startPoint y: 134, endPoint x: 382, endPoint y: 58, distance: 561.7
click at [385, 59] on div "**********" at bounding box center [576, 354] width 1005 height 660
click at [381, 58] on div "**********" at bounding box center [576, 61] width 1007 height 21
click at [219, 31] on div "Inventory" at bounding box center [222, 34] width 26 height 6
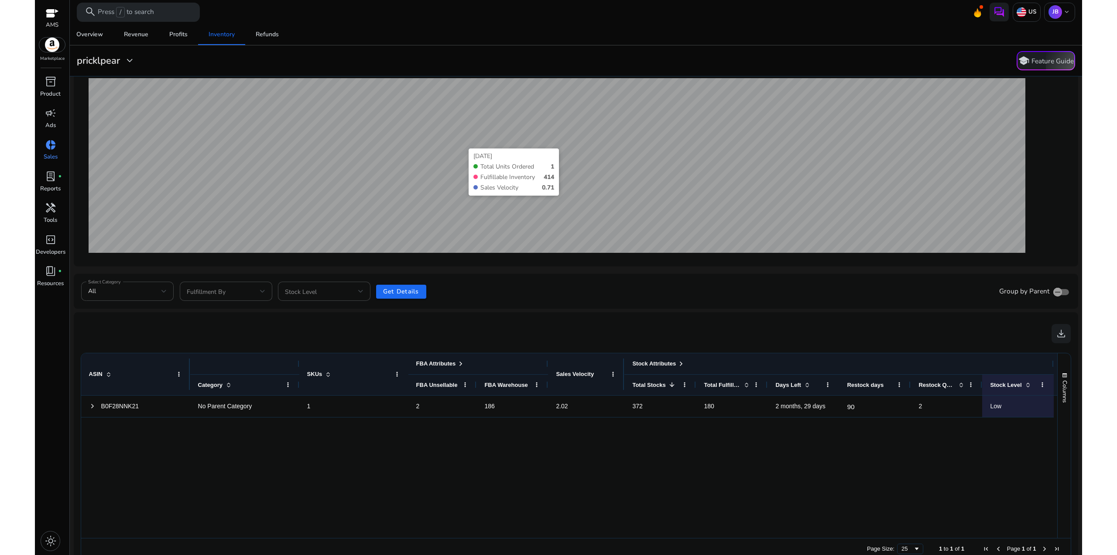
scroll to position [117, 0]
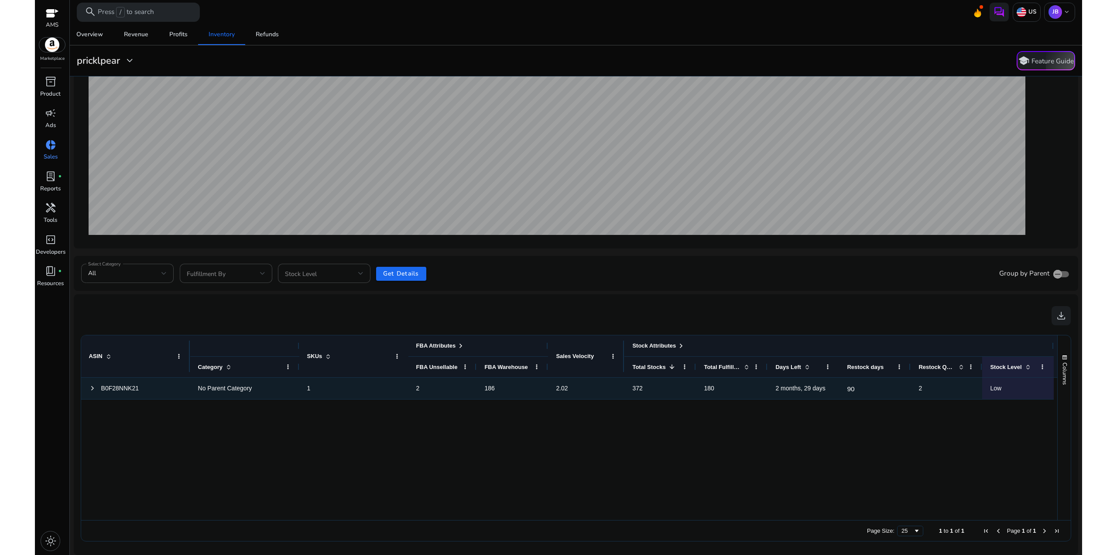
click at [852, 387] on p "90" at bounding box center [875, 389] width 56 height 18
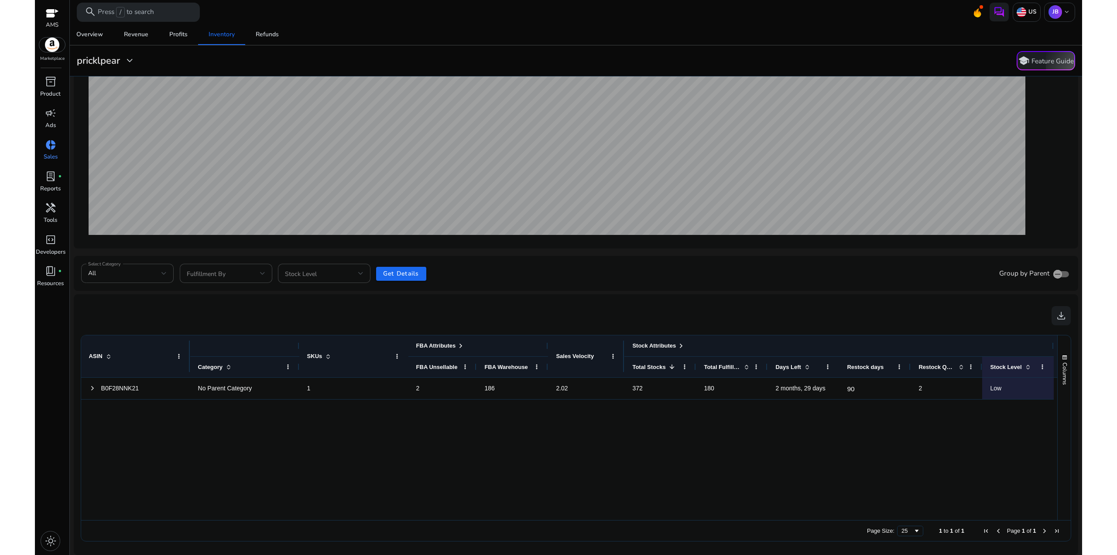
drag, startPoint x: 714, startPoint y: 444, endPoint x: 701, endPoint y: 440, distance: 13.8
click at [714, 444] on div "B0F28NNK21 No Parent Category 1 2 186 2.02 372 180 2 months, 29 days 90 2 Low" at bounding box center [569, 449] width 977 height 143
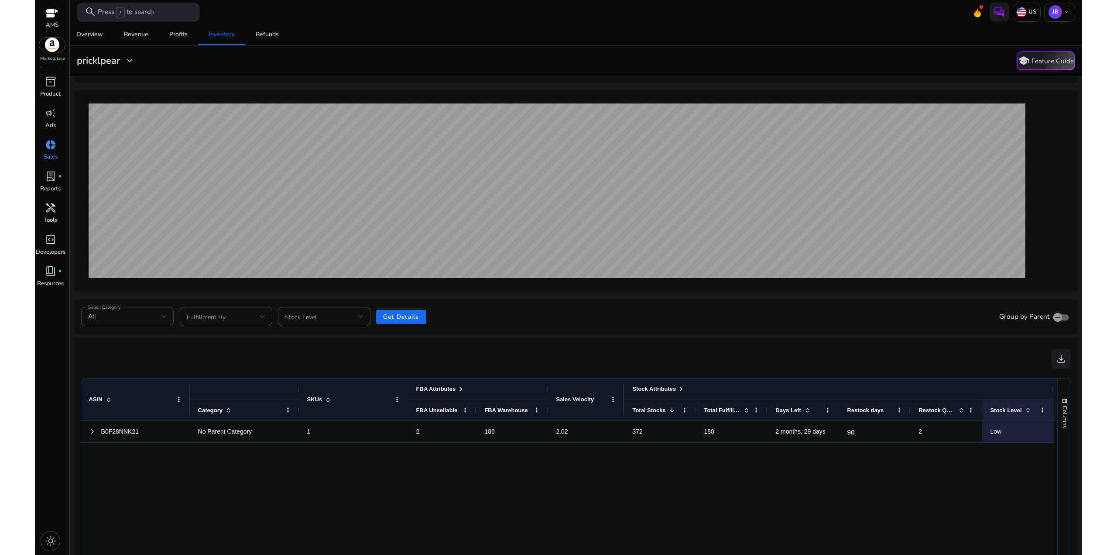
scroll to position [87, 0]
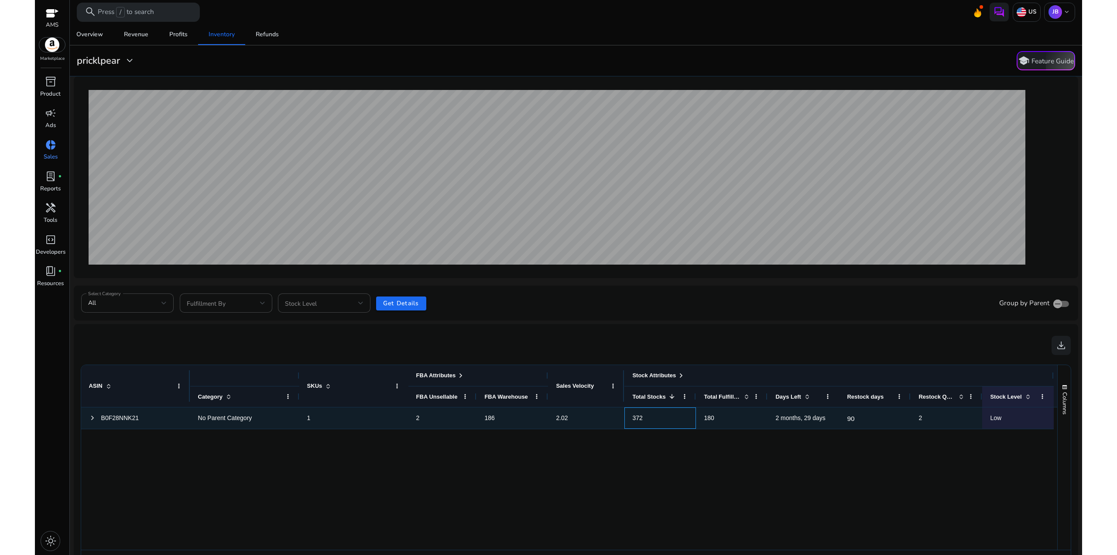
click at [639, 419] on span "372" at bounding box center [637, 417] width 10 height 7
click at [642, 415] on span "372" at bounding box center [637, 417] width 10 height 7
click at [642, 417] on span "372" at bounding box center [637, 417] width 10 height 7
click at [529, 420] on span "186" at bounding box center [512, 418] width 56 height 18
click at [423, 409] on span "2" at bounding box center [442, 418] width 53 height 18
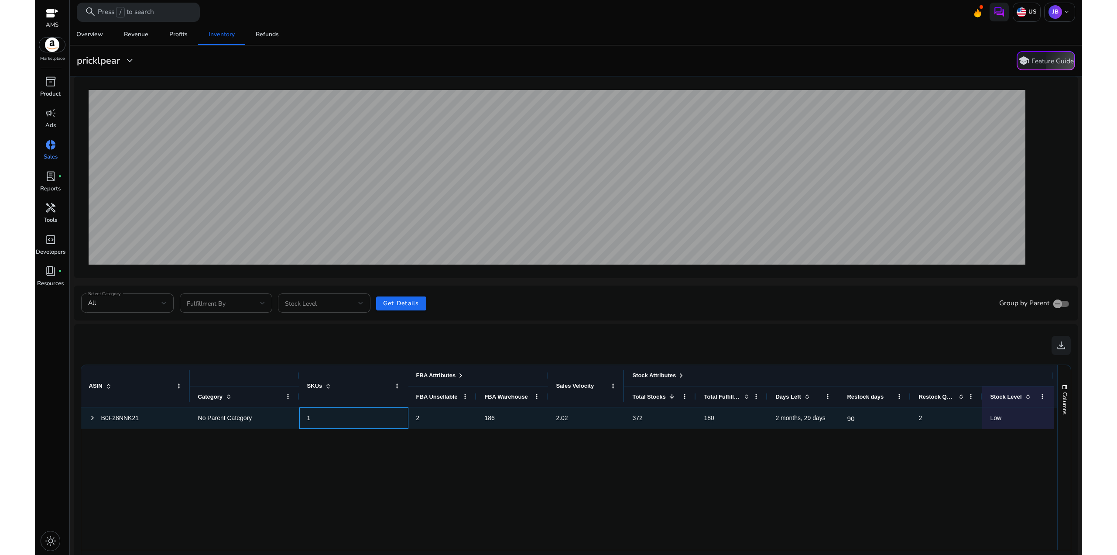
click at [308, 415] on span "1" at bounding box center [308, 417] width 3 height 7
click at [90, 416] on span at bounding box center [92, 417] width 7 height 7
click at [92, 416] on span at bounding box center [92, 417] width 7 height 7
click at [94, 418] on span at bounding box center [92, 417] width 7 height 7
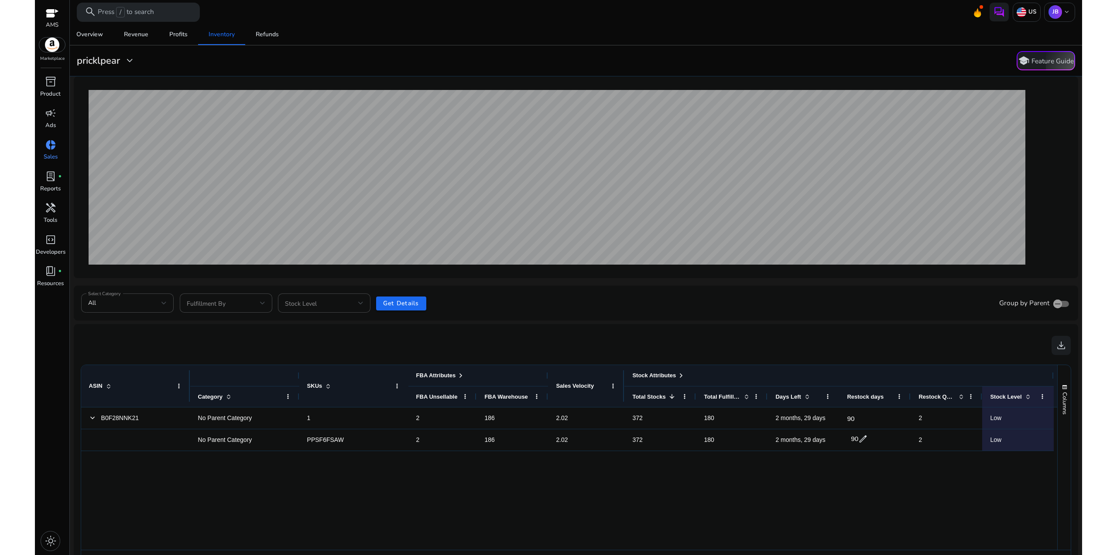
click at [908, 472] on div "B0F28NNK21 No Parent Category 1 2 186 2.02 372 180 2 months, 29 days 90 2 Low N…" at bounding box center [569, 478] width 977 height 143
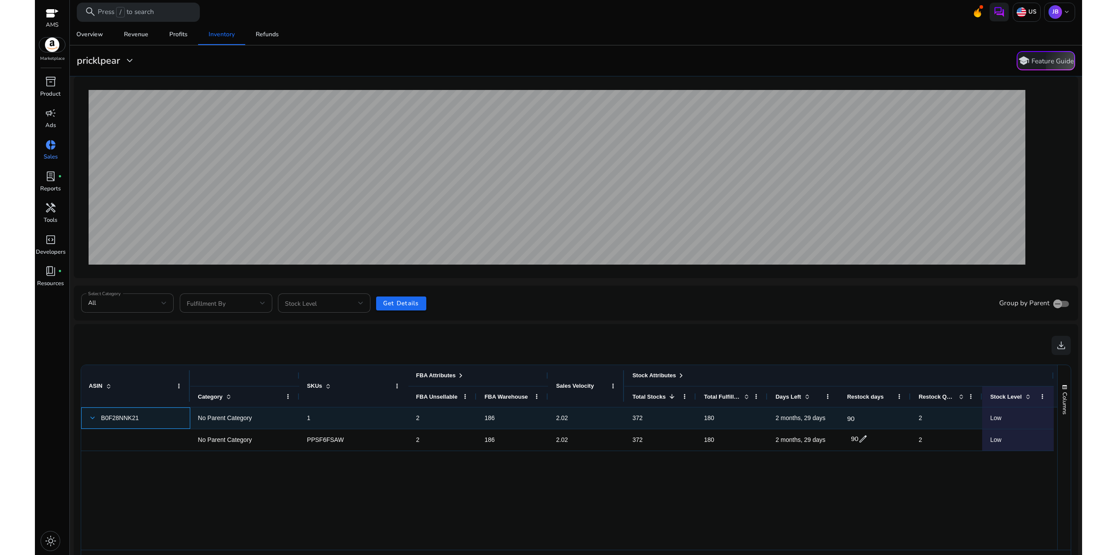
click at [92, 418] on span at bounding box center [92, 417] width 7 height 7
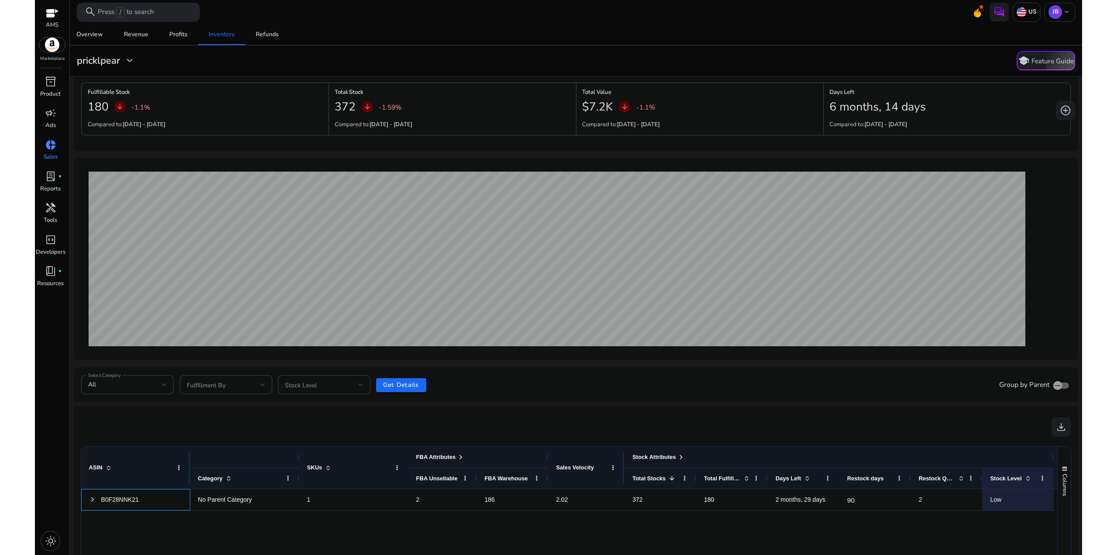
scroll to position [0, 0]
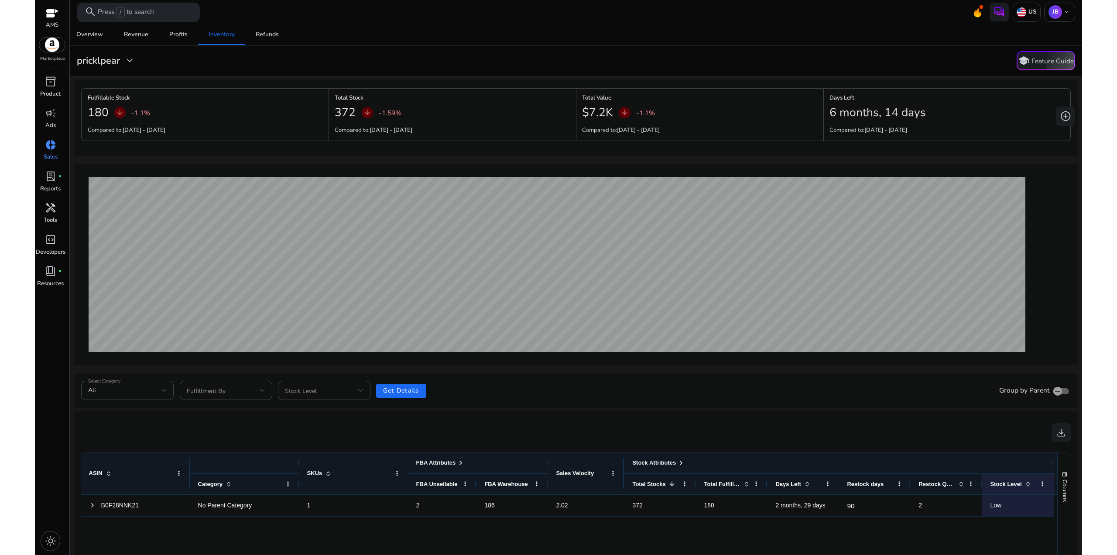
drag, startPoint x: 476, startPoint y: 131, endPoint x: 436, endPoint y: 101, distance: 49.3
click at [440, 104] on div "Total Stock 372 arrow_downward -1.59% Compared to: 14-09-2025 - 27-09-2025" at bounding box center [452, 114] width 247 height 53
click at [406, 79] on div "**********" at bounding box center [576, 348] width 1005 height 648
drag, startPoint x: 454, startPoint y: 126, endPoint x: 410, endPoint y: 96, distance: 53.0
click at [410, 97] on div "Total Stock 372 arrow_downward -1.59% Compared to: 14-09-2025 - 27-09-2025" at bounding box center [452, 114] width 247 height 53
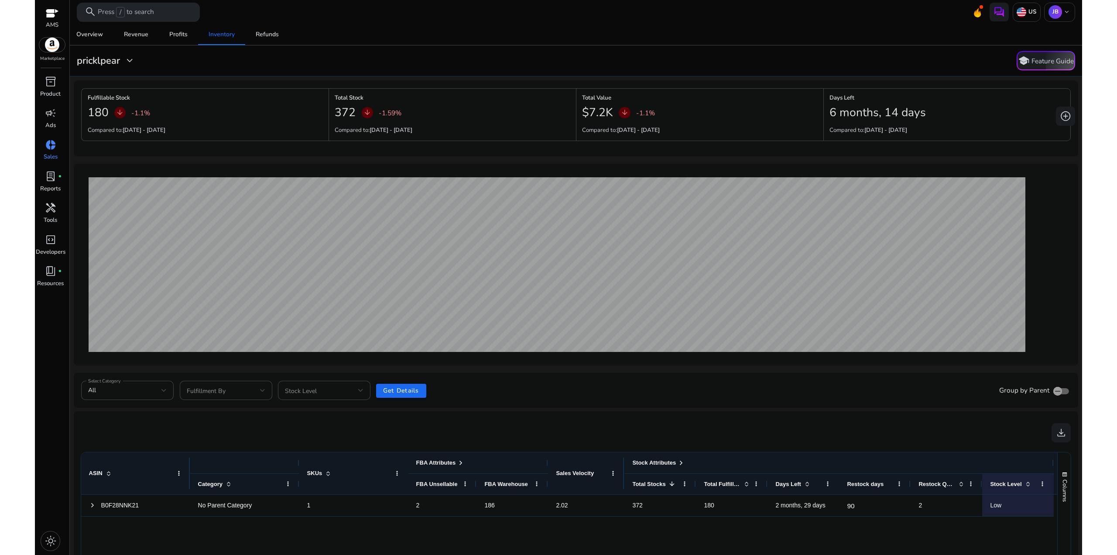
click at [402, 86] on div "Fulfillable Stock 180 arrow_downward -1.1% Compared to: 14-09-2025 - 27-09-2025…" at bounding box center [576, 118] width 1005 height 76
drag, startPoint x: 455, startPoint y: 123, endPoint x: 418, endPoint y: 86, distance: 52.2
click at [427, 96] on div "Total Stock 372 arrow_downward -1.59% Compared to: 14-09-2025 - 27-09-2025" at bounding box center [452, 114] width 247 height 53
click at [418, 86] on div "Fulfillable Stock 180 arrow_downward -1.1% Compared to: 14-09-2025 - 27-09-2025…" at bounding box center [576, 118] width 1005 height 76
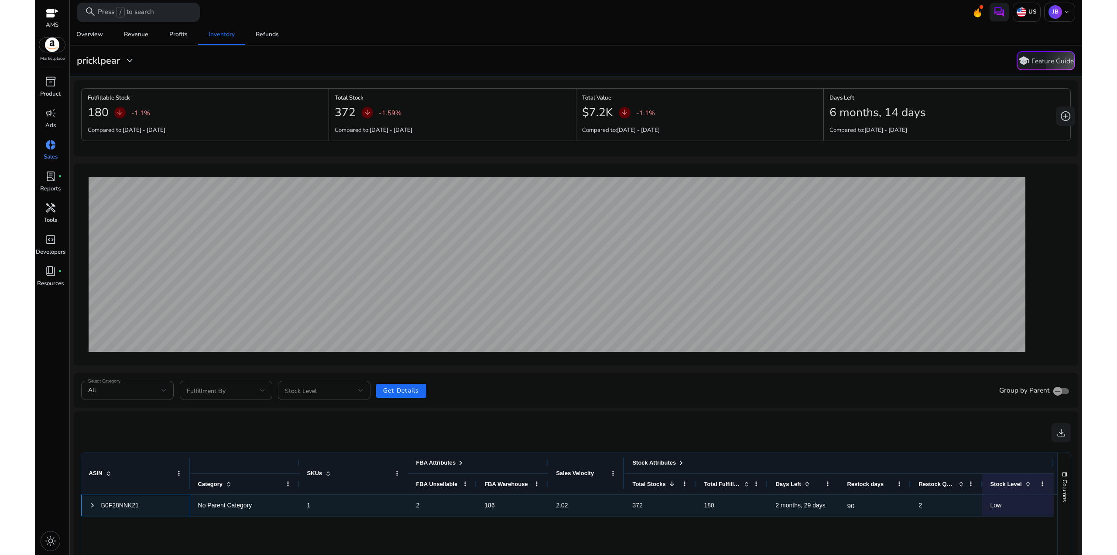
click at [88, 505] on div "B0F28NNK21" at bounding box center [135, 505] width 109 height 21
click at [91, 504] on span at bounding box center [92, 505] width 7 height 7
click at [92, 504] on span at bounding box center [92, 505] width 7 height 7
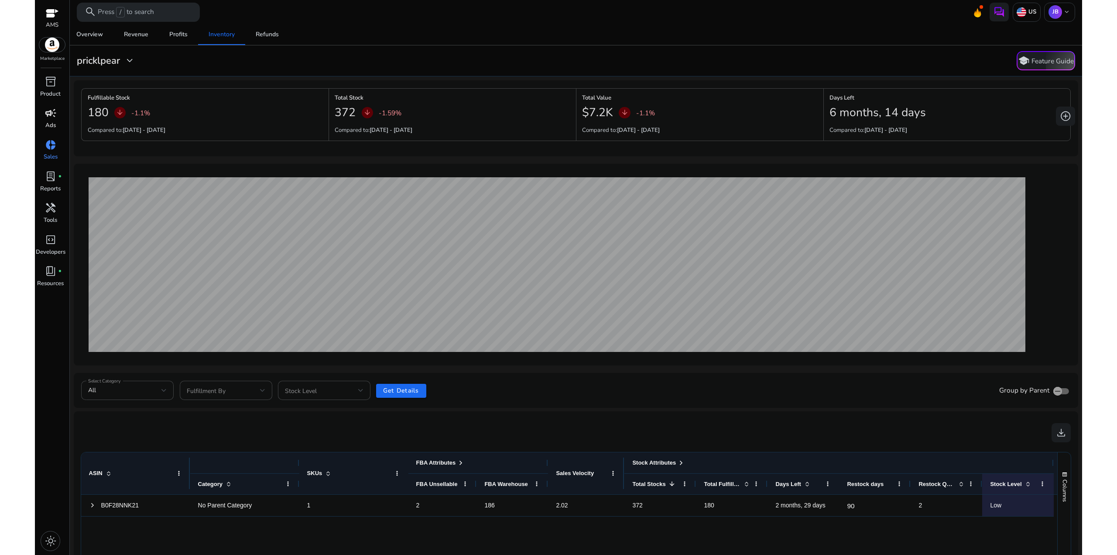
click at [53, 115] on span "campaign" at bounding box center [50, 112] width 11 height 11
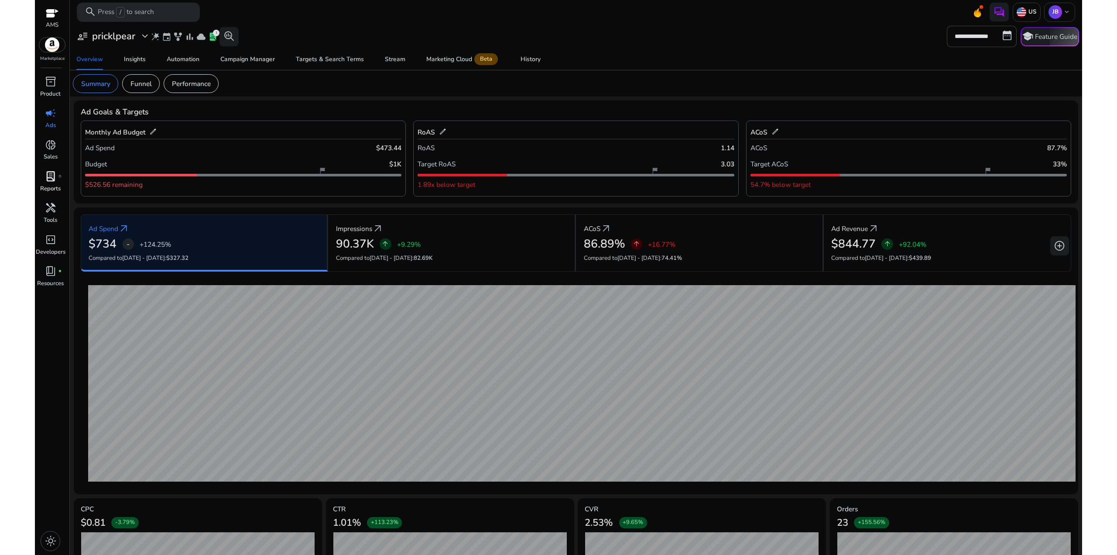
click at [51, 179] on span "lab_profile" at bounding box center [50, 176] width 11 height 11
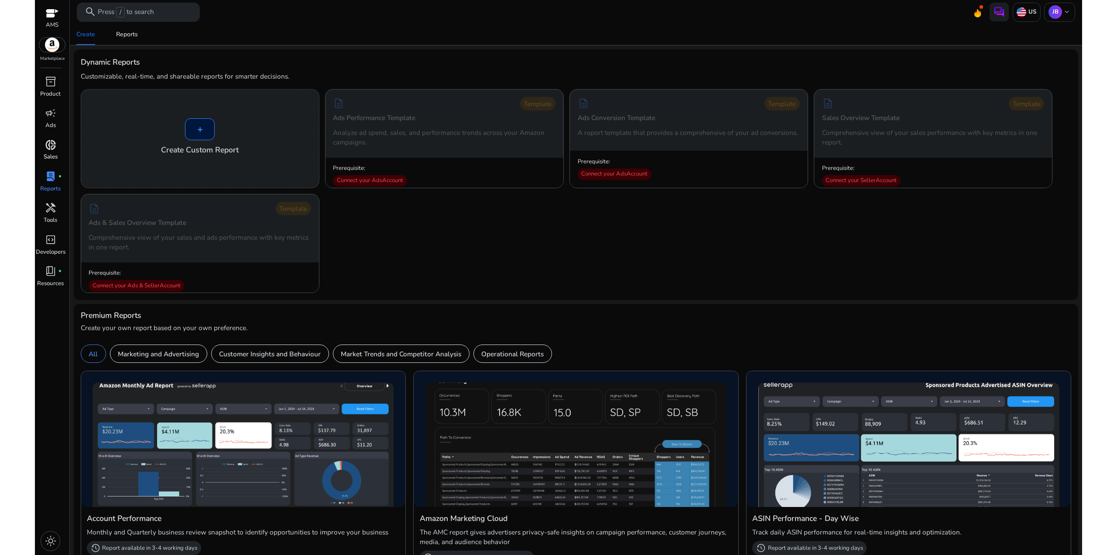
click at [44, 145] on div "donut_small" at bounding box center [50, 144] width 27 height 15
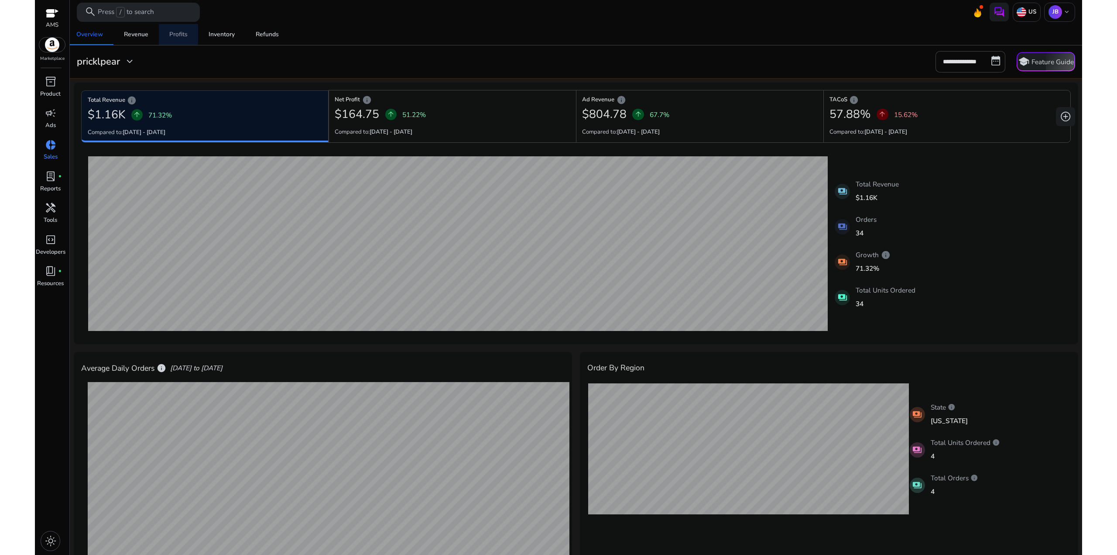
click at [178, 35] on div "Profits" at bounding box center [178, 34] width 18 height 6
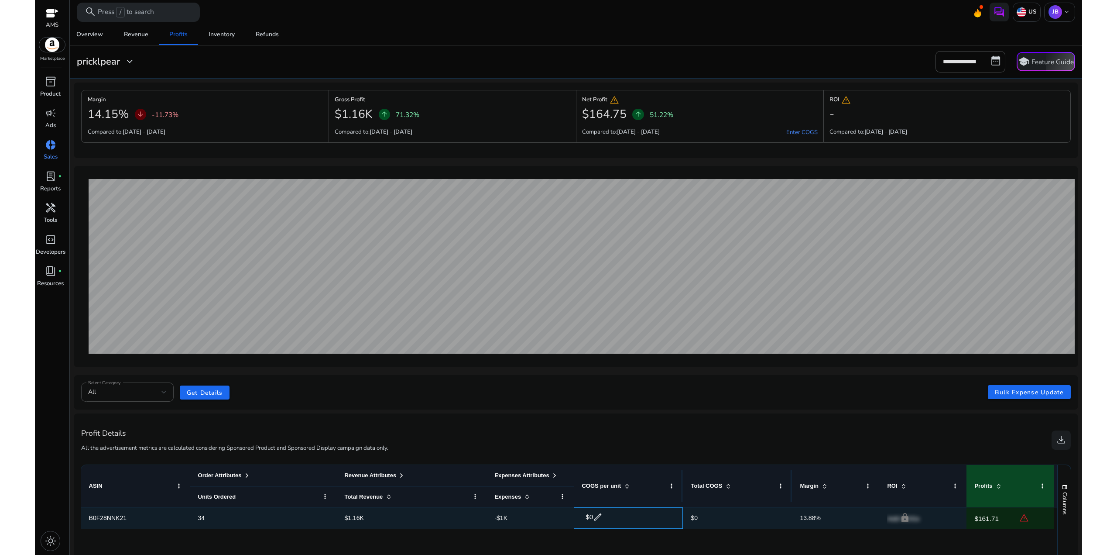
click at [599, 517] on span "edit" at bounding box center [598, 517] width 10 height 10
click at [608, 515] on input "*" at bounding box center [616, 517] width 51 height 14
click at [669, 518] on span "info" at bounding box center [669, 517] width 10 height 10
drag, startPoint x: 605, startPoint y: 515, endPoint x: 581, endPoint y: 519, distance: 24.3
click at [581, 519] on div "$ * check close info" at bounding box center [628, 517] width 109 height 21
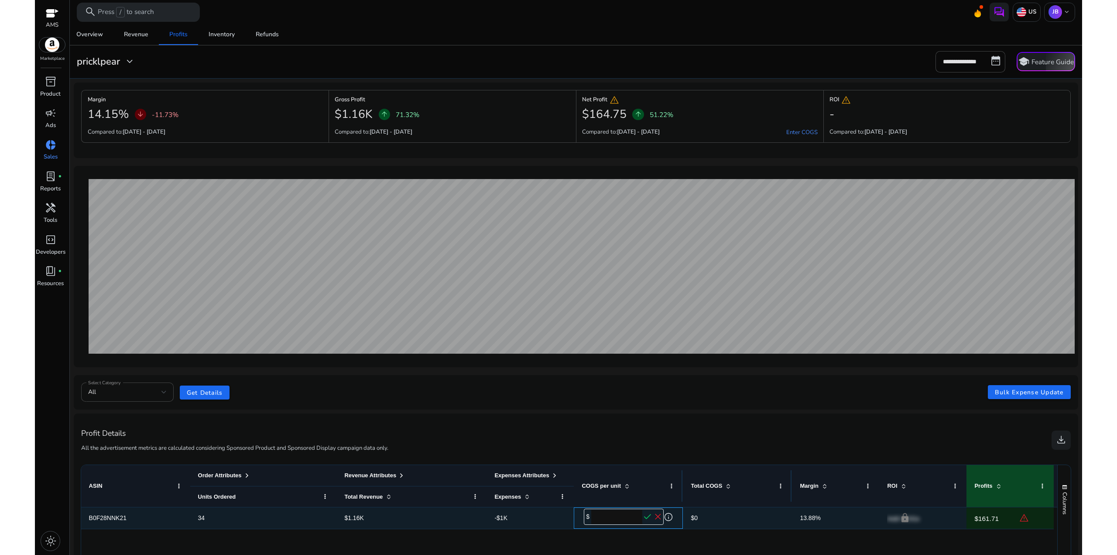
type input "**"
click at [648, 520] on span "check" at bounding box center [647, 517] width 10 height 10
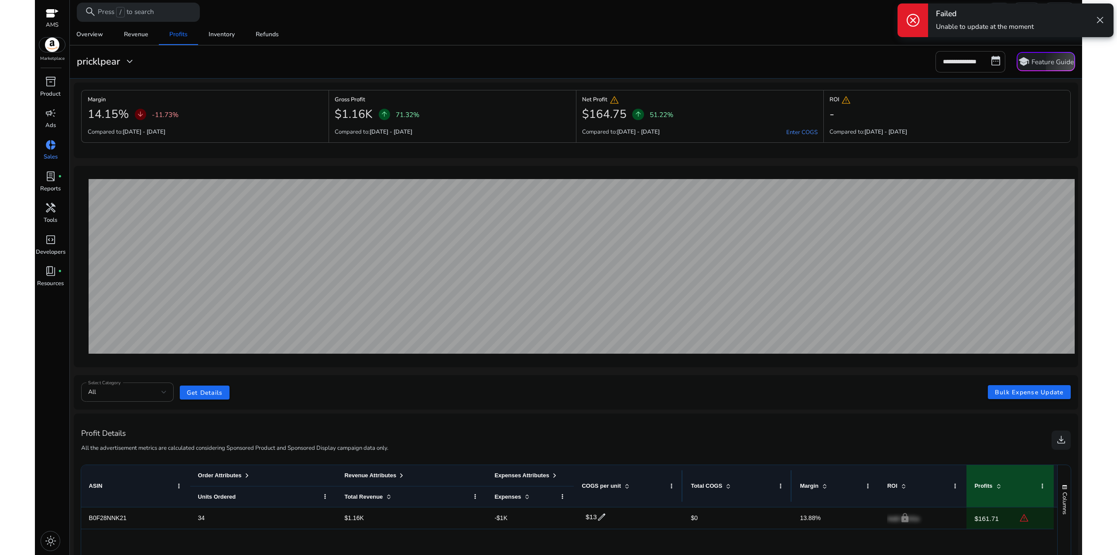
click at [1101, 22] on span "close" at bounding box center [1100, 19] width 11 height 11
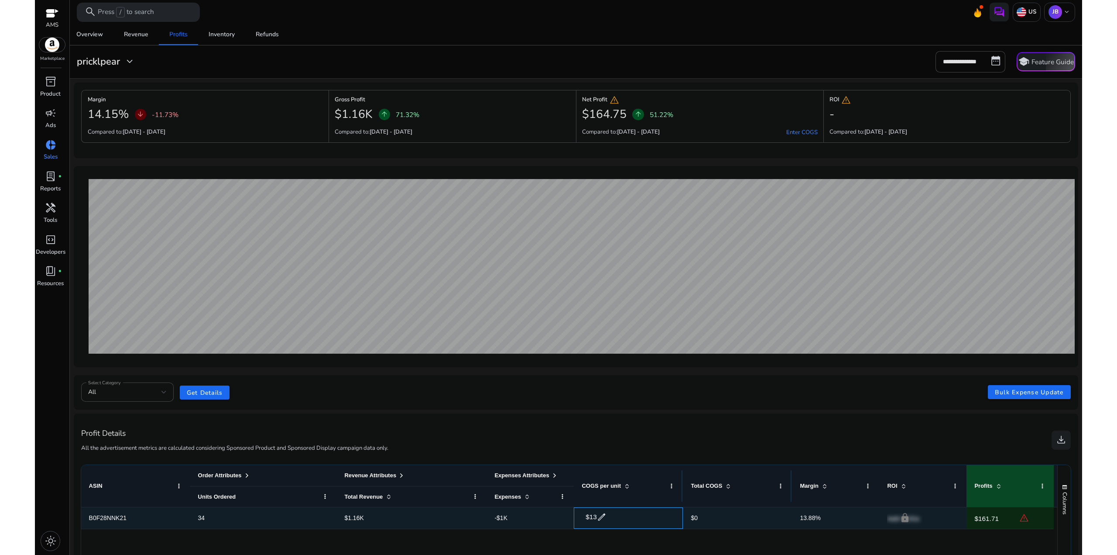
click at [601, 519] on span "edit" at bounding box center [602, 517] width 10 height 10
drag, startPoint x: 603, startPoint y: 517, endPoint x: 562, endPoint y: 517, distance: 41.5
click at [561, 517] on div "B0F28NNK21 34 $1.16K -$1K $ ** check close info $0 13.88% lock Add COGs $161.71…" at bounding box center [567, 518] width 973 height 22
type input "*****"
click at [646, 516] on span "check" at bounding box center [647, 517] width 10 height 10
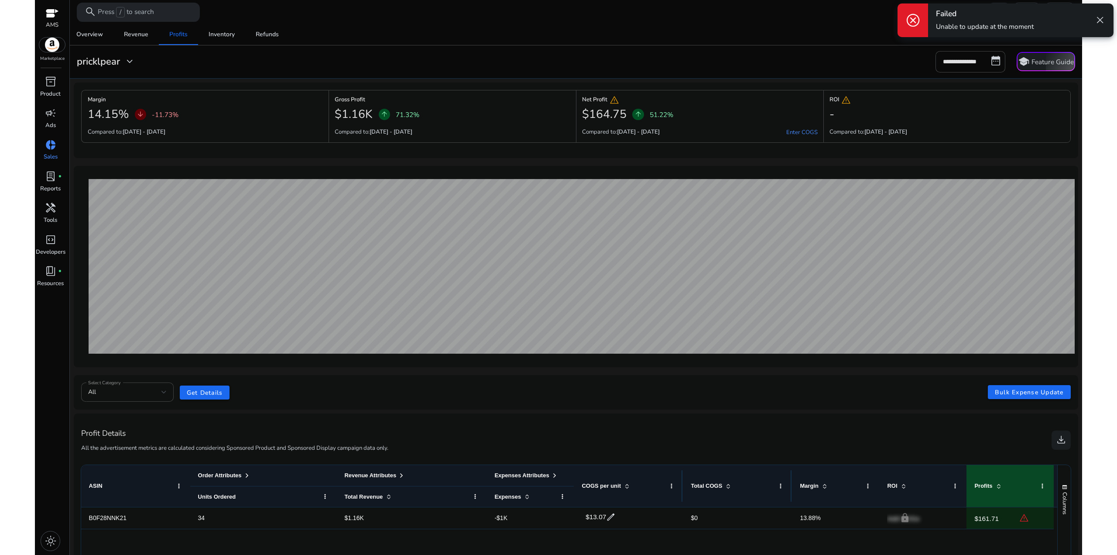
click at [1104, 20] on span "close" at bounding box center [1100, 19] width 11 height 11
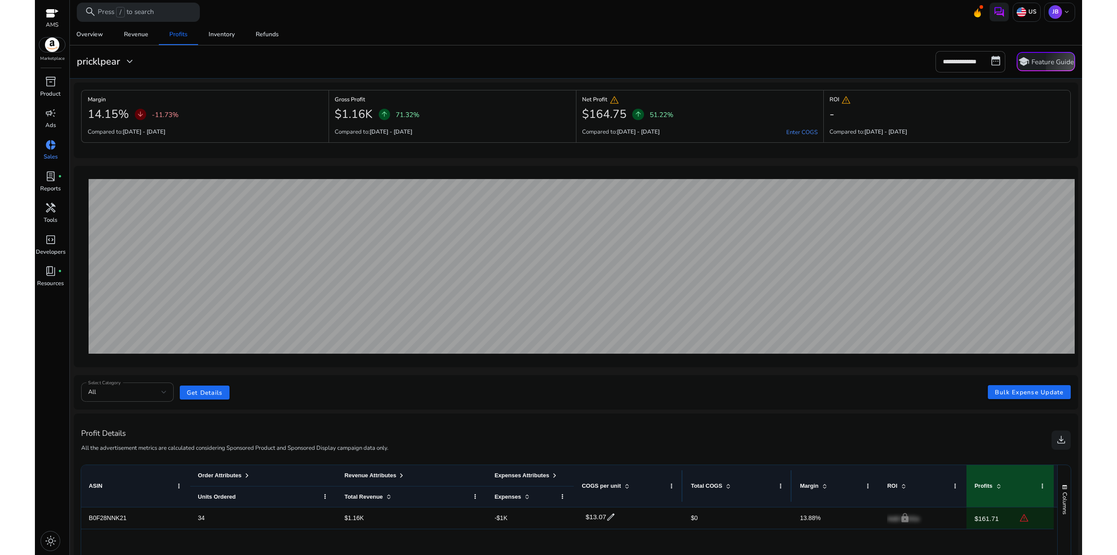
drag, startPoint x: 921, startPoint y: 147, endPoint x: 660, endPoint y: 88, distance: 268.0
click at [675, 93] on div "Margin 14.15% arrow_downward -11.73% Compared to: 14-09-2025 - 27-09-2025 Gross…" at bounding box center [576, 120] width 990 height 60
click at [657, 87] on div "Margin 14.15% arrow_downward -11.73% Compared to: 14-09-2025 - 27-09-2025 Gross…" at bounding box center [576, 120] width 1005 height 76
drag, startPoint x: 933, startPoint y: 144, endPoint x: 632, endPoint y: 56, distance: 314.0
click at [645, 61] on div "**********" at bounding box center [576, 354] width 1005 height 660
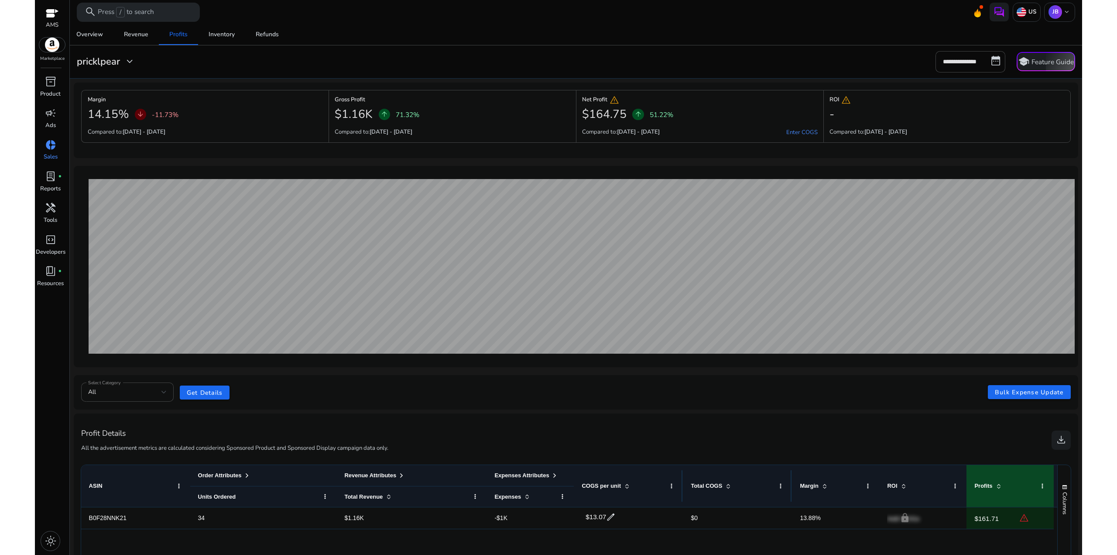
click at [632, 56] on div "**********" at bounding box center [576, 61] width 1007 height 21
drag, startPoint x: 1008, startPoint y: 136, endPoint x: 389, endPoint y: 52, distance: 625.0
click at [391, 53] on div "**********" at bounding box center [576, 354] width 1005 height 660
drag, startPoint x: 389, startPoint y: 52, endPoint x: 731, endPoint y: 104, distance: 346.1
click at [390, 52] on div "**********" at bounding box center [576, 61] width 1007 height 21
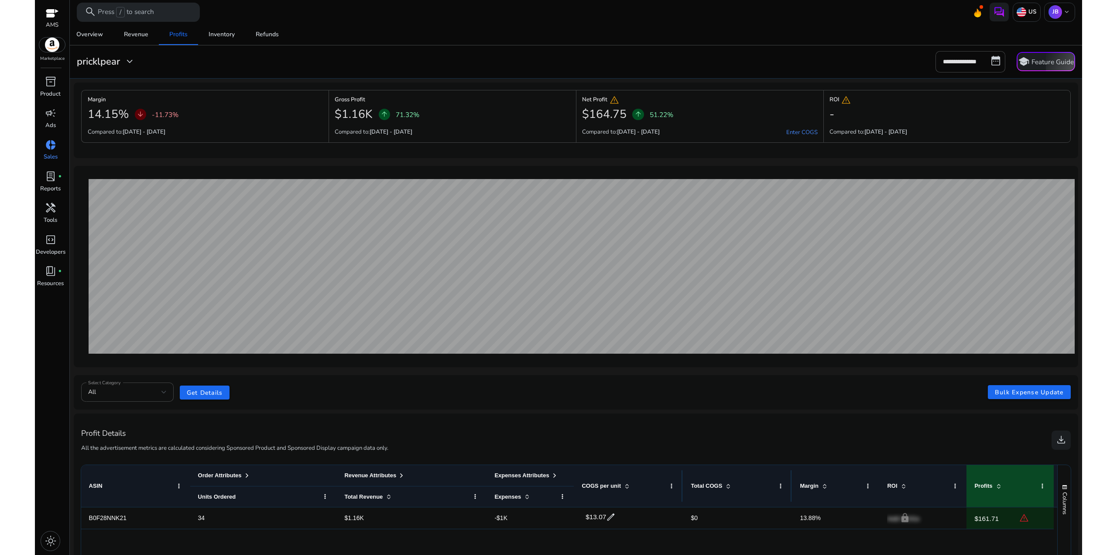
click at [999, 143] on app-summary-card "ROI warning - Compared to: 14-09-2025 - 27-09-2025" at bounding box center [947, 120] width 247 height 60
click at [929, 120] on div "-" at bounding box center [947, 114] width 235 height 19
drag, startPoint x: 979, startPoint y: 138, endPoint x: 569, endPoint y: 62, distance: 416.9
click at [575, 65] on div "**********" at bounding box center [576, 354] width 1005 height 660
click at [569, 62] on div "**********" at bounding box center [576, 61] width 1007 height 21
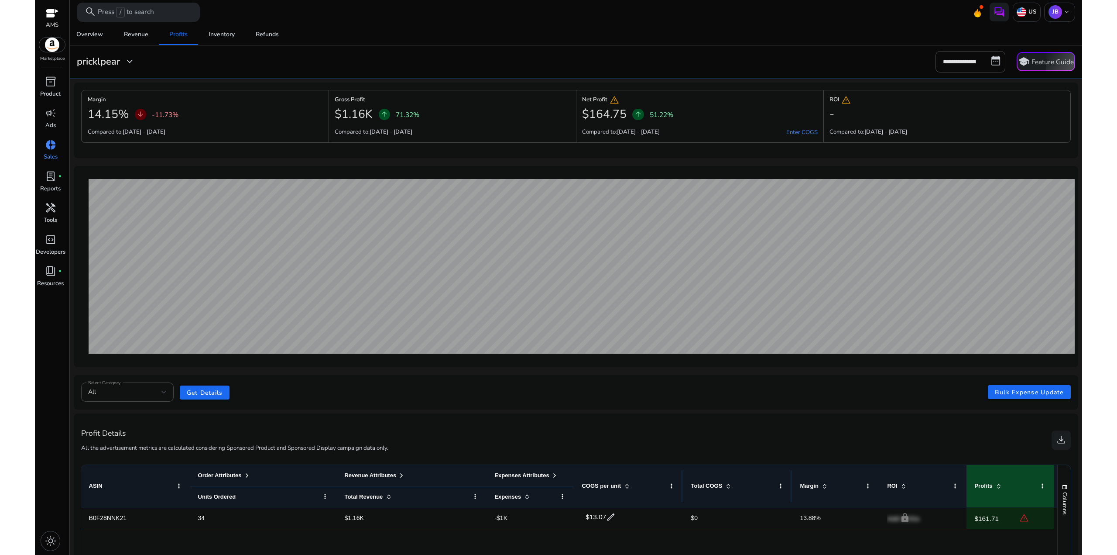
drag, startPoint x: 952, startPoint y: 141, endPoint x: 571, endPoint y: 62, distance: 389.1
click at [571, 63] on div "**********" at bounding box center [576, 354] width 1005 height 660
click at [571, 62] on div "**********" at bounding box center [576, 61] width 1007 height 21
drag, startPoint x: 950, startPoint y: 134, endPoint x: 599, endPoint y: 55, distance: 360.2
click at [599, 55] on div "**********" at bounding box center [576, 354] width 1005 height 660
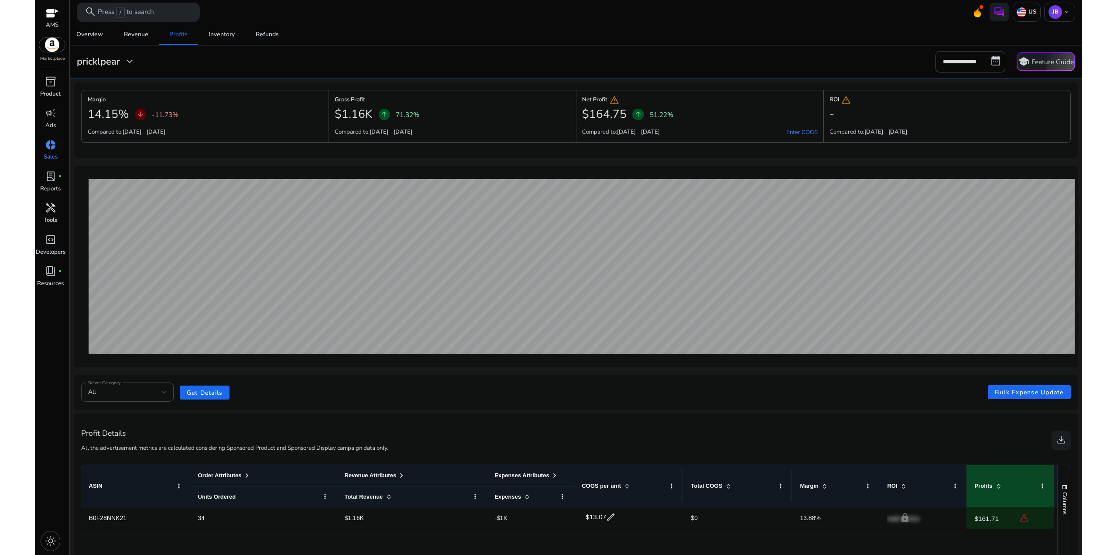
click at [598, 54] on div "**********" at bounding box center [576, 61] width 1007 height 21
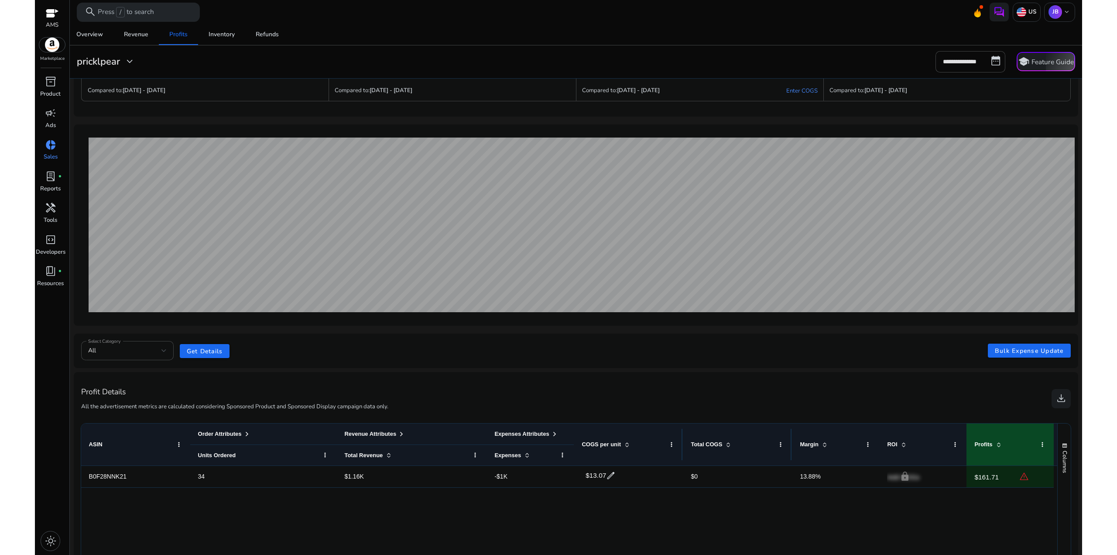
scroll to position [44, 0]
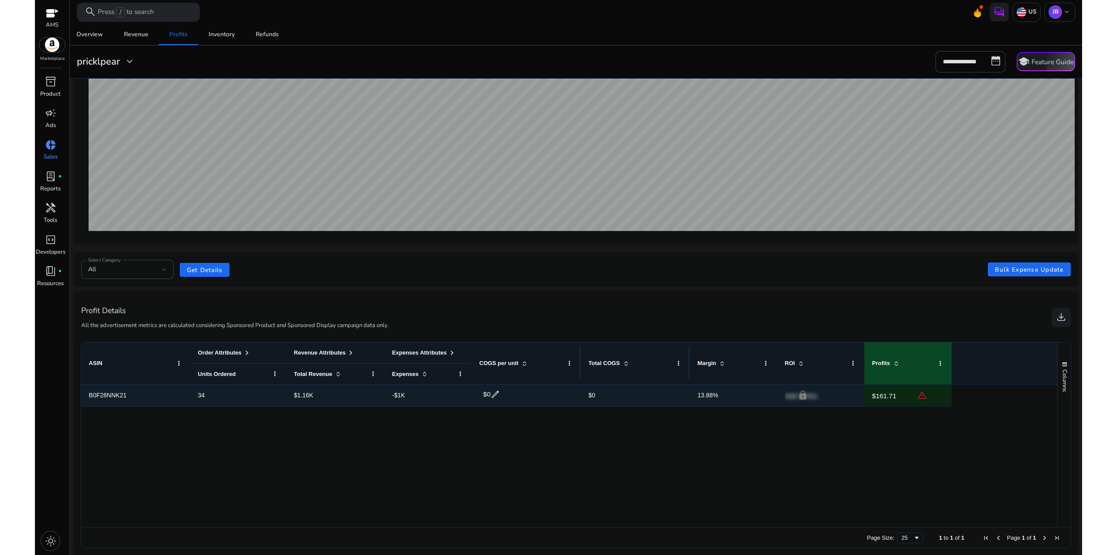
scroll to position [130, 0]
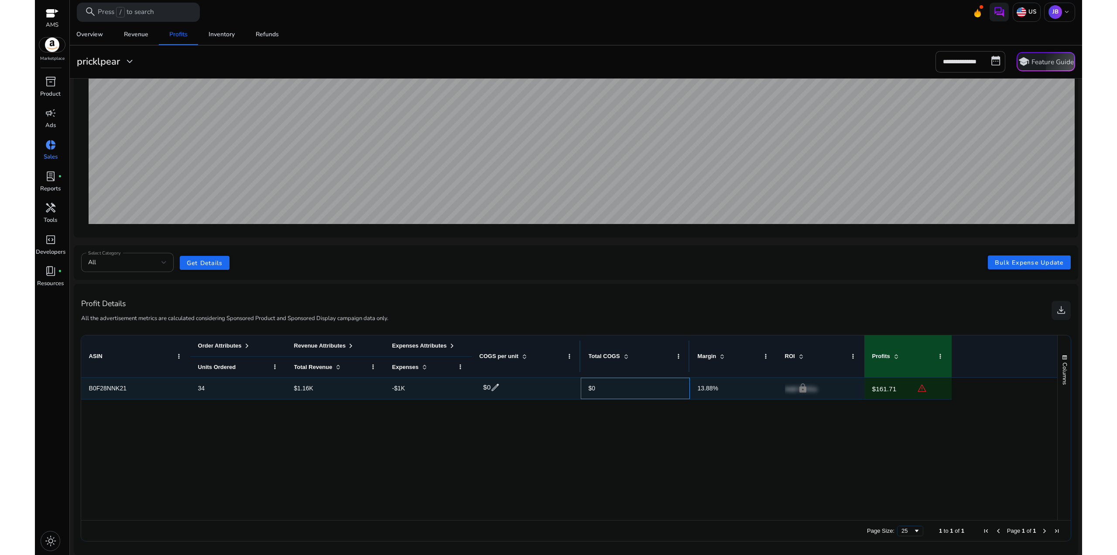
click at [595, 386] on span "$0" at bounding box center [592, 388] width 7 height 7
click at [591, 388] on span "$0" at bounding box center [592, 388] width 7 height 7
click at [494, 388] on span "edit" at bounding box center [496, 387] width 10 height 10
drag, startPoint x: 505, startPoint y: 386, endPoint x: 476, endPoint y: 386, distance: 28.8
click at [475, 386] on div "$ * check close info" at bounding box center [526, 388] width 109 height 21
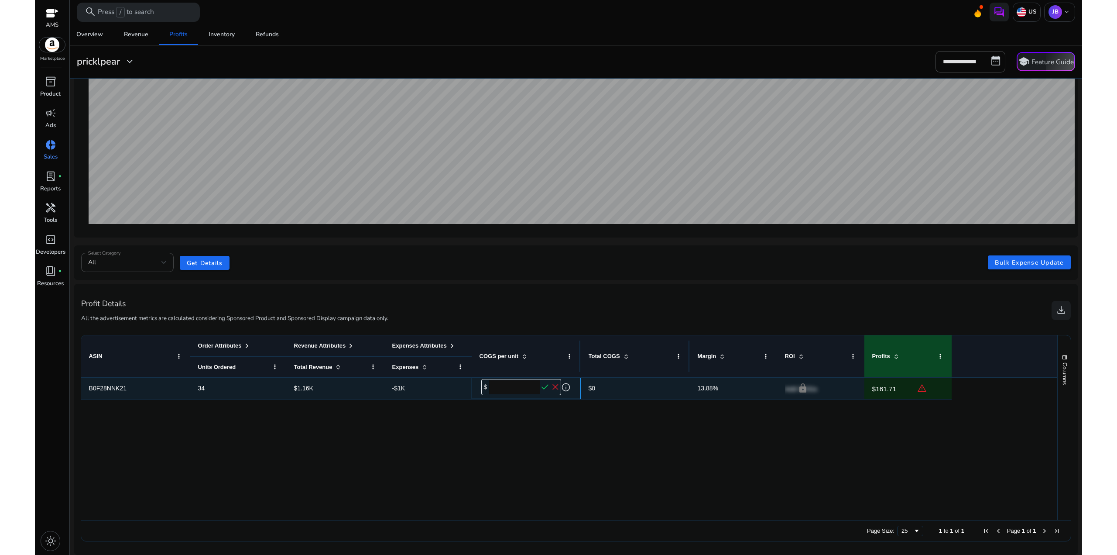
type input "*****"
click at [546, 384] on span "check" at bounding box center [545, 387] width 10 height 10
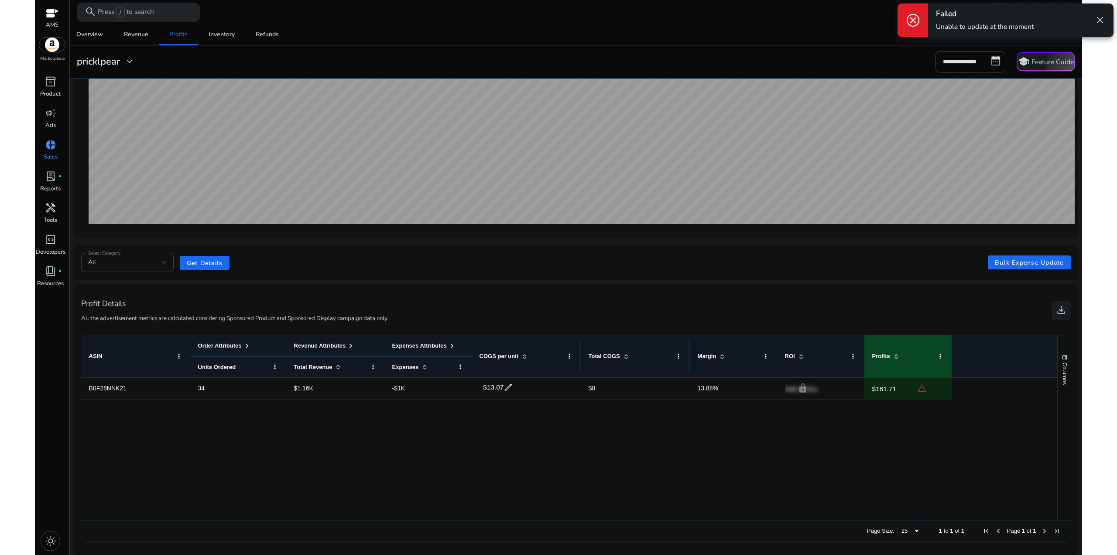
click at [1101, 16] on span "close" at bounding box center [1100, 19] width 11 height 11
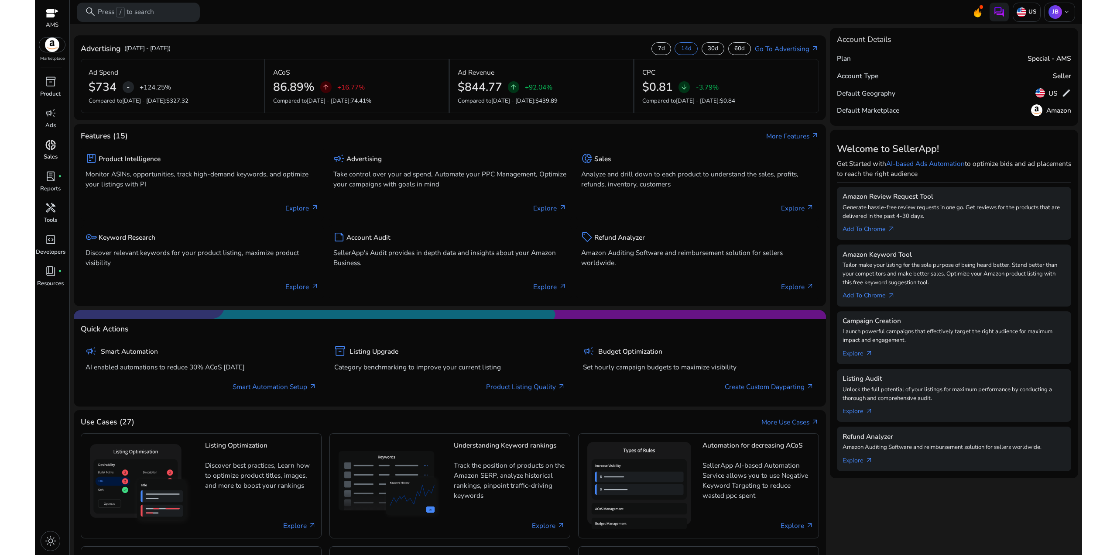
click at [48, 144] on span "donut_small" at bounding box center [50, 144] width 11 height 11
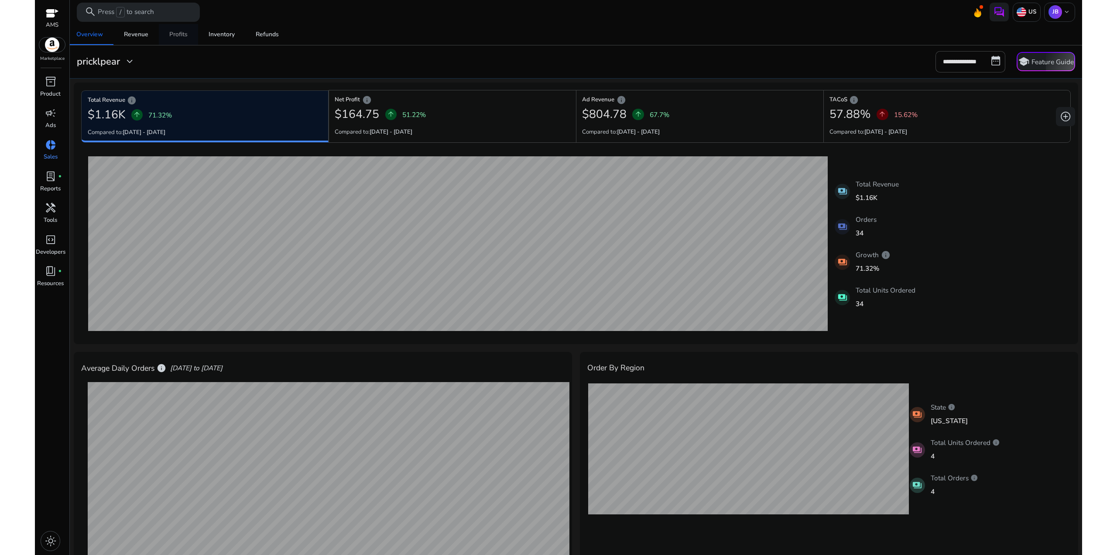
click at [181, 36] on div "Profits" at bounding box center [178, 34] width 18 height 6
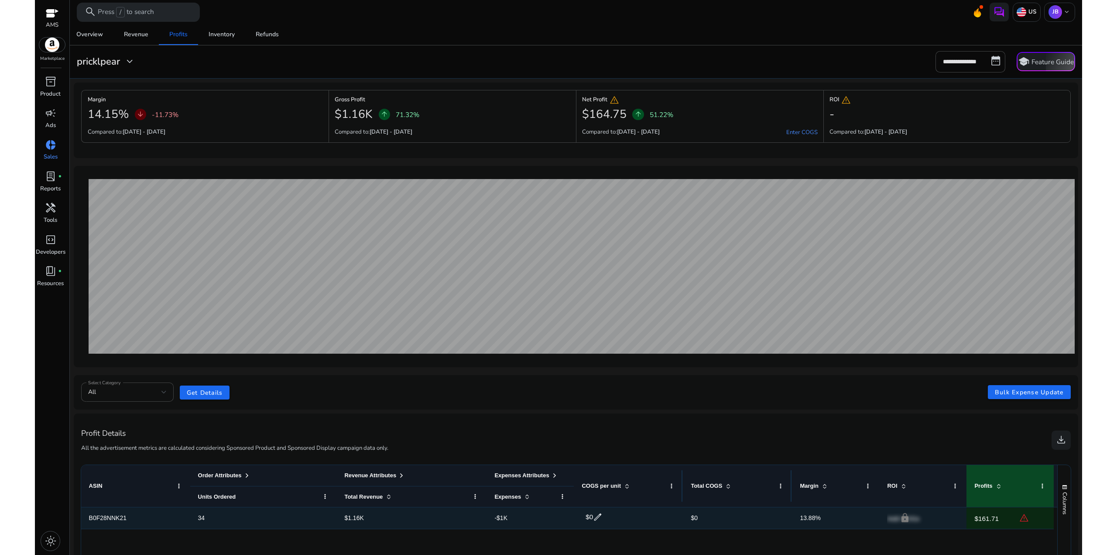
click at [594, 515] on span "edit" at bounding box center [598, 517] width 10 height 10
drag, startPoint x: 585, startPoint y: 515, endPoint x: 573, endPoint y: 512, distance: 12.3
click at [574, 513] on div "B0F28NNK21 34 $1.16K -$1K $ * check close info $0 13.88% lock Add COGs $161.71 …" at bounding box center [567, 518] width 973 height 22
type input "*****"
click at [649, 518] on span "check" at bounding box center [647, 517] width 10 height 10
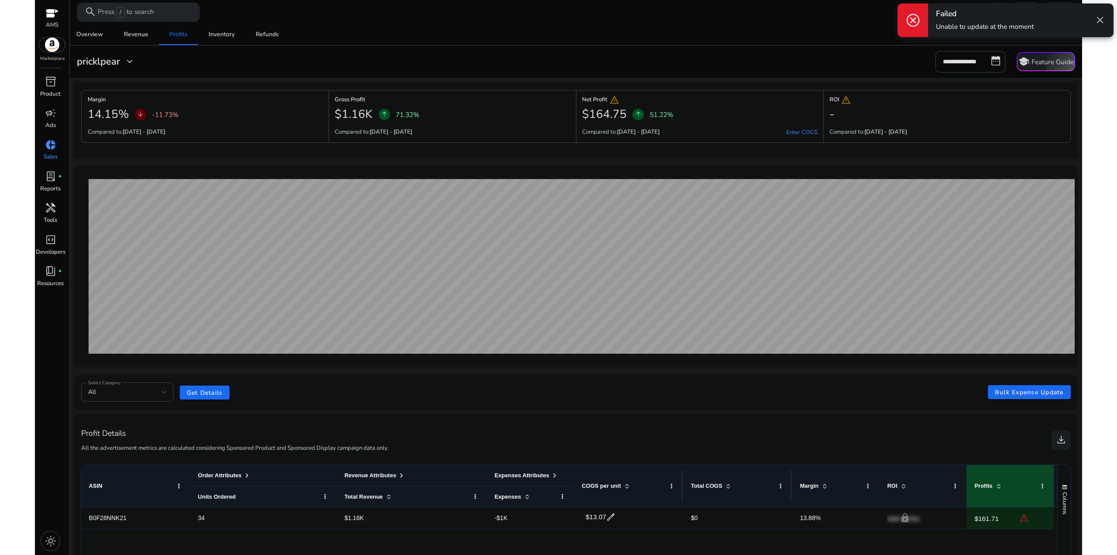
click at [1103, 18] on span "close" at bounding box center [1100, 19] width 11 height 11
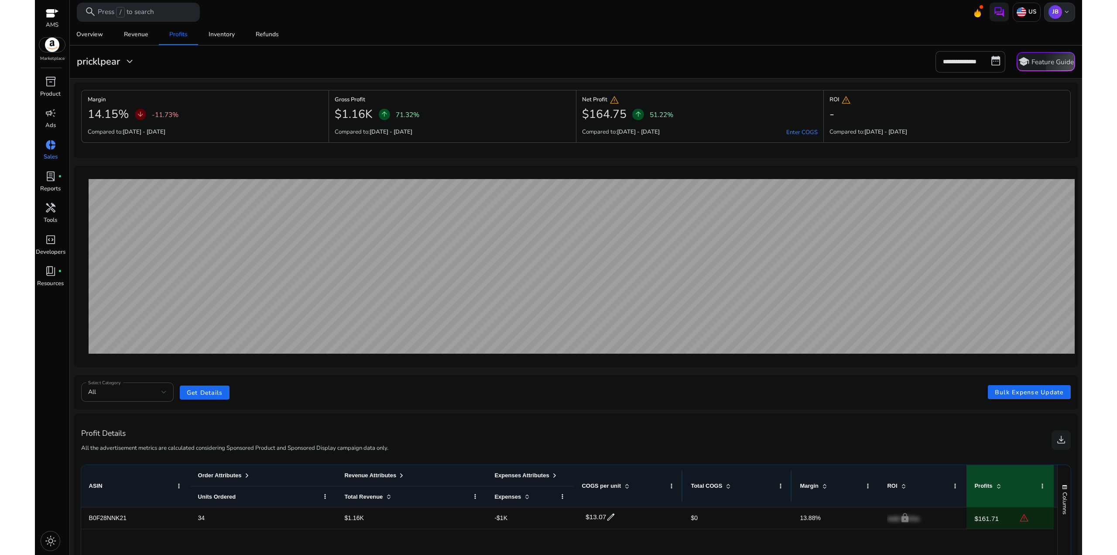
click at [1059, 14] on div "JB keyboard_arrow_down" at bounding box center [1059, 12] width 31 height 19
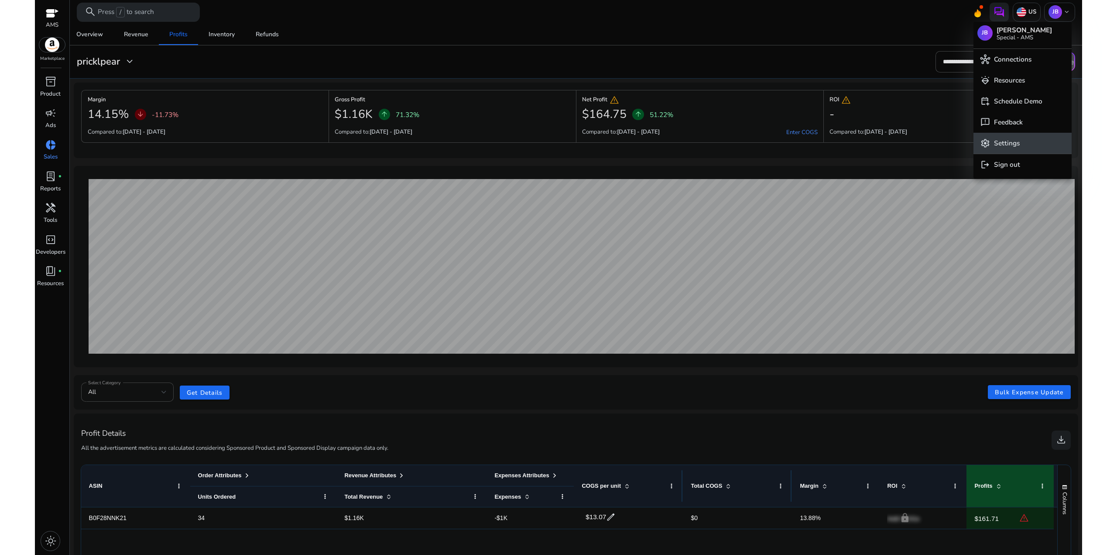
click at [1003, 138] on p "Settings" at bounding box center [1007, 143] width 26 height 10
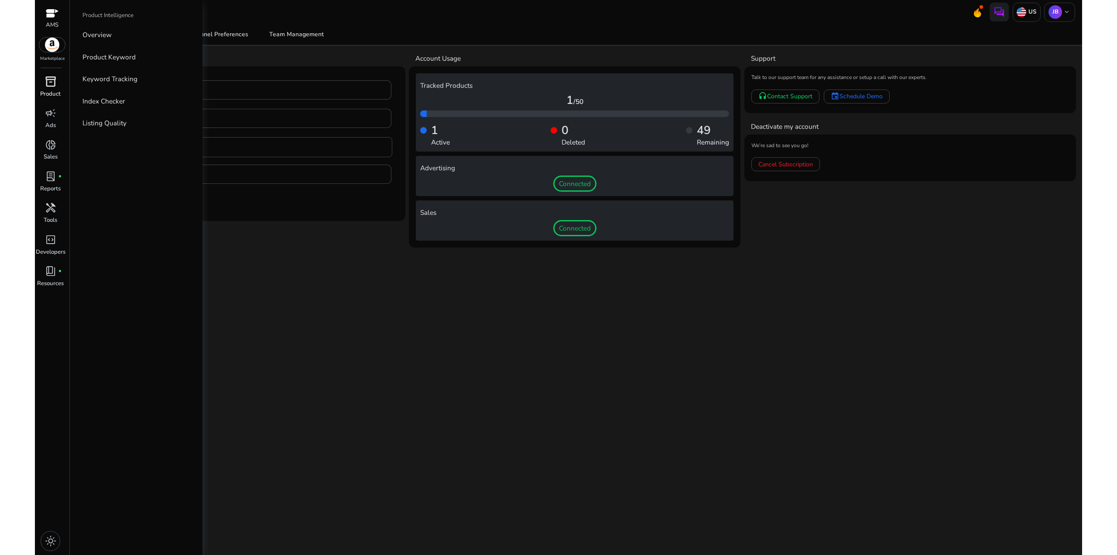
click at [52, 80] on span "inventory_2" at bounding box center [50, 81] width 11 height 11
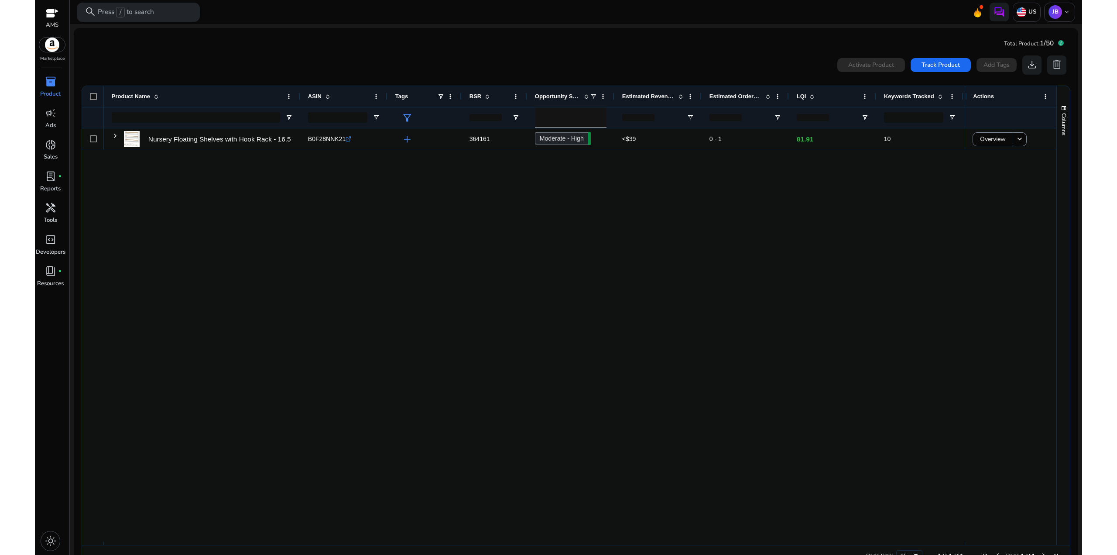
click at [452, 234] on div "Nursery Floating Shelves with Hook Rack - 16.5 inch, Set of 4... B0F28NNK21 .st…" at bounding box center [534, 334] width 861 height 413
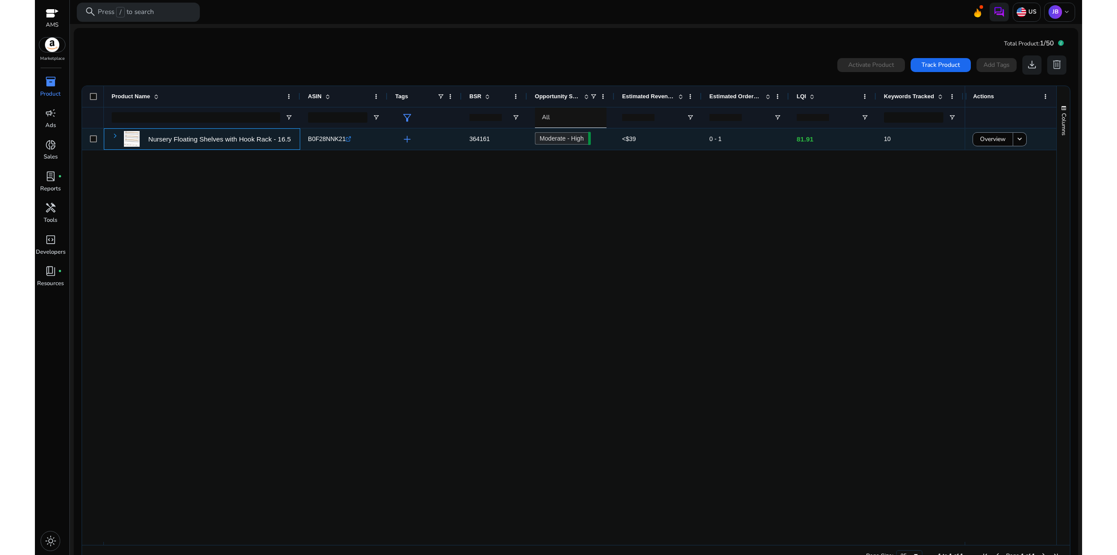
click at [112, 139] on span at bounding box center [115, 135] width 7 height 7
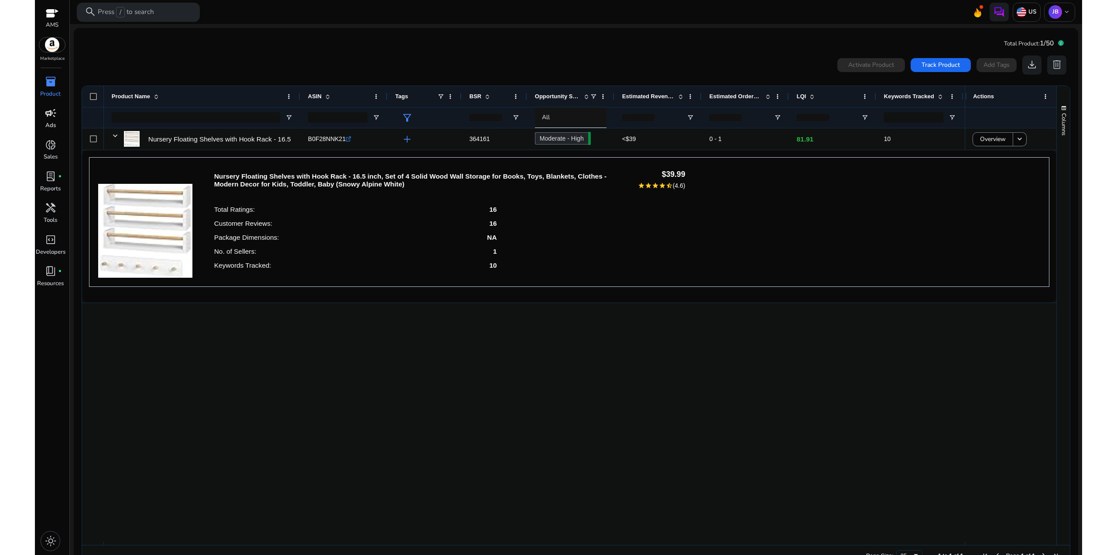
click at [52, 116] on span "campaign" at bounding box center [50, 112] width 11 height 11
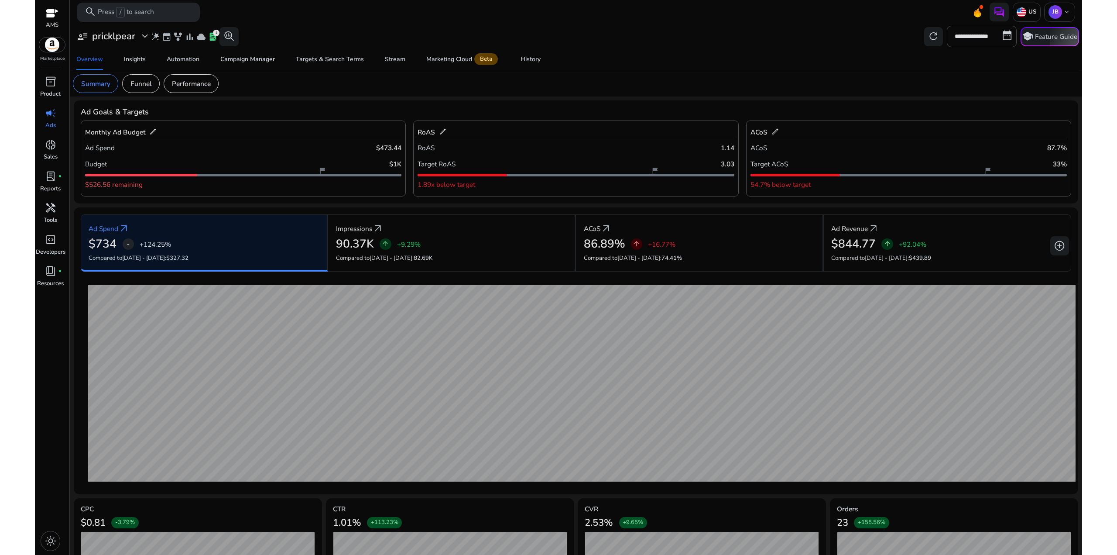
click at [293, 93] on mat-card "Summary Funnel Performance" at bounding box center [576, 83] width 1020 height 26
click at [141, 79] on p "Funnel" at bounding box center [141, 84] width 21 height 10
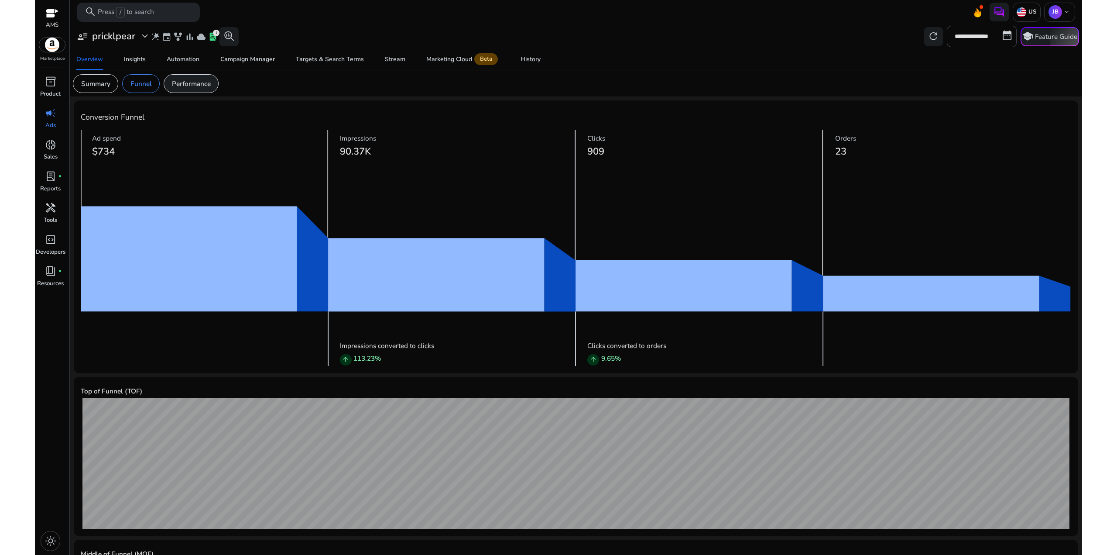
click at [189, 82] on p "Performance" at bounding box center [191, 84] width 39 height 10
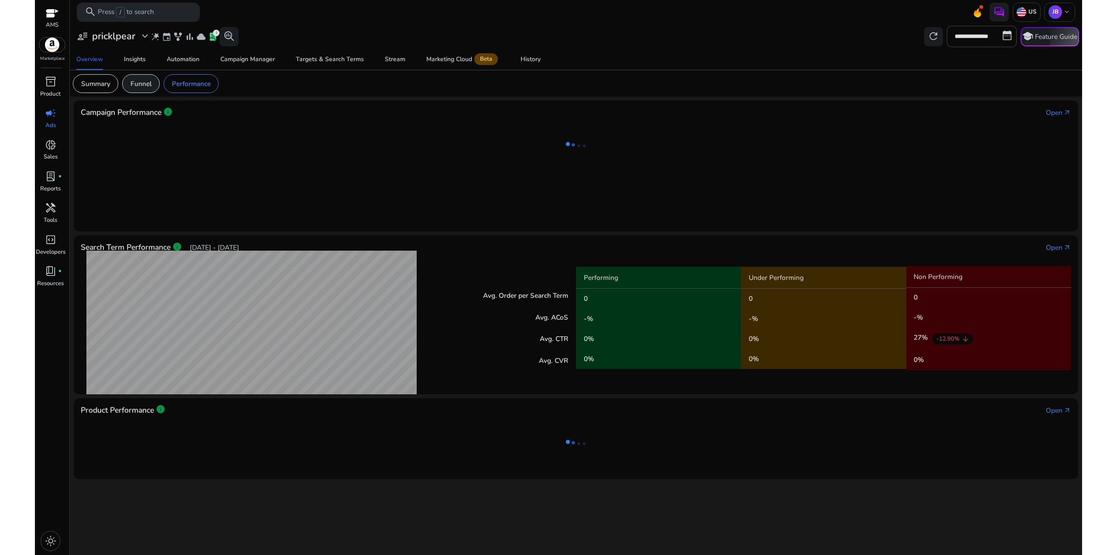
click at [149, 86] on p "Funnel" at bounding box center [141, 84] width 21 height 10
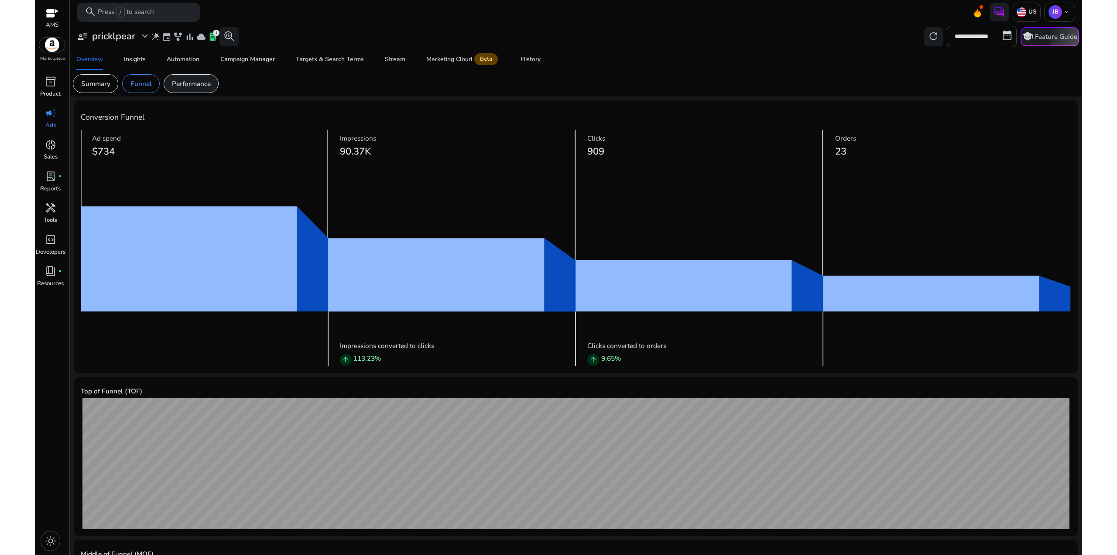
click at [200, 86] on p "Performance" at bounding box center [191, 84] width 39 height 10
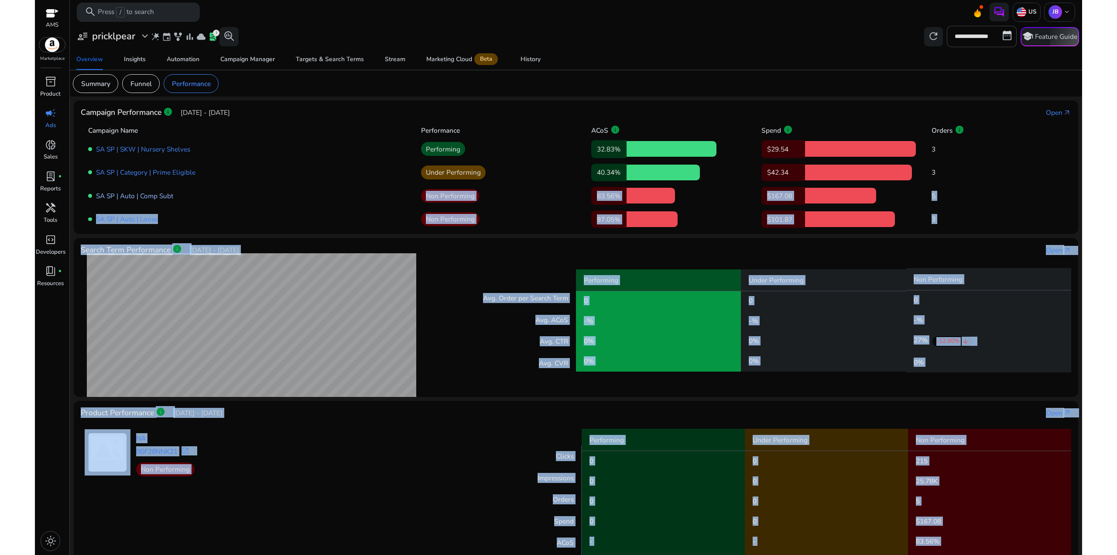
click at [130, 191] on body "**********" at bounding box center [559, 277] width 1048 height 555
click at [243, 191] on div "SA SP | Auto | Comp Subt" at bounding box center [250, 196] width 325 height 10
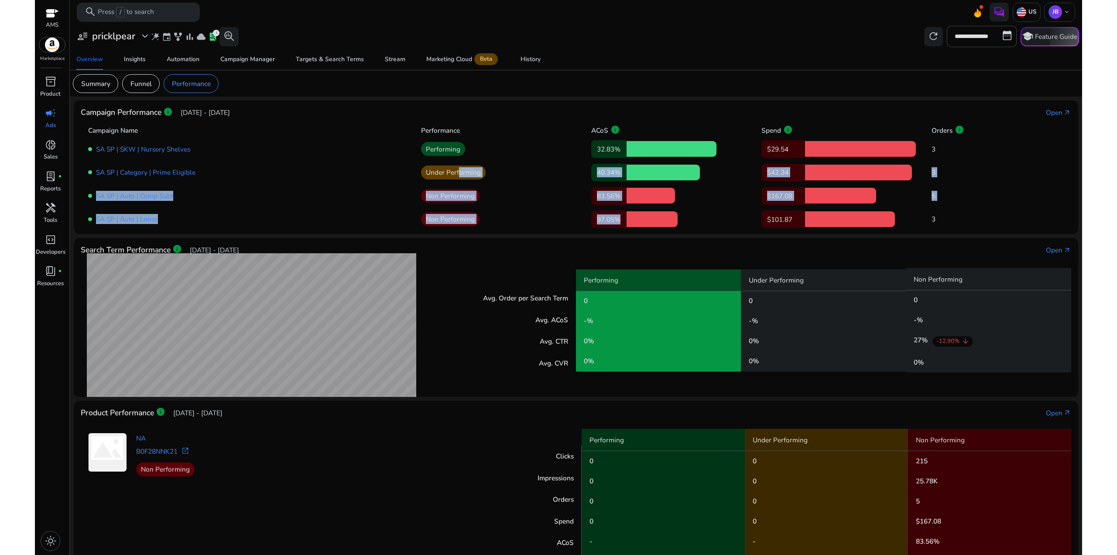
drag, startPoint x: 654, startPoint y: 219, endPoint x: 392, endPoint y: 162, distance: 267.4
click at [437, 172] on div "SA SP | SKW | Nursery Shelves Performing 32.83% $29.54 3 SA SP | Category | Pri…" at bounding box center [576, 181] width 976 height 92
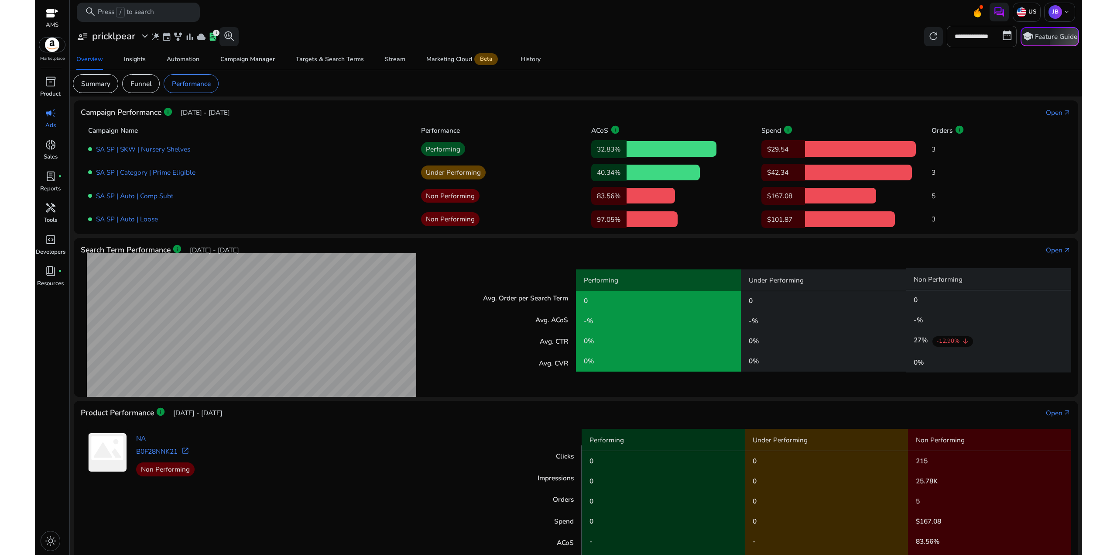
click at [320, 161] on div "SA SP | SKW | Nursery Shelves Performing 32.83% $29.54 3 SA SP | Category | Pri…" at bounding box center [576, 181] width 976 height 92
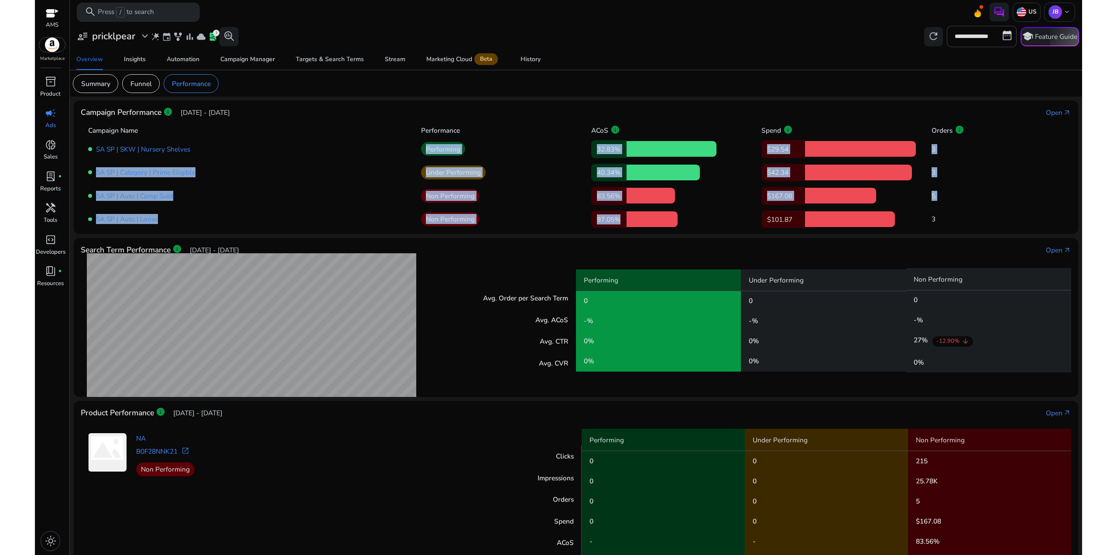
drag, startPoint x: 733, startPoint y: 216, endPoint x: 260, endPoint y: 140, distance: 478.8
click at [261, 140] on div "SA SP | SKW | Nursery Shelves Performing 32.83% $29.54 3 SA SP | Category | Pri…" at bounding box center [576, 181] width 976 height 92
click at [260, 139] on div "SA SP | SKW | Nursery Shelves Performing 32.83% $29.54 3 SA SP | Category | Pri…" at bounding box center [576, 181] width 976 height 92
drag, startPoint x: 714, startPoint y: 210, endPoint x: 433, endPoint y: 151, distance: 287.2
click at [461, 155] on div "SA SP | SKW | Nursery Shelves Performing 32.83% $29.54 3 SA SP | Category | Pri…" at bounding box center [576, 181] width 976 height 92
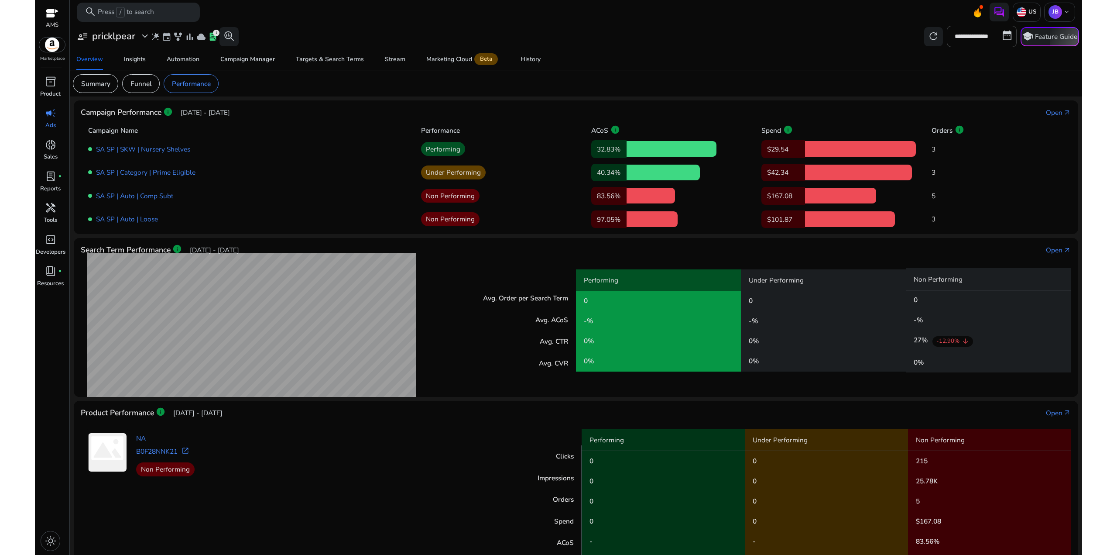
click at [359, 155] on div "SA SP | SKW | Nursery Shelves Performing 32.83% $29.54 3" at bounding box center [576, 149] width 976 height 16
click at [1051, 111] on div "Open" at bounding box center [1054, 112] width 17 height 10
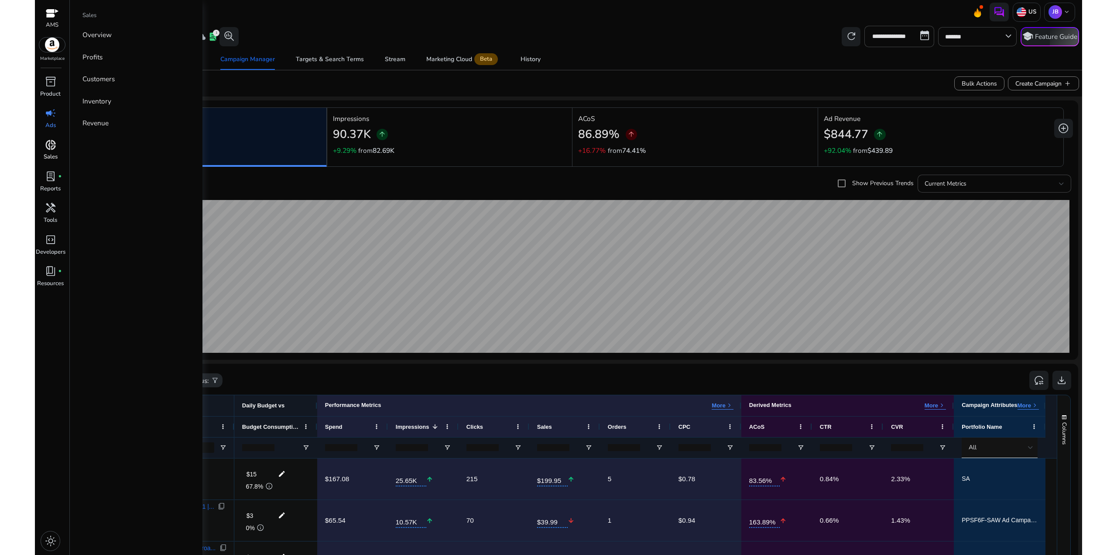
click at [52, 142] on span "donut_small" at bounding box center [50, 144] width 11 height 11
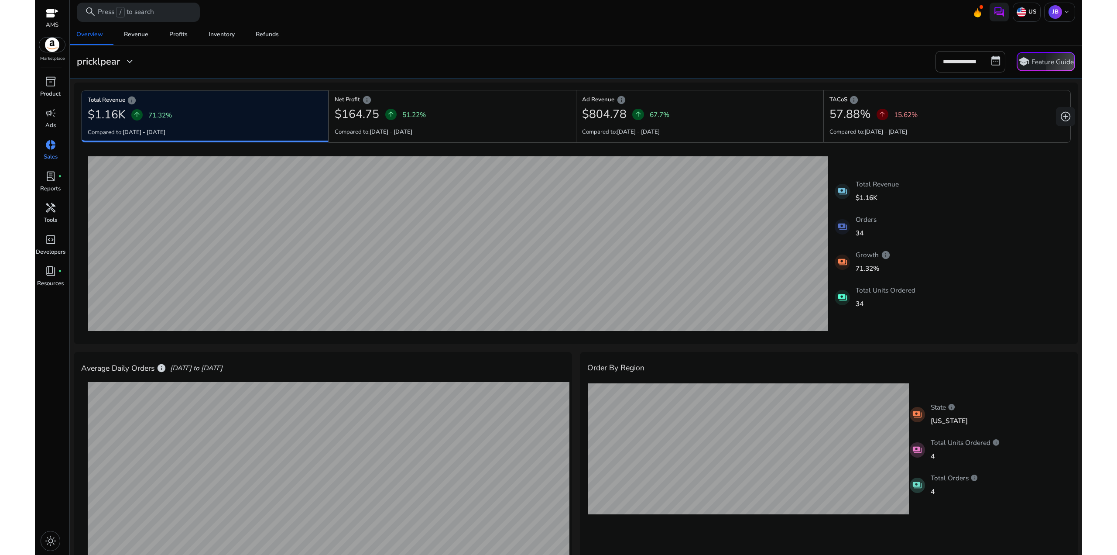
click at [735, 51] on div "**********" at bounding box center [576, 61] width 1007 height 21
click at [674, 74] on mat-card "**********" at bounding box center [576, 61] width 1020 height 33
click at [181, 31] on div "Profits" at bounding box center [178, 34] width 18 height 6
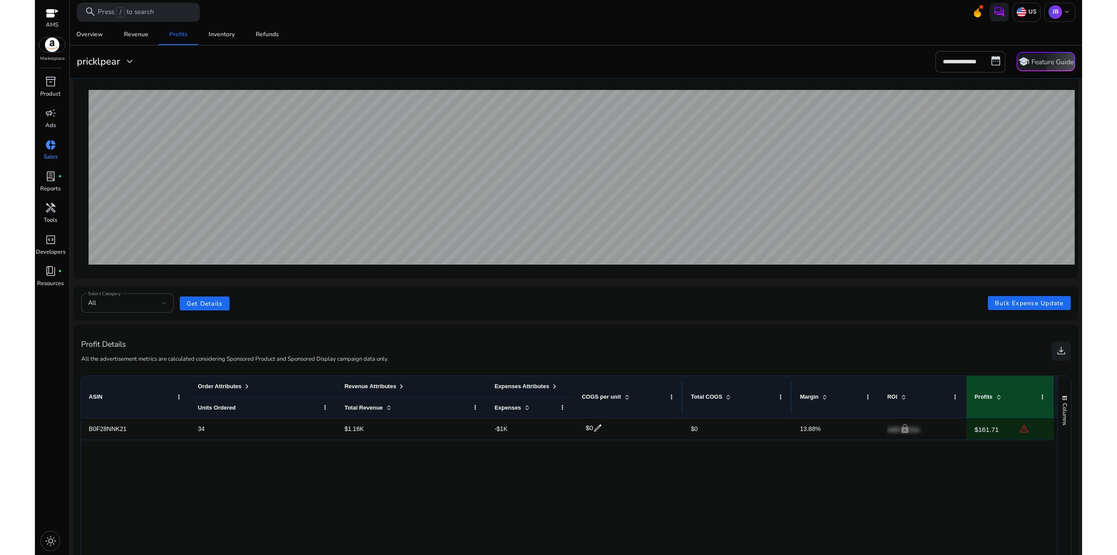
scroll to position [130, 0]
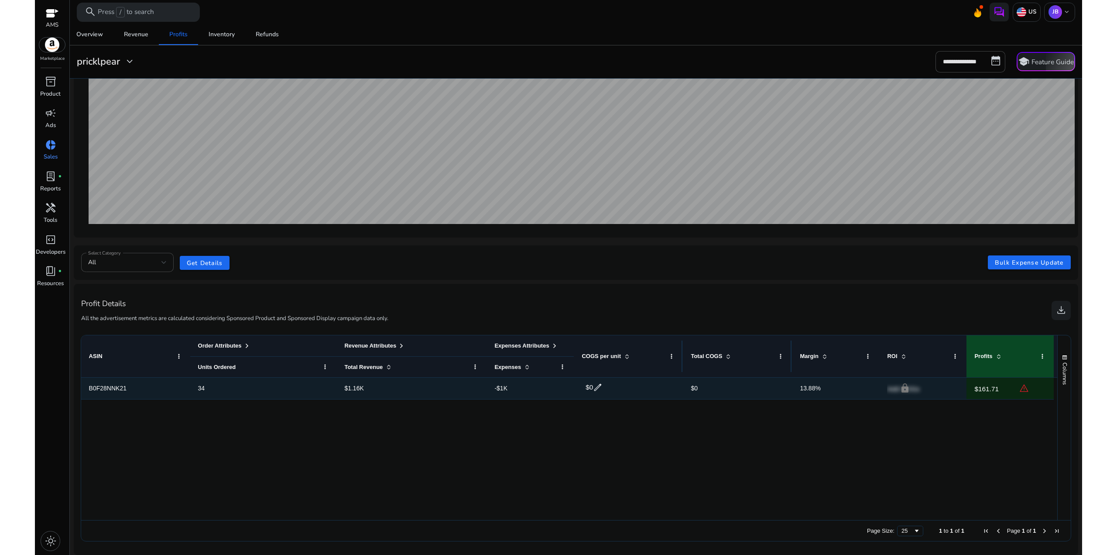
click at [598, 386] on span "edit" at bounding box center [598, 387] width 10 height 10
drag, startPoint x: 609, startPoint y: 388, endPoint x: 563, endPoint y: 385, distance: 45.9
click at [563, 385] on div "B0F28NNK21 34 $1.16K -$1K $ * check close info $0 13.88% lock Add COGs $161.71 …" at bounding box center [567, 389] width 973 height 22
type input "**"
click at [650, 386] on span "check" at bounding box center [647, 387] width 10 height 10
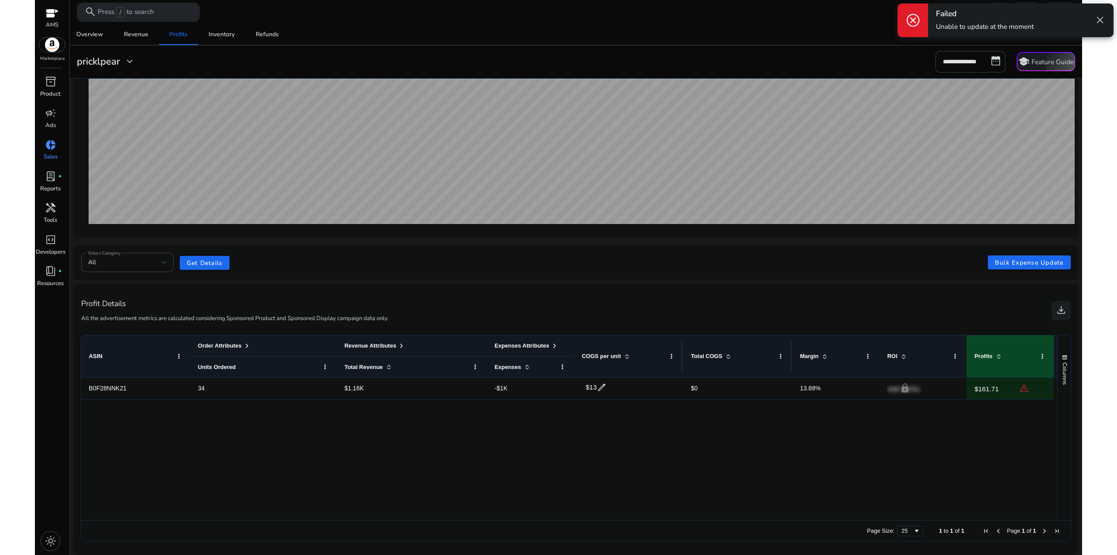
click at [1104, 17] on span "close" at bounding box center [1100, 19] width 11 height 11
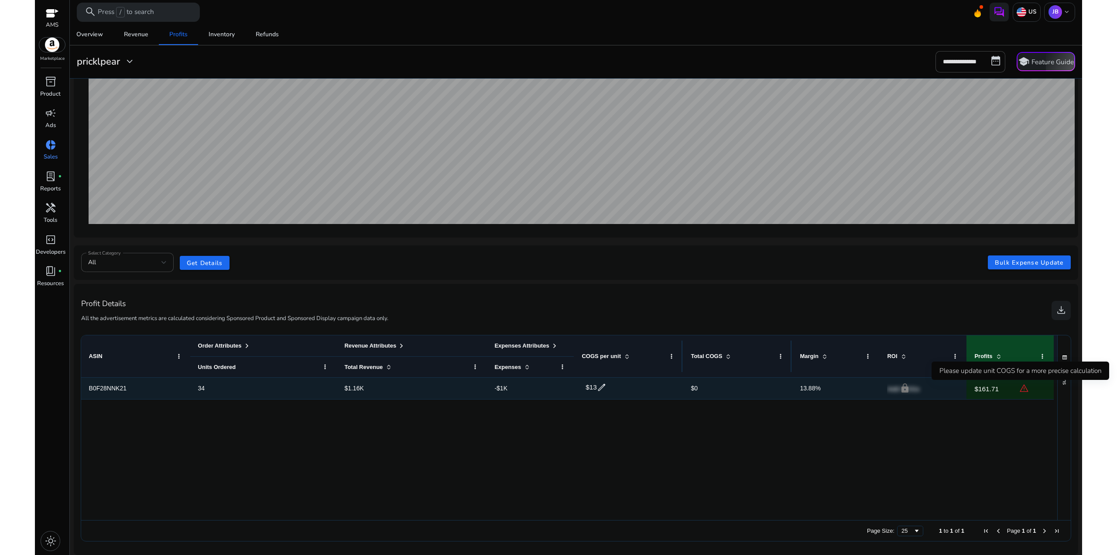
click at [1022, 391] on span "warning" at bounding box center [1025, 388] width 10 height 10
click at [1025, 391] on span "warning" at bounding box center [1025, 388] width 10 height 10
click at [1026, 386] on span "warning" at bounding box center [1025, 388] width 10 height 10
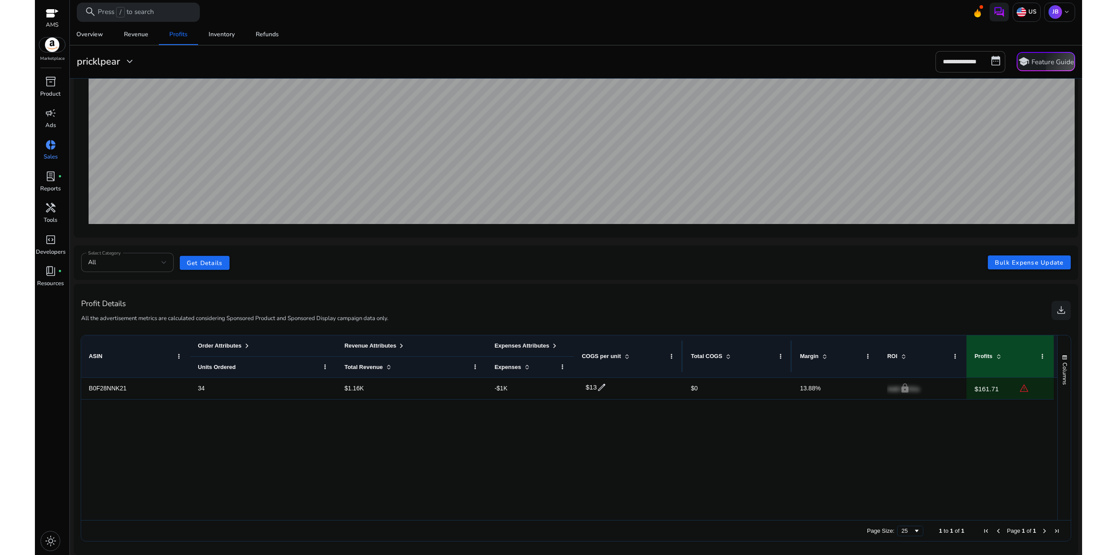
click at [789, 429] on div "B0F28NNK21 34 $1.16K -$1K $13 edit $0 13.88% lock Add COGs $161.71 warning" at bounding box center [569, 449] width 977 height 143
click at [789, 323] on div "Profit Details All the advertisement metrics are calculated considering Sponsor…" at bounding box center [576, 310] width 990 height 38
click at [800, 304] on div "Profit Details All the advertisement metrics are calculated considering Sponsor…" at bounding box center [576, 310] width 990 height 38
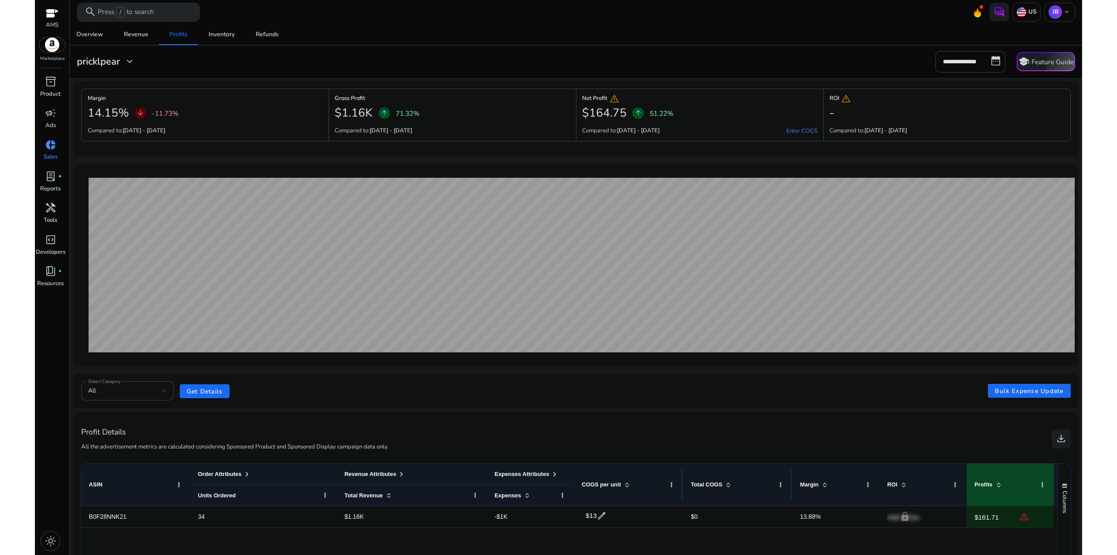
scroll to position [0, 0]
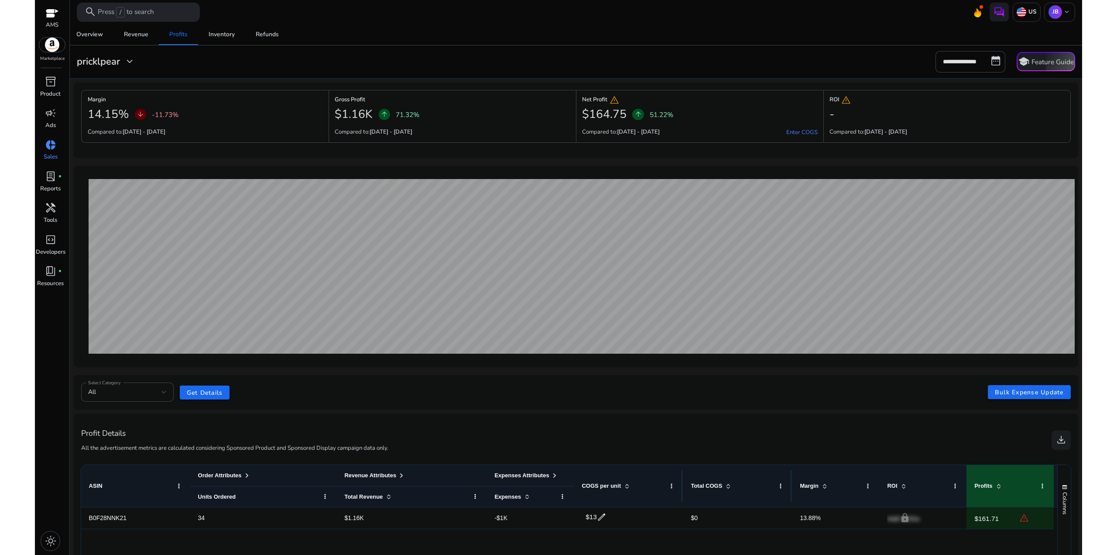
click at [396, 64] on div "**********" at bounding box center [576, 61] width 1007 height 21
click at [50, 177] on span "lab_profile" at bounding box center [50, 176] width 11 height 11
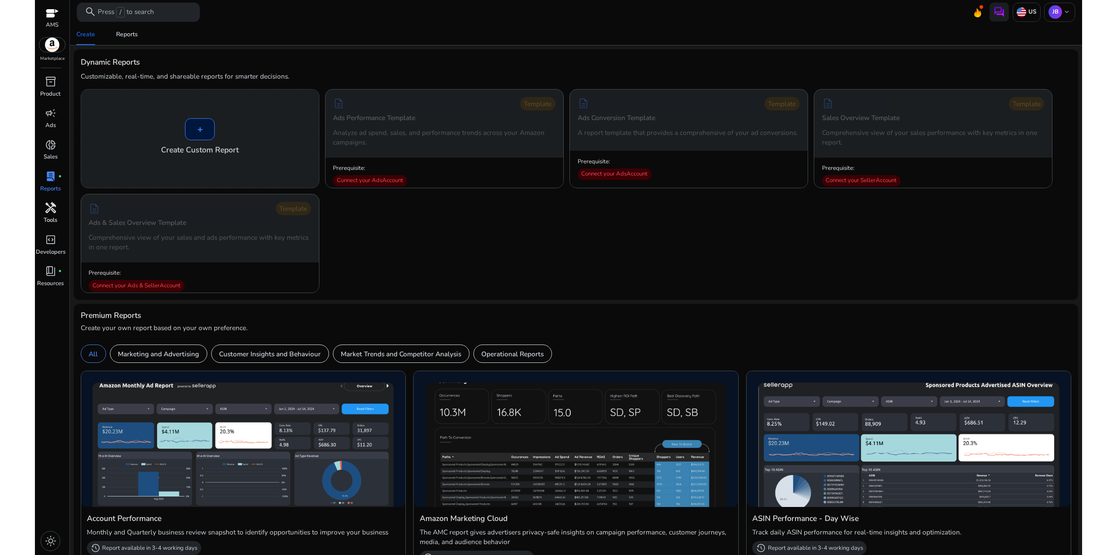
click at [55, 212] on span "handyman" at bounding box center [50, 207] width 11 height 11
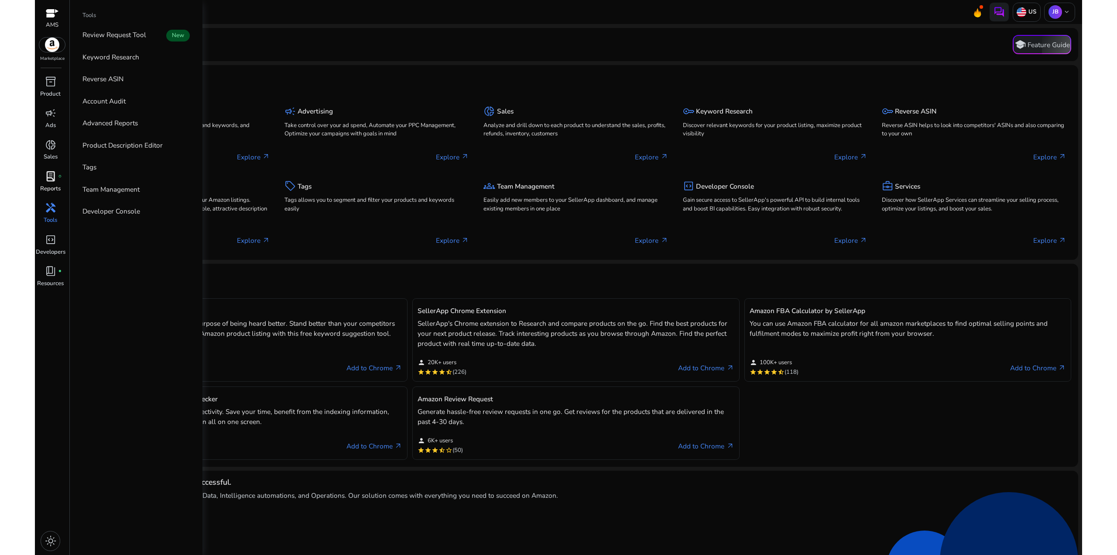
click at [56, 179] on div "lab_profile fiber_manual_record" at bounding box center [50, 176] width 27 height 15
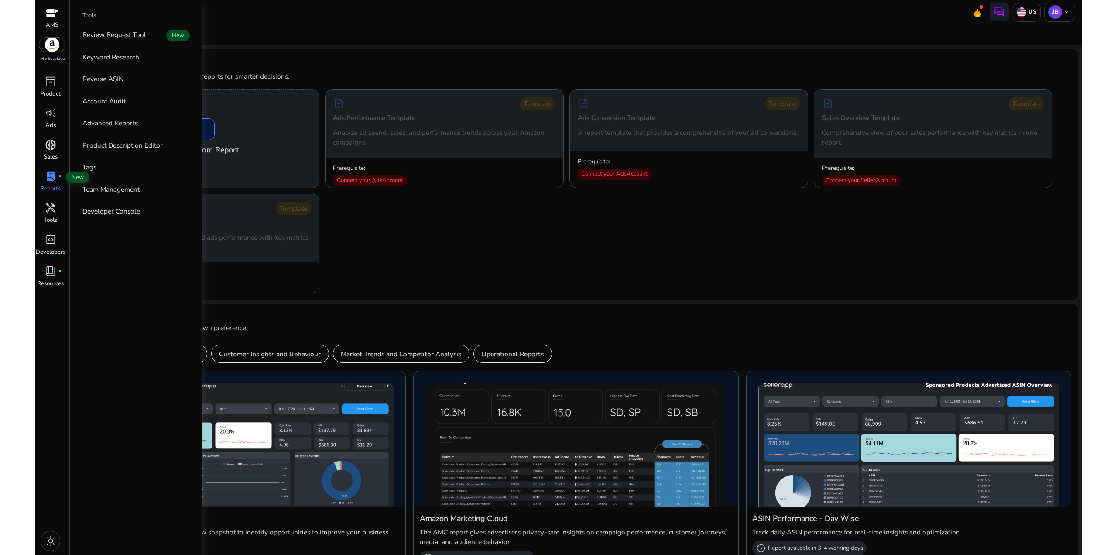
click at [53, 149] on span "donut_small" at bounding box center [50, 144] width 11 height 11
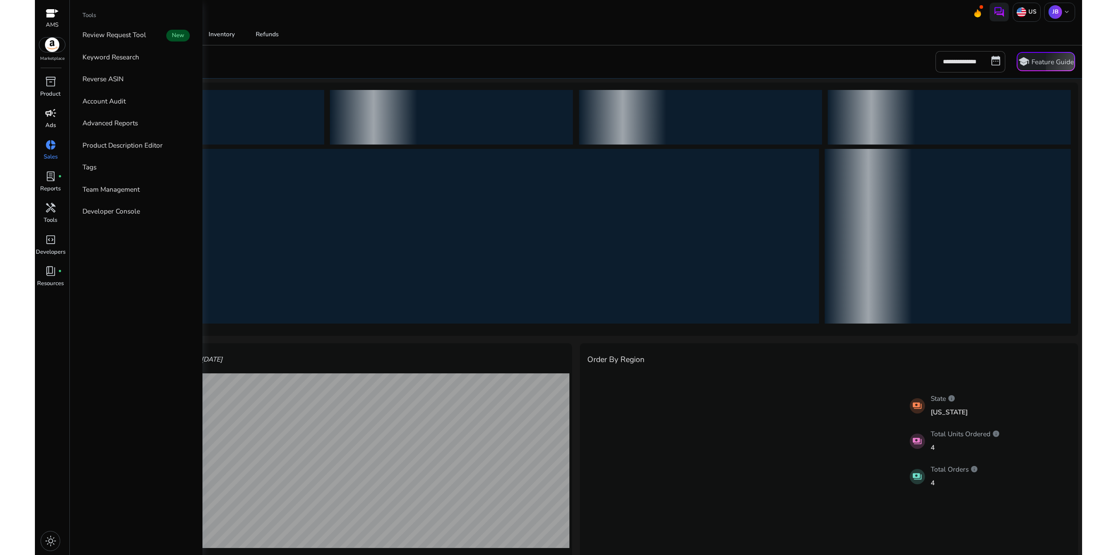
click at [49, 116] on span "campaign" at bounding box center [50, 112] width 11 height 11
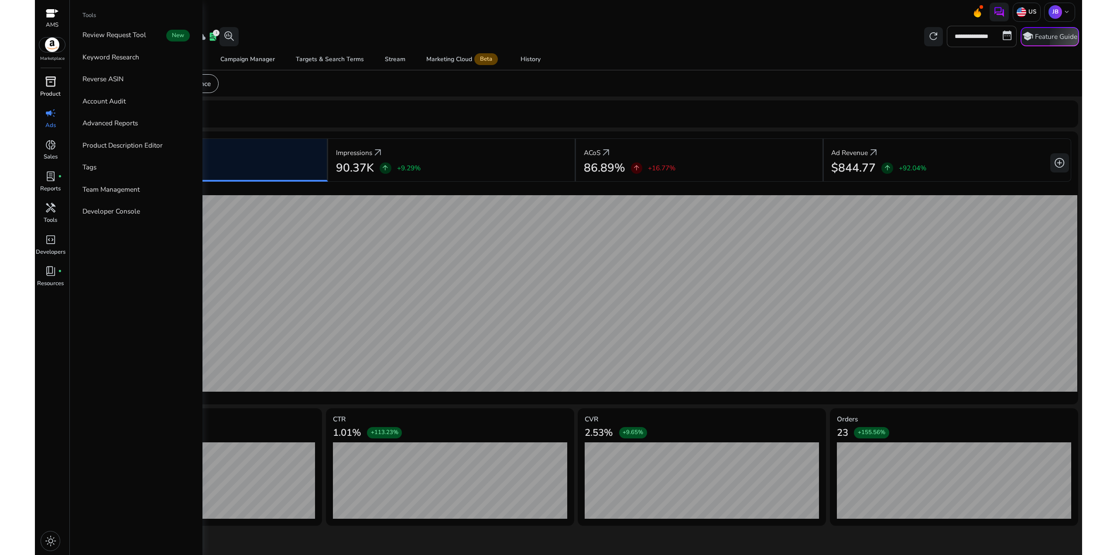
click at [53, 83] on span "inventory_2" at bounding box center [50, 81] width 11 height 11
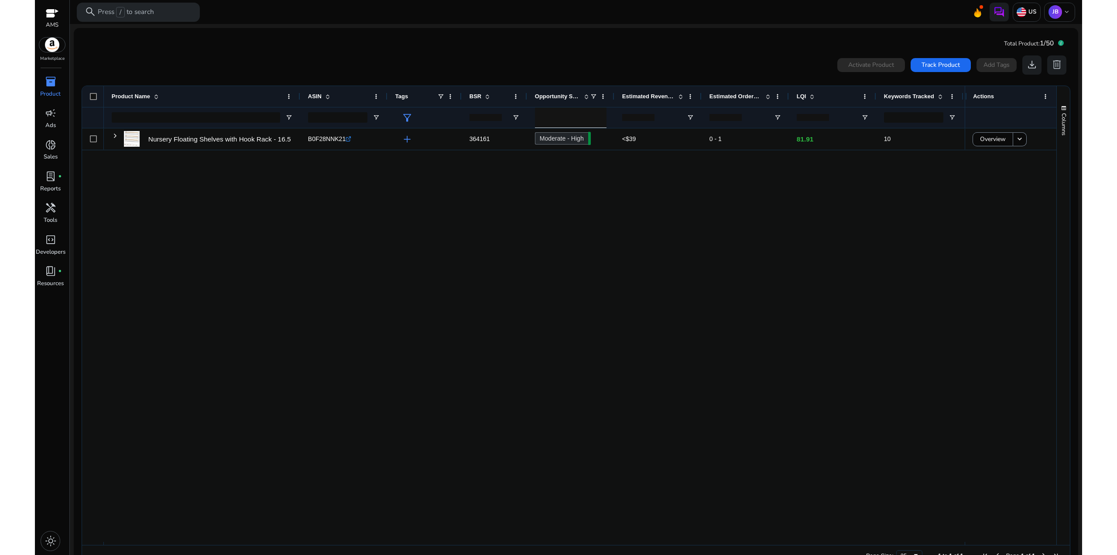
click at [667, 261] on div "Nursery Floating Shelves with Hook Rack - 16.5 inch, Set of 4... B0F28NNK21 .st…" at bounding box center [534, 334] width 861 height 413
click at [894, 220] on div "Nursery Floating Shelves with Hook Rack - 16.5 inch, Set of 4... B0F28NNK21 .st…" at bounding box center [534, 334] width 861 height 413
click at [55, 145] on span "donut_small" at bounding box center [50, 144] width 11 height 11
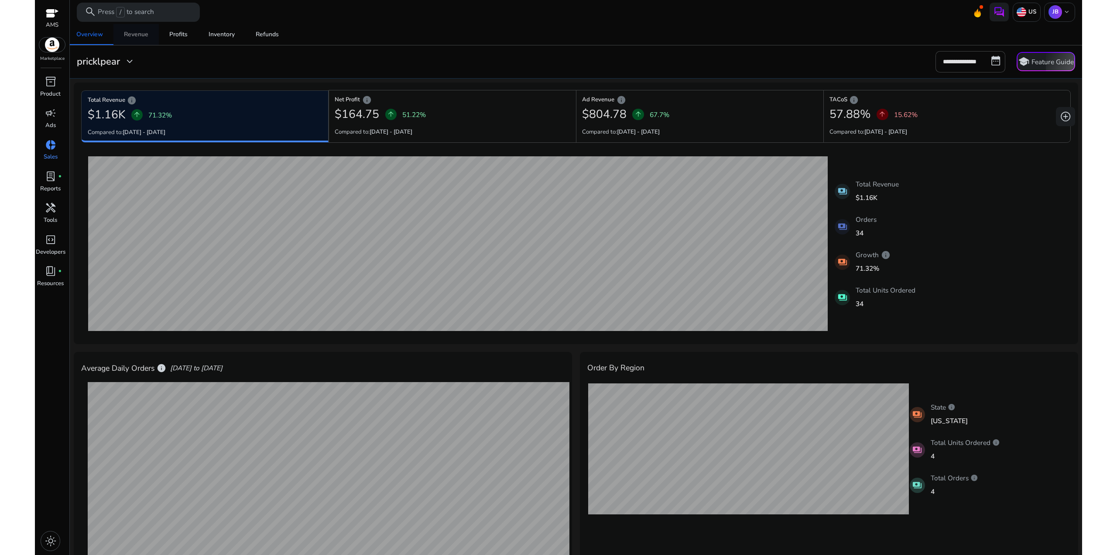
click at [143, 34] on div "Revenue" at bounding box center [136, 34] width 24 height 6
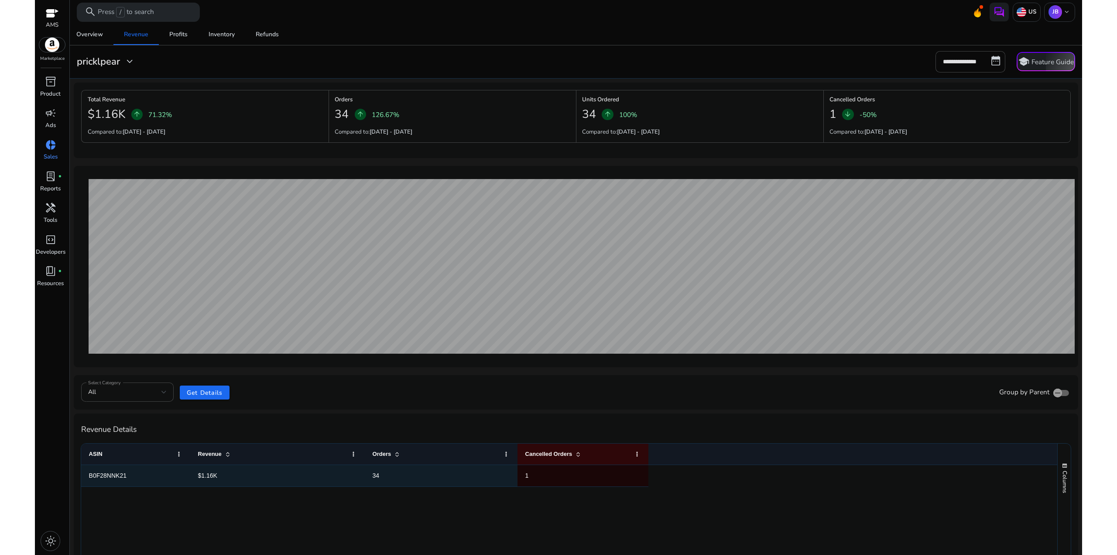
click at [517, 477] on div "34" at bounding box center [441, 475] width 153 height 21
drag, startPoint x: 383, startPoint y: 480, endPoint x: 388, endPoint y: 479, distance: 4.6
click at [383, 480] on span "34" at bounding box center [441, 476] width 137 height 18
click at [557, 484] on span "1" at bounding box center [583, 476] width 115 height 18
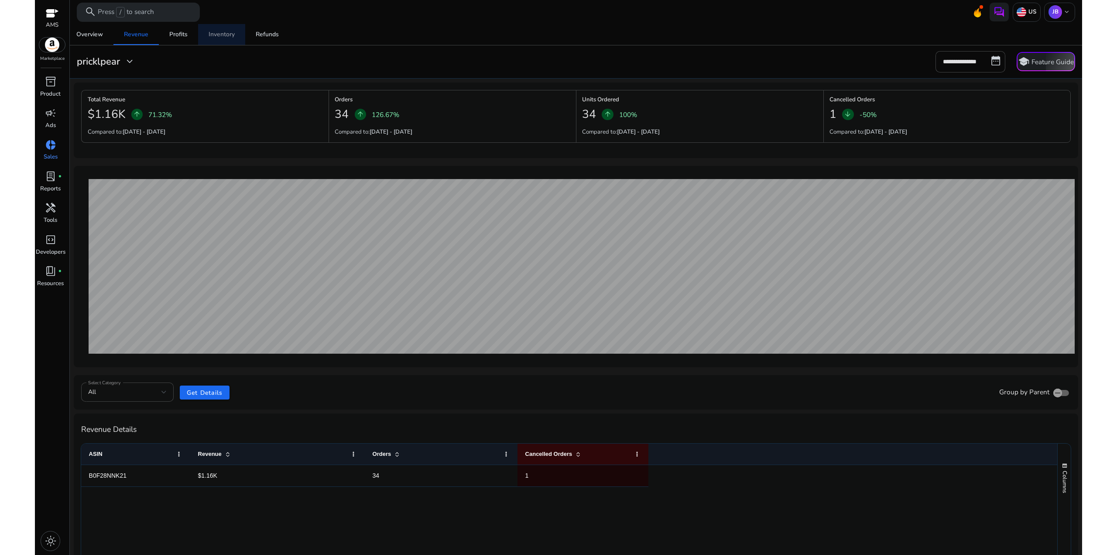
click at [233, 34] on div "Inventory" at bounding box center [222, 34] width 26 height 6
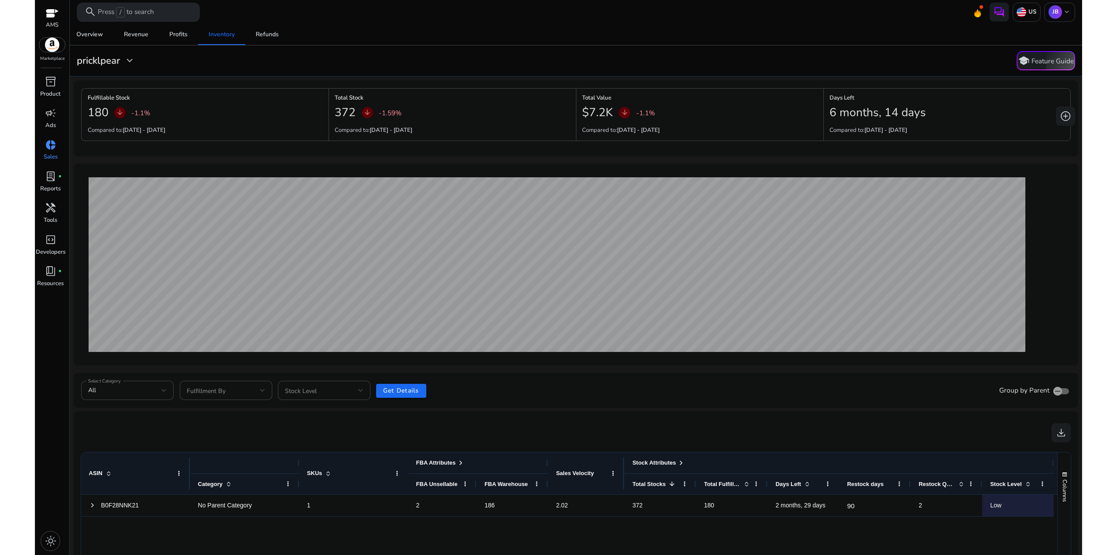
click at [1004, 484] on span "Stock Level" at bounding box center [1005, 484] width 31 height 7
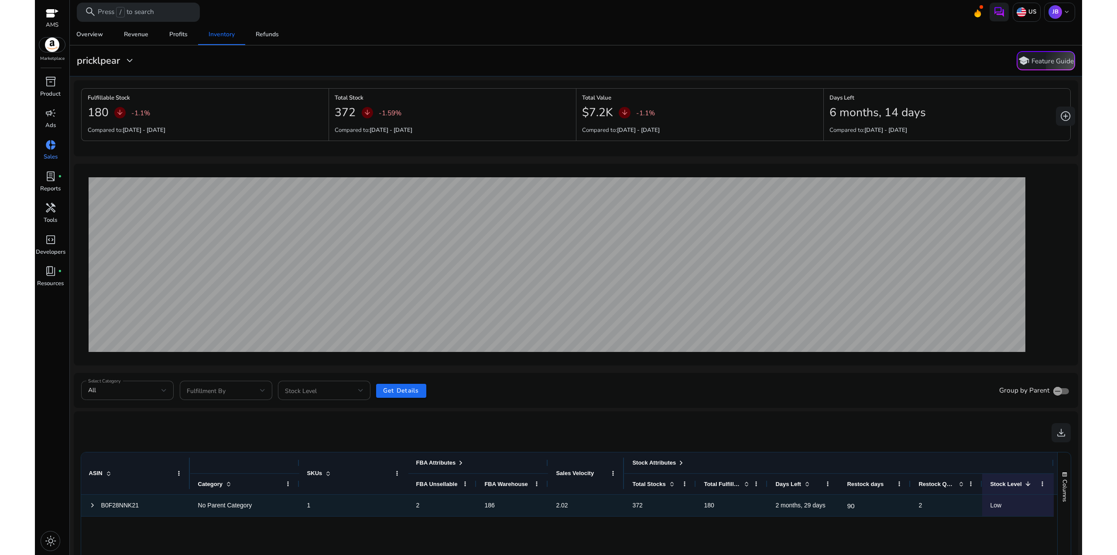
click at [1008, 504] on span "Low" at bounding box center [1018, 505] width 56 height 18
click at [994, 505] on span "Low" at bounding box center [995, 505] width 11 height 7
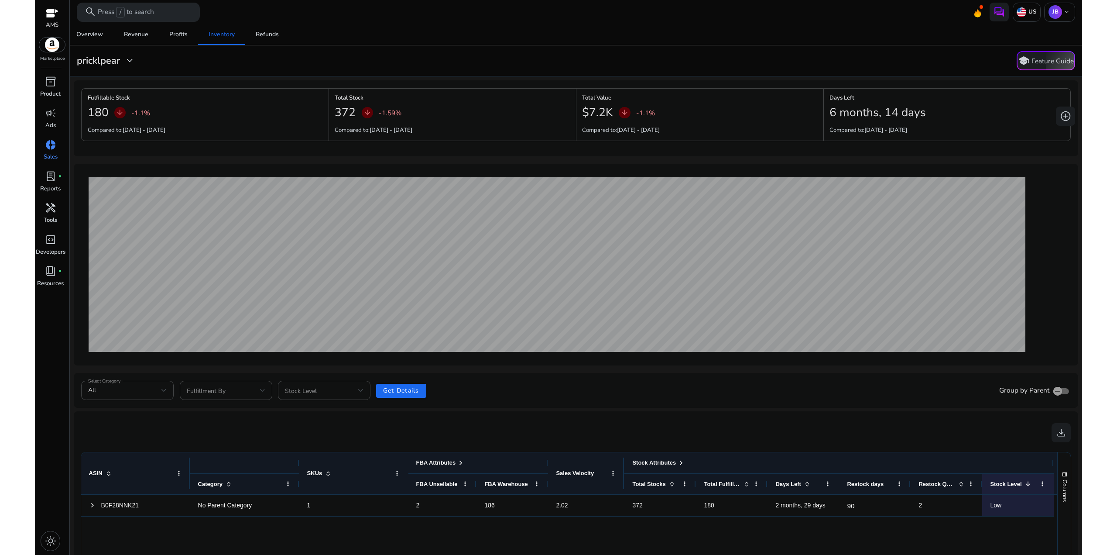
click at [882, 550] on div "B0F28NNK21 No Parent Category 1 2 186 2.02 372 180 2 months, 29 days 90 2 Low" at bounding box center [569, 566] width 977 height 143
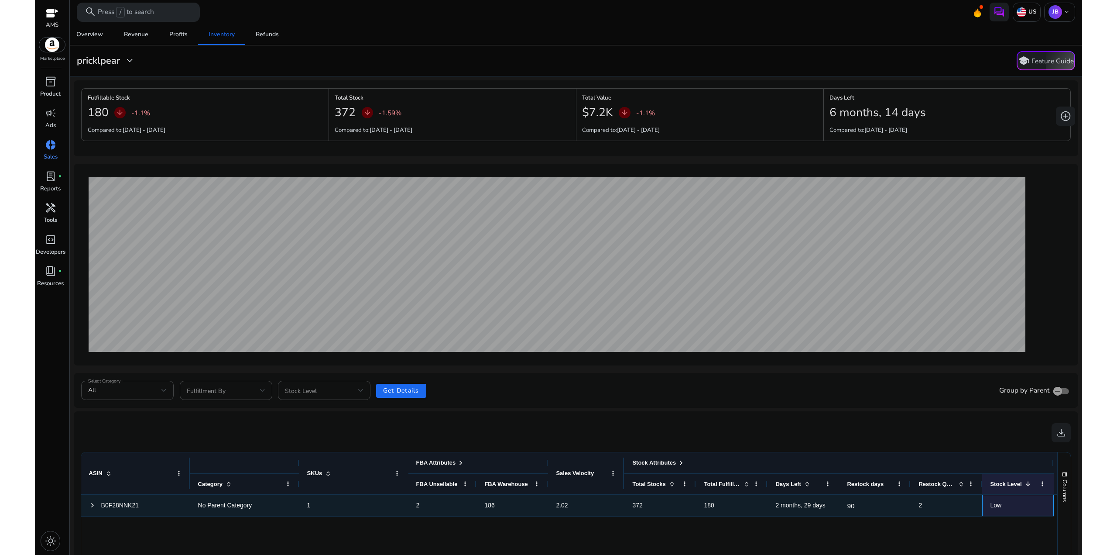
click at [991, 505] on span "Low" at bounding box center [995, 505] width 11 height 7
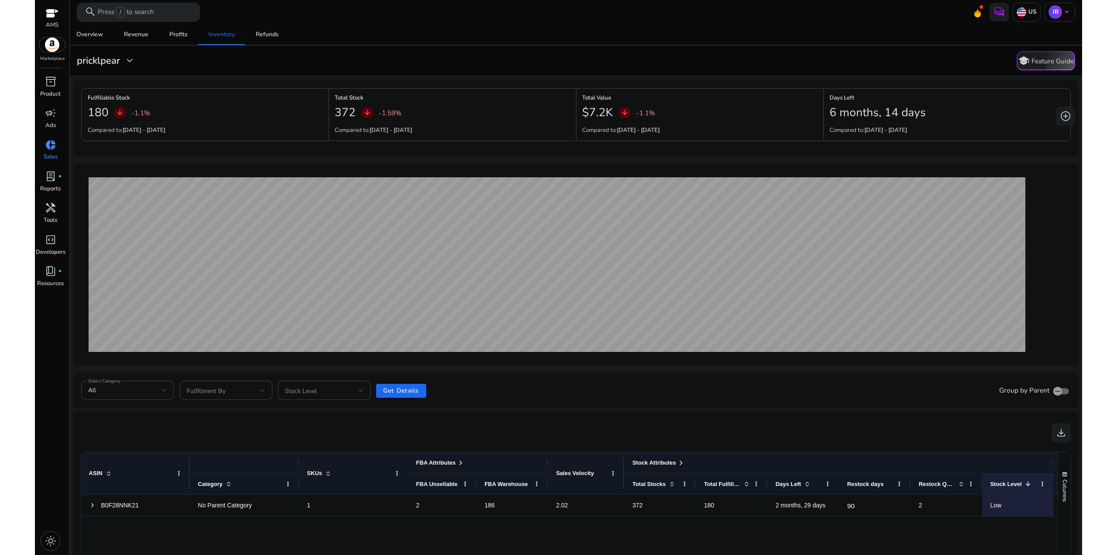
drag, startPoint x: 987, startPoint y: 526, endPoint x: 1003, endPoint y: 505, distance: 26.2
click at [987, 526] on div "B0F28NNK21 No Parent Category 1 2 186 2.02 372 180 2 months, 29 days 90 2 Low" at bounding box center [569, 566] width 977 height 143
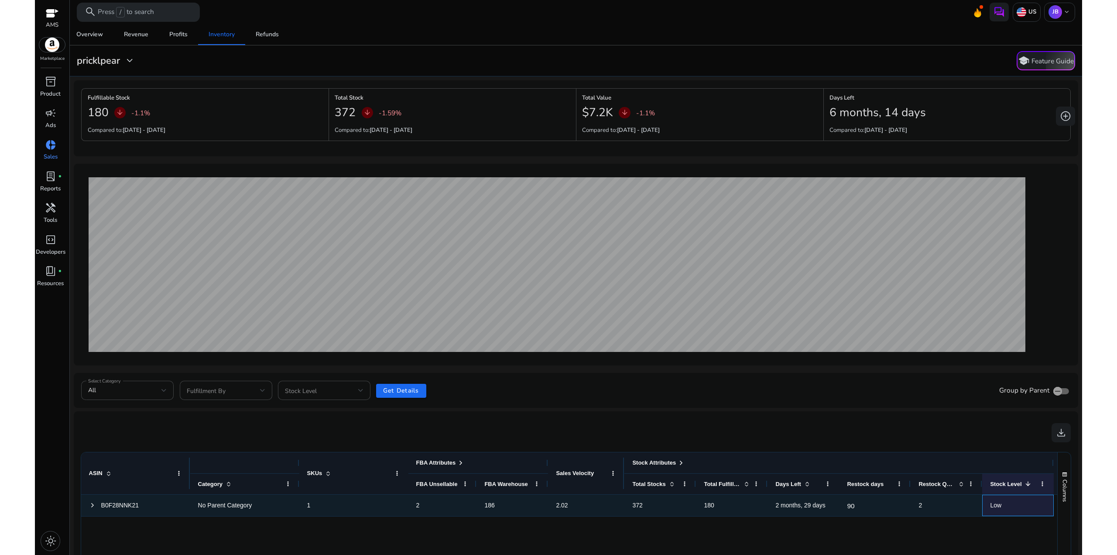
click at [1005, 501] on span "Low" at bounding box center [1018, 505] width 56 height 18
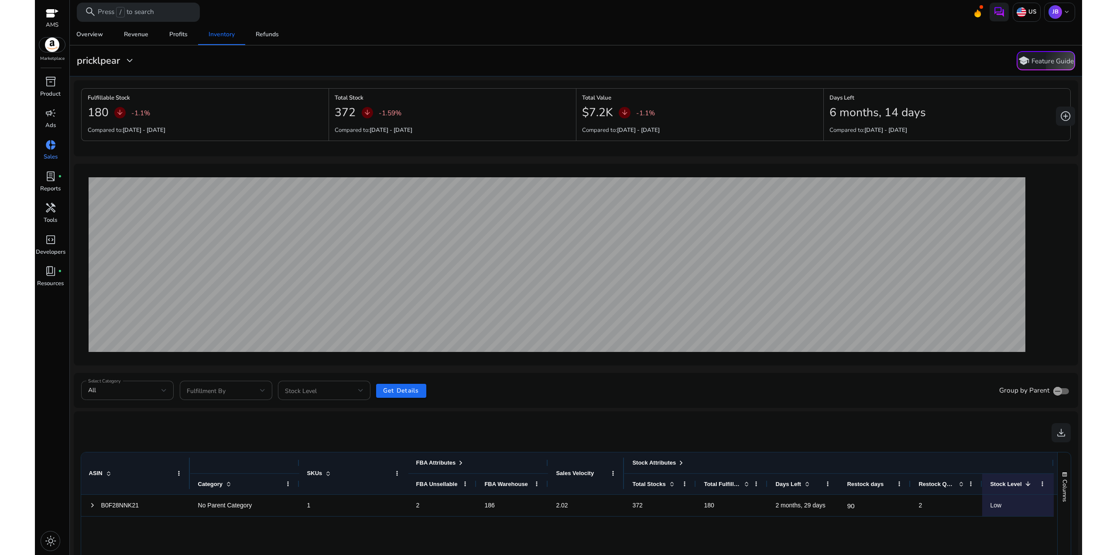
click at [803, 423] on div "download" at bounding box center [576, 432] width 990 height 27
click at [545, 357] on div "[DATE] Total Units Ordered 1 Fulfillable Inventory 384 Sales Velocity 0.9" at bounding box center [557, 265] width 952 height 186
click at [1045, 209] on app-echart "[DATE] Total Units Ordered 1 Fulfillable Inventory 372 Sales Velocity 0.93" at bounding box center [576, 265] width 990 height 186
click at [1059, 203] on app-echart "[DATE] Total Units Ordered 1 Fulfillable Inventory 372 Sales Velocity 0.93" at bounding box center [576, 265] width 990 height 186
